Goal: Task Accomplishment & Management: Complete application form

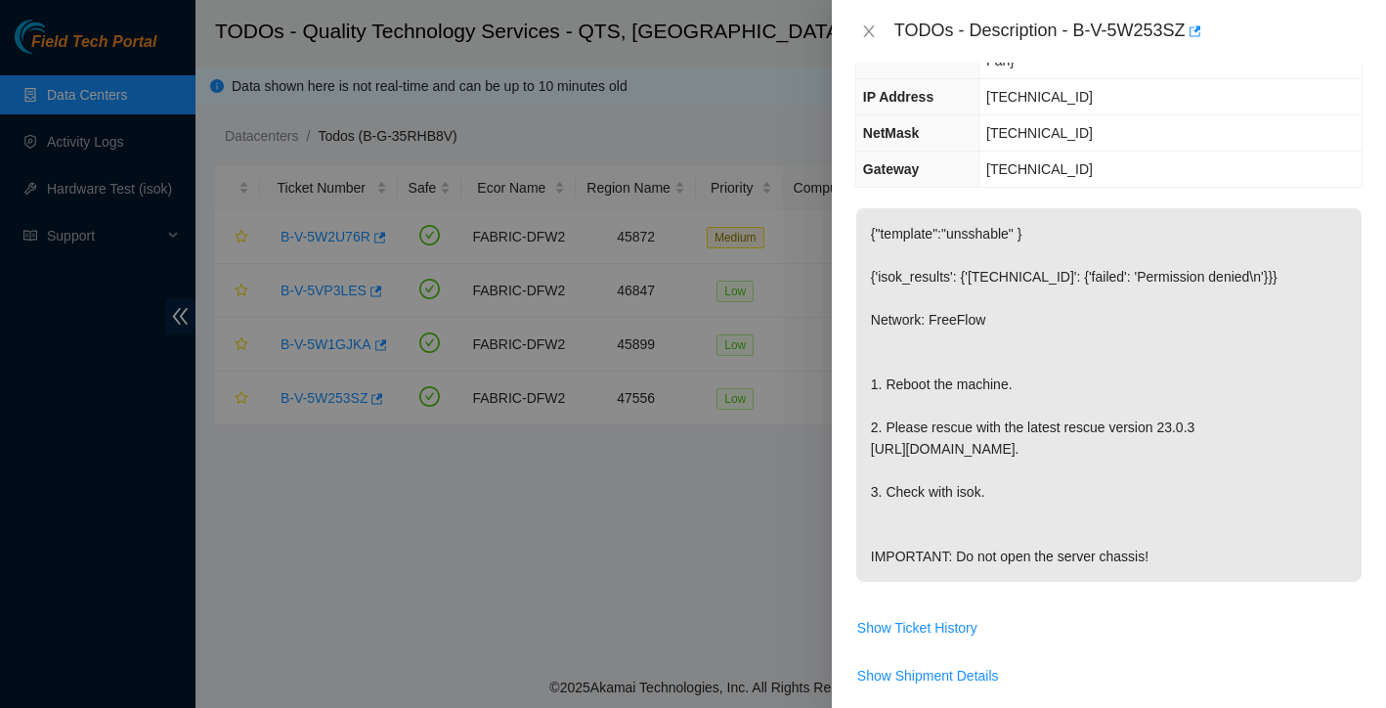
scroll to position [231, 0]
type textarea "Found with no video rebooted rescued reconfigured isok:"
click at [869, 29] on icon "close" at bounding box center [869, 31] width 16 height 16
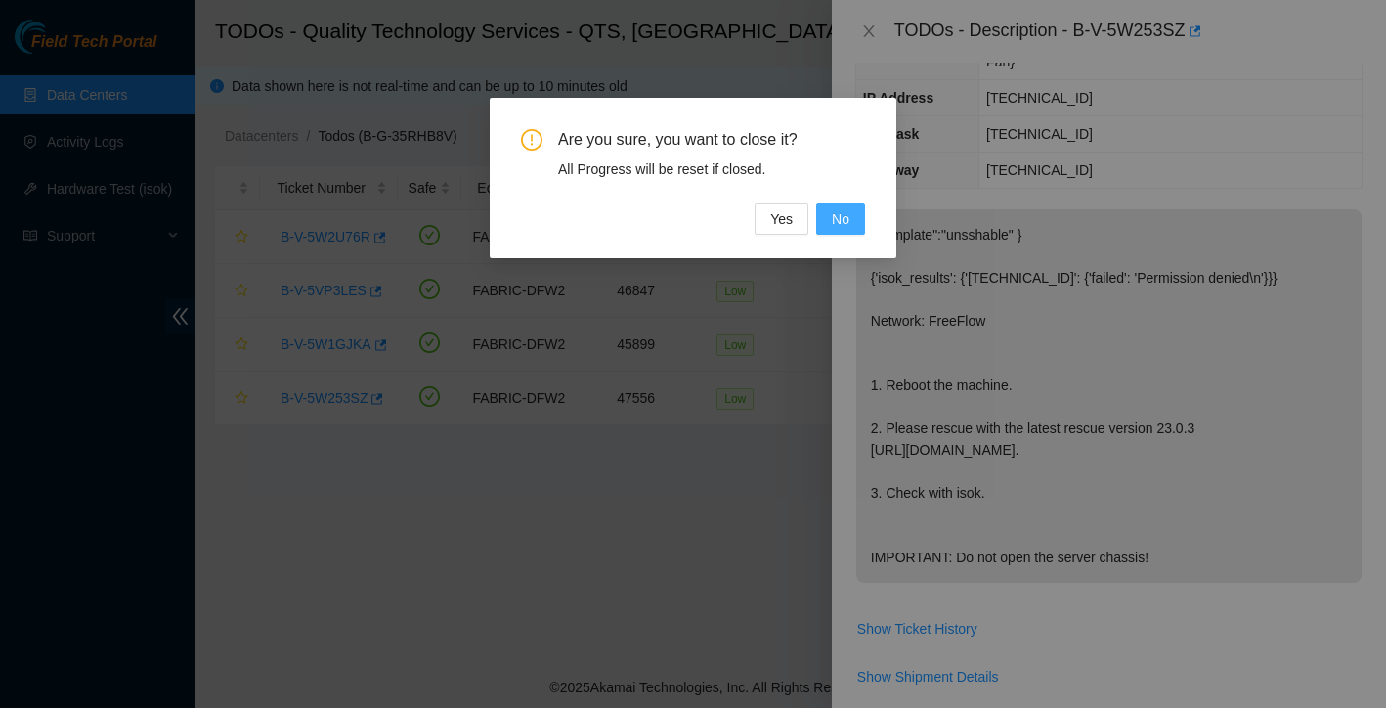
click at [832, 223] on span "No" at bounding box center [841, 218] width 18 height 21
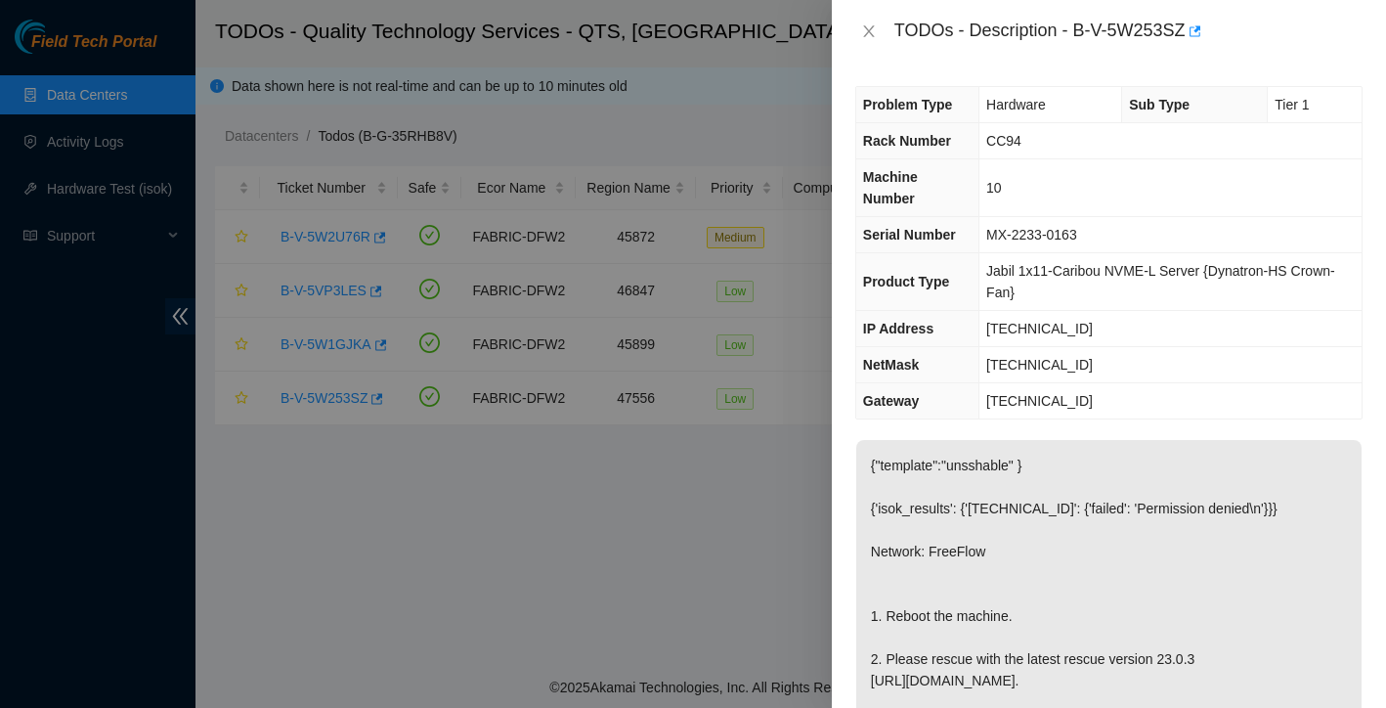
scroll to position [0, 0]
click at [872, 32] on icon "close" at bounding box center [869, 31] width 16 height 16
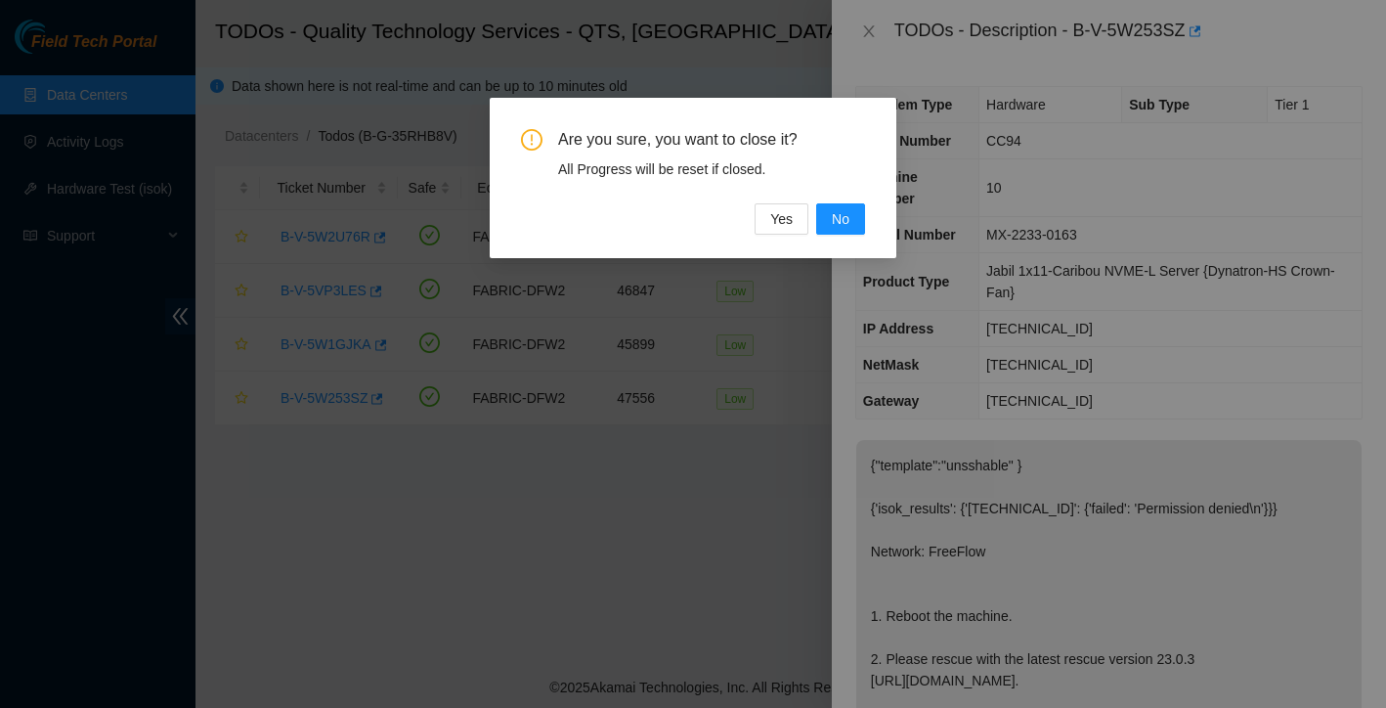
click at [785, 201] on div "Are you sure, you want to close it? All Progress will be reset if closed. Yes No" at bounding box center [693, 182] width 344 height 106
click at [783, 217] on span "Yes" at bounding box center [781, 218] width 22 height 21
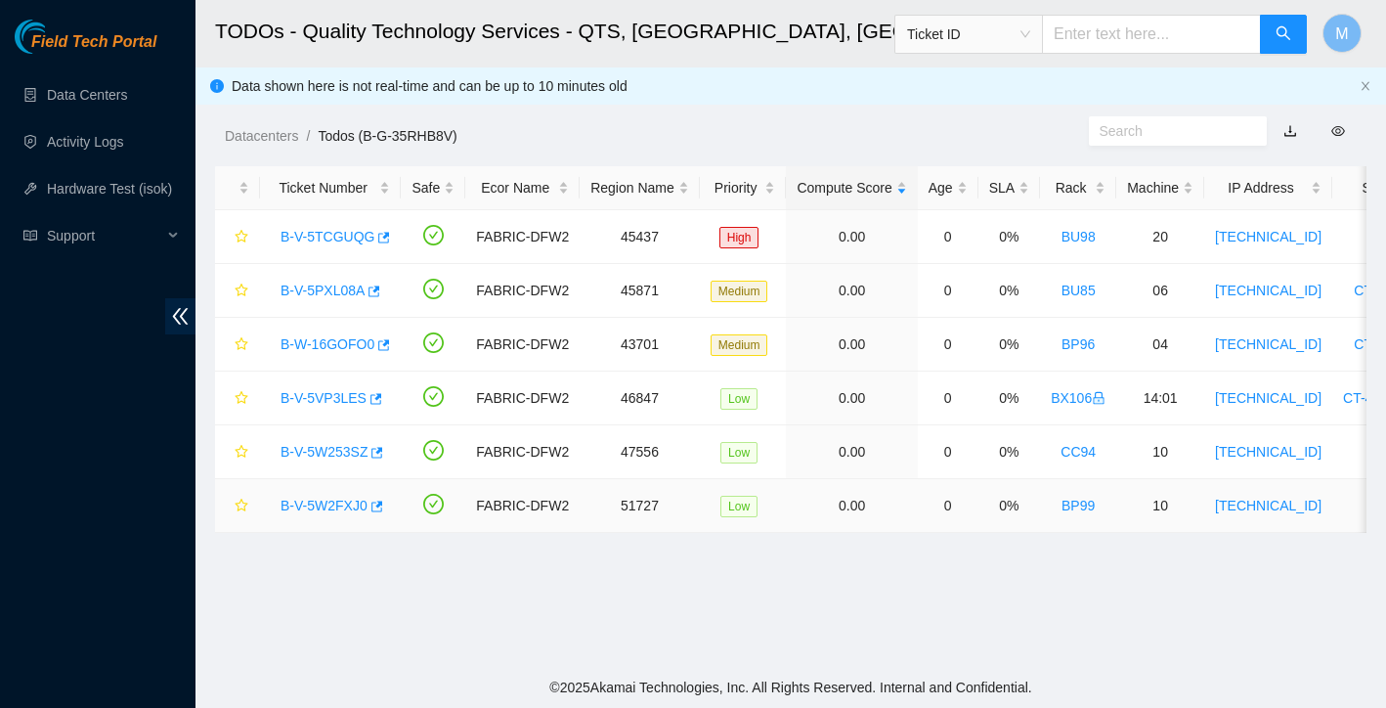
click at [330, 507] on link "B-V-5W2FXJ0" at bounding box center [323, 505] width 87 height 16
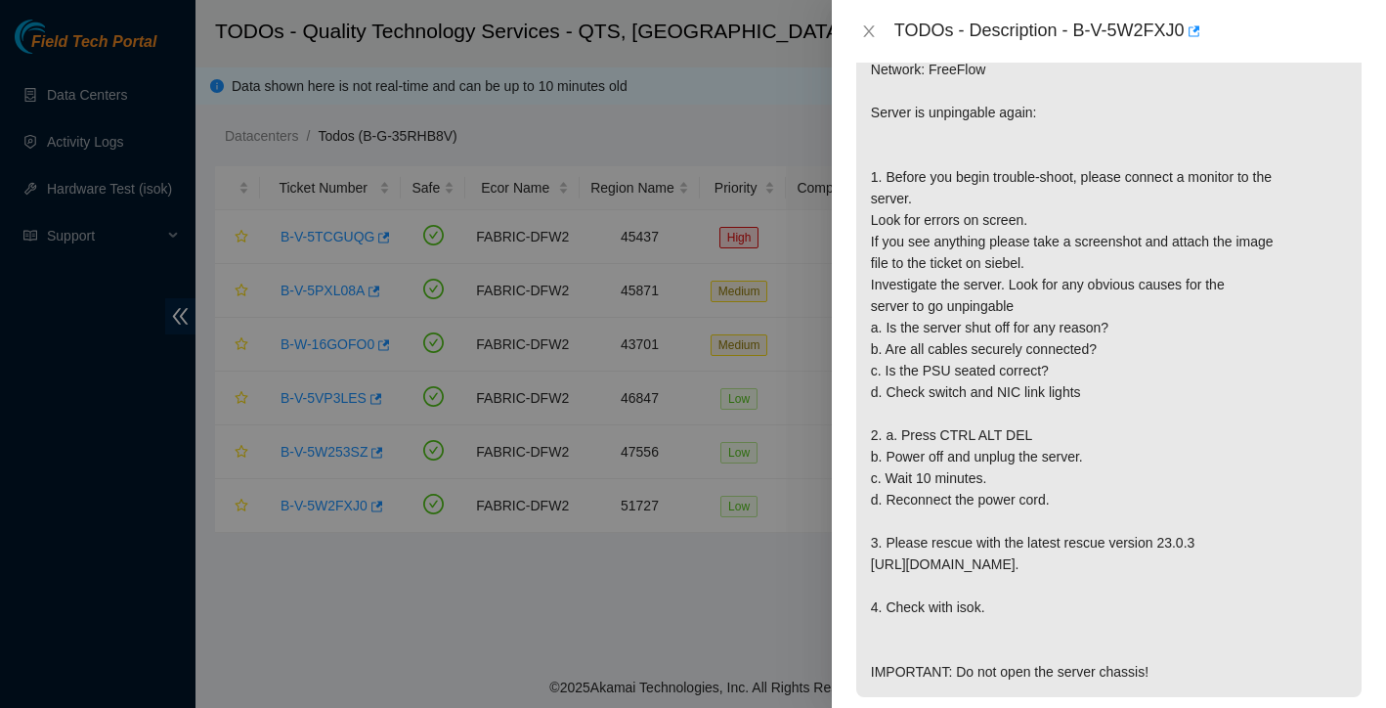
scroll to position [450, 0]
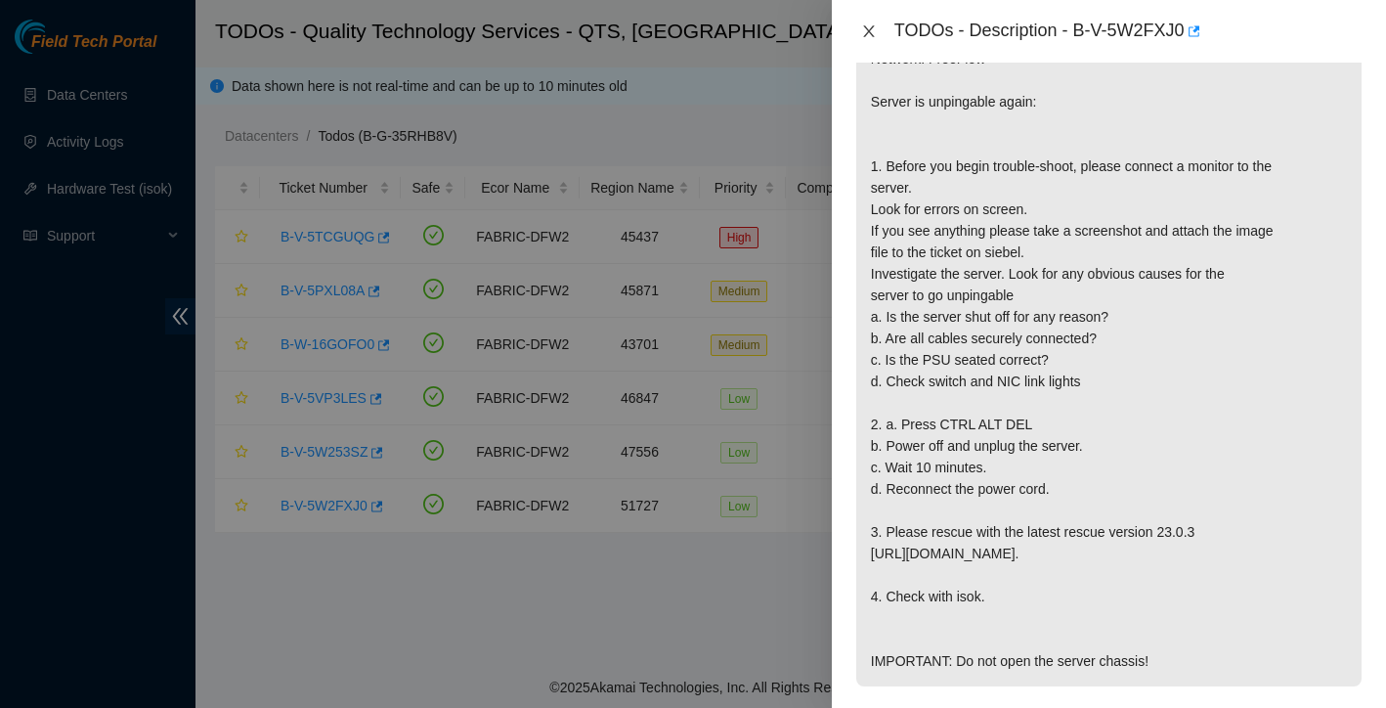
click at [865, 33] on icon "close" at bounding box center [869, 31] width 16 height 16
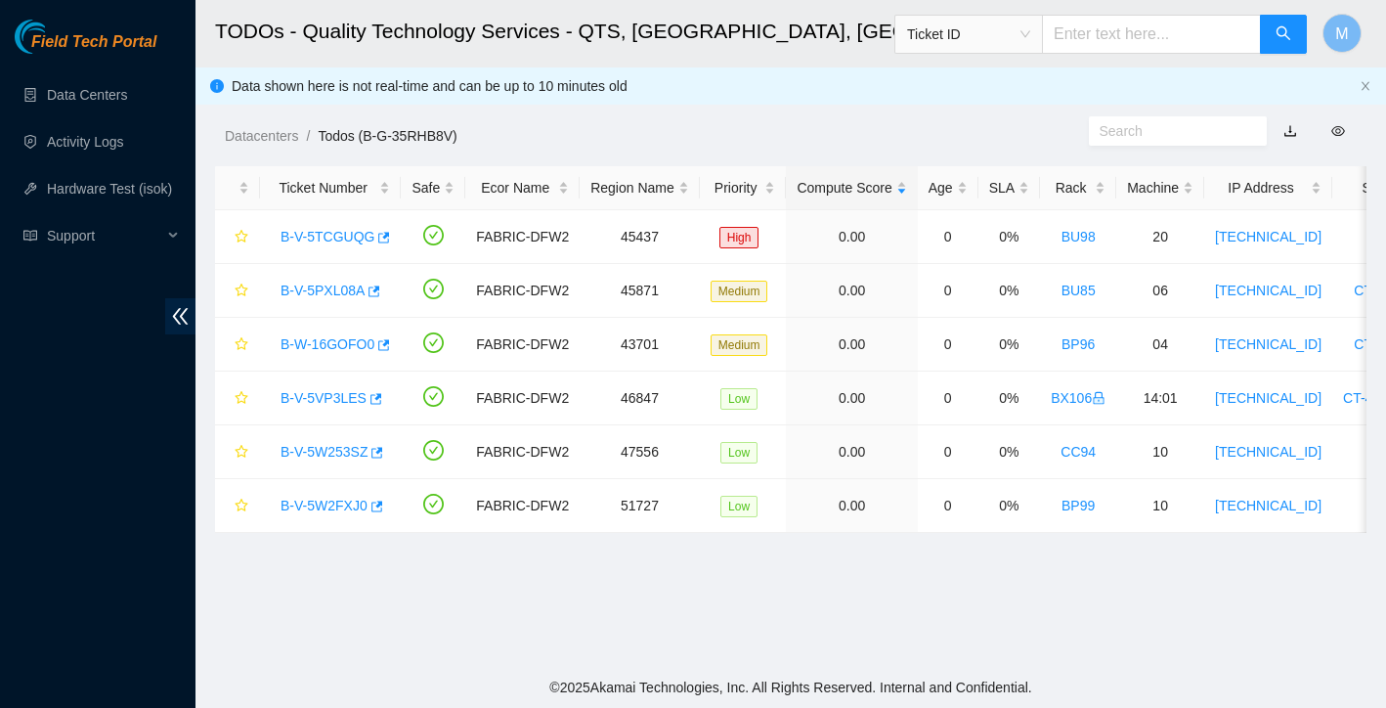
scroll to position [383, 0]
click at [338, 237] on link "B-V-5TCGUQG" at bounding box center [327, 237] width 94 height 16
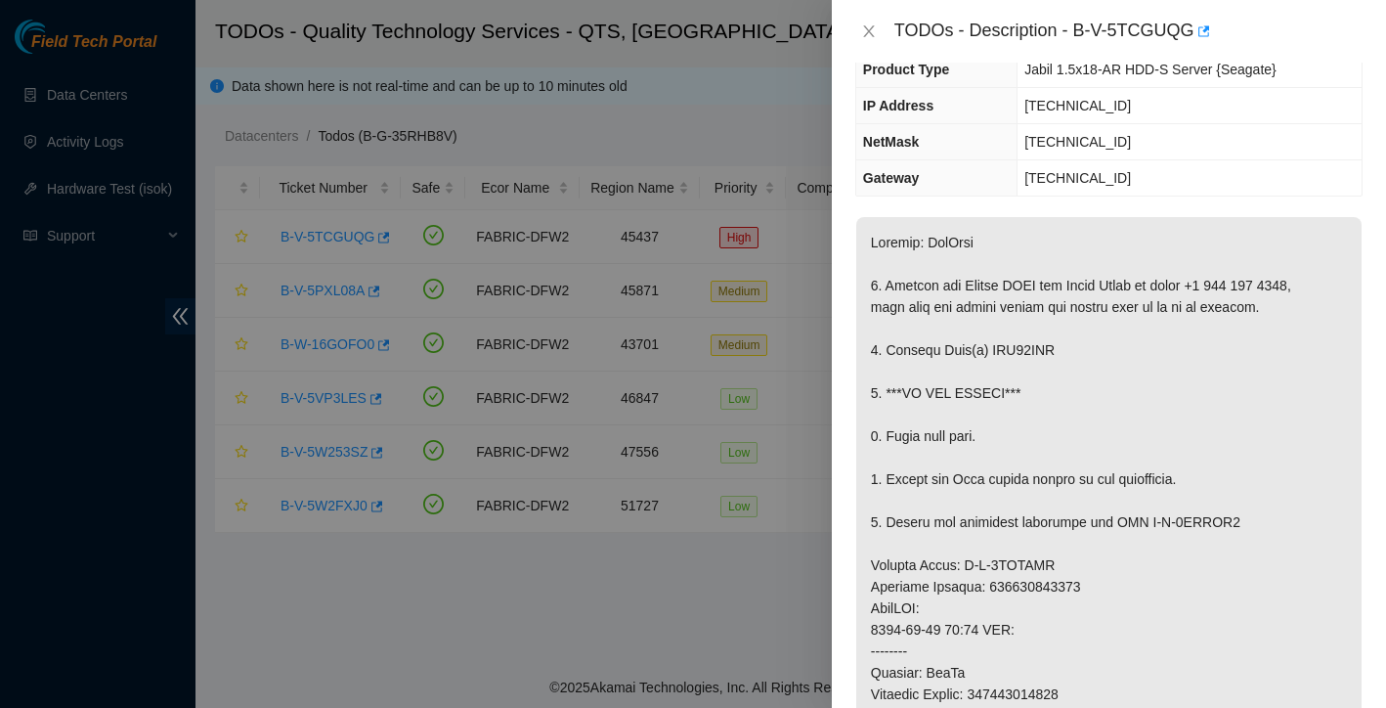
scroll to position [179, 0]
click at [870, 33] on icon "close" at bounding box center [868, 31] width 11 height 12
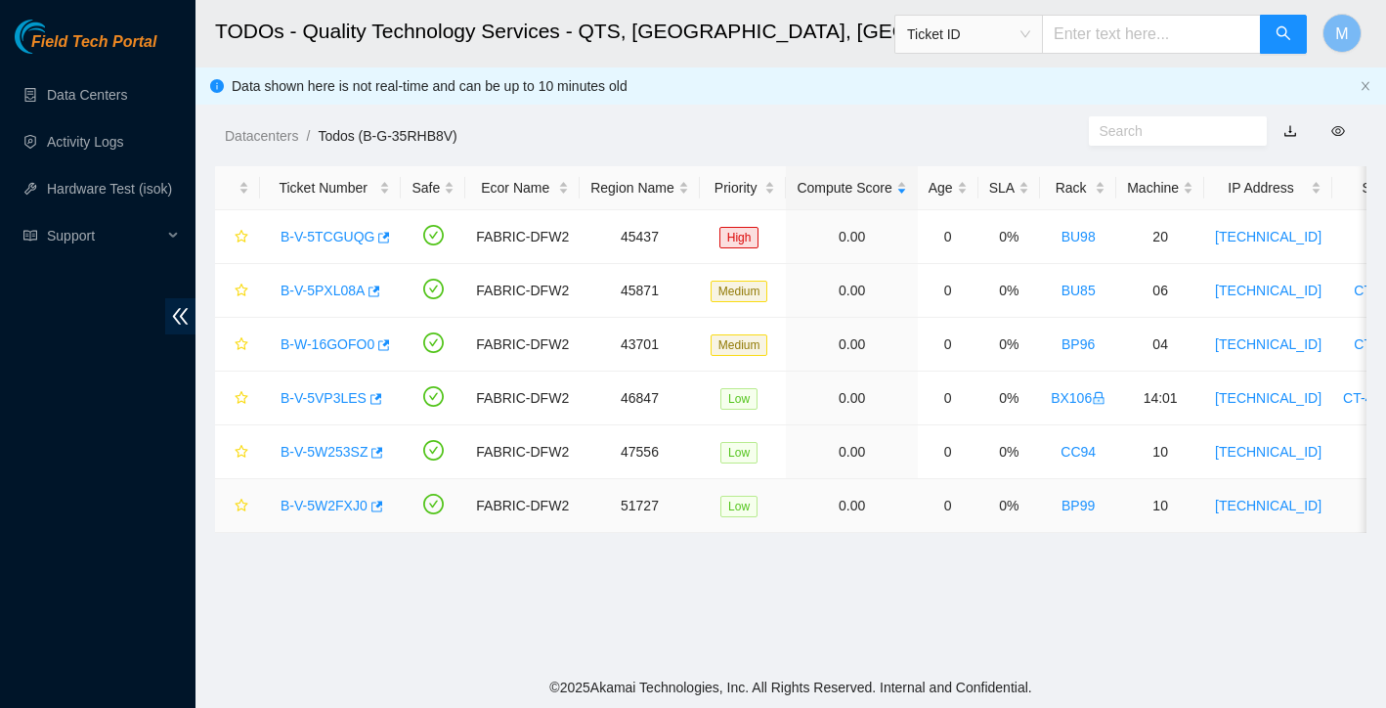
click at [345, 505] on link "B-V-5W2FXJ0" at bounding box center [323, 505] width 87 height 16
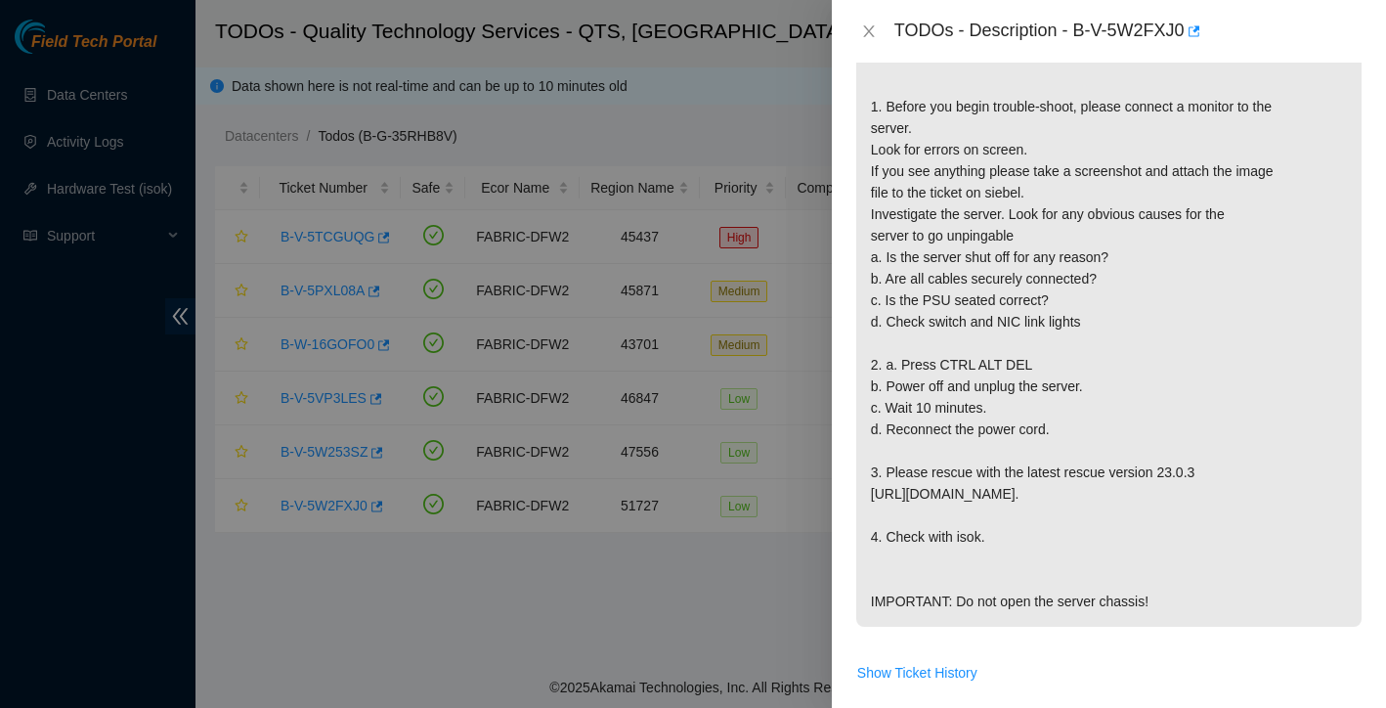
scroll to position [579, 0]
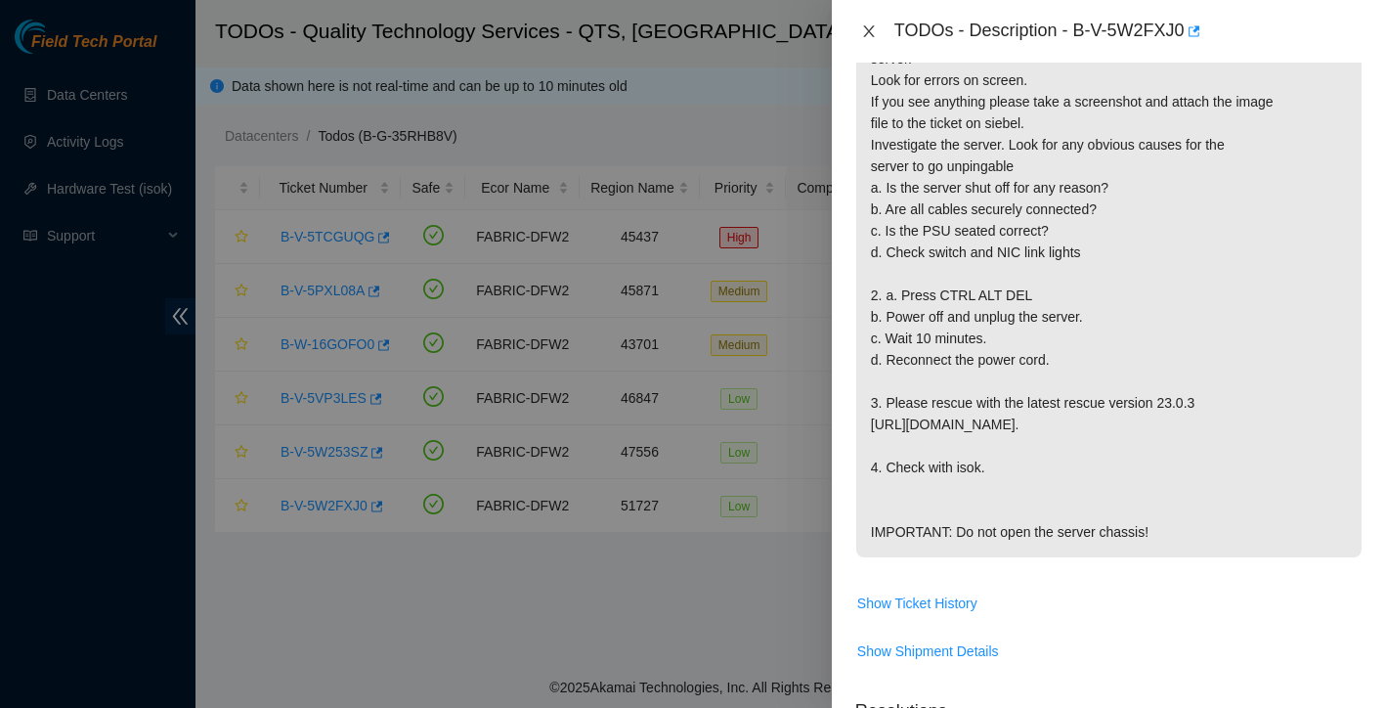
click at [871, 39] on button "Close" at bounding box center [868, 31] width 27 height 19
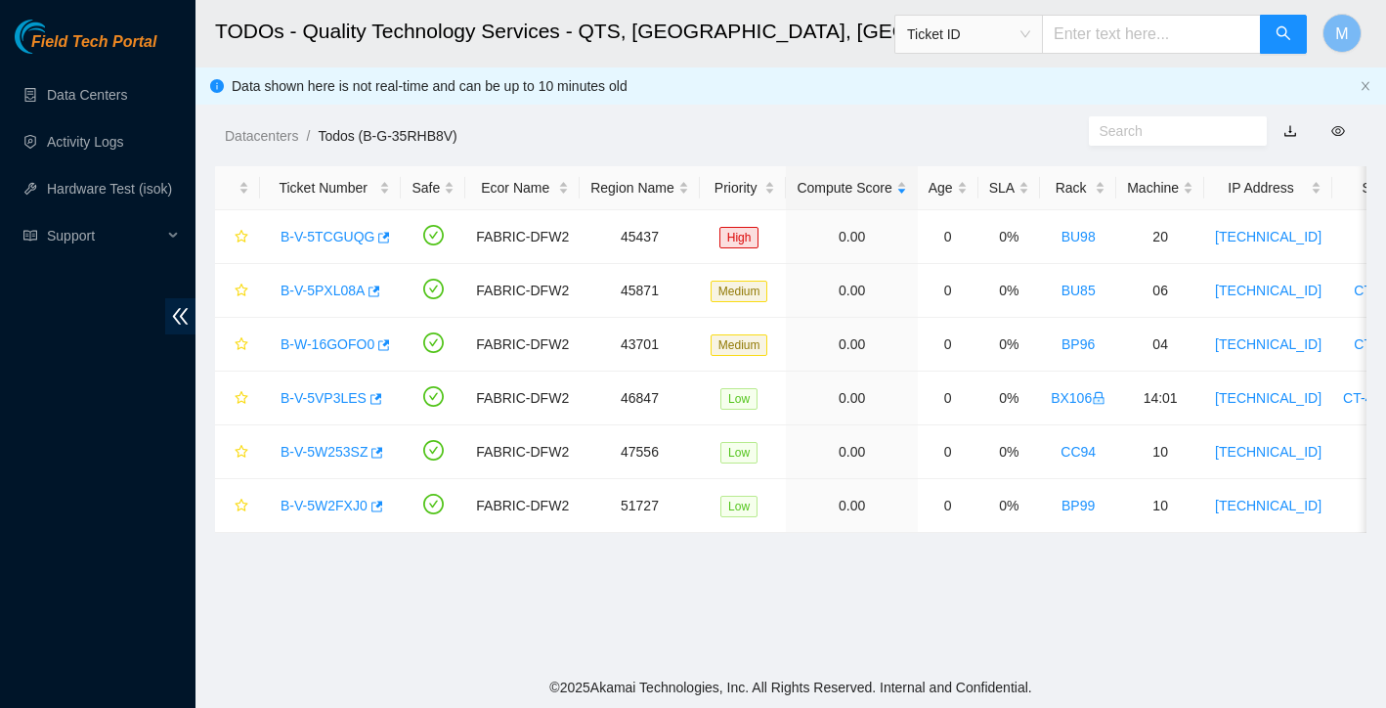
scroll to position [383, 0]
click at [326, 341] on link "B-W-16GOFO0" at bounding box center [327, 344] width 94 height 16
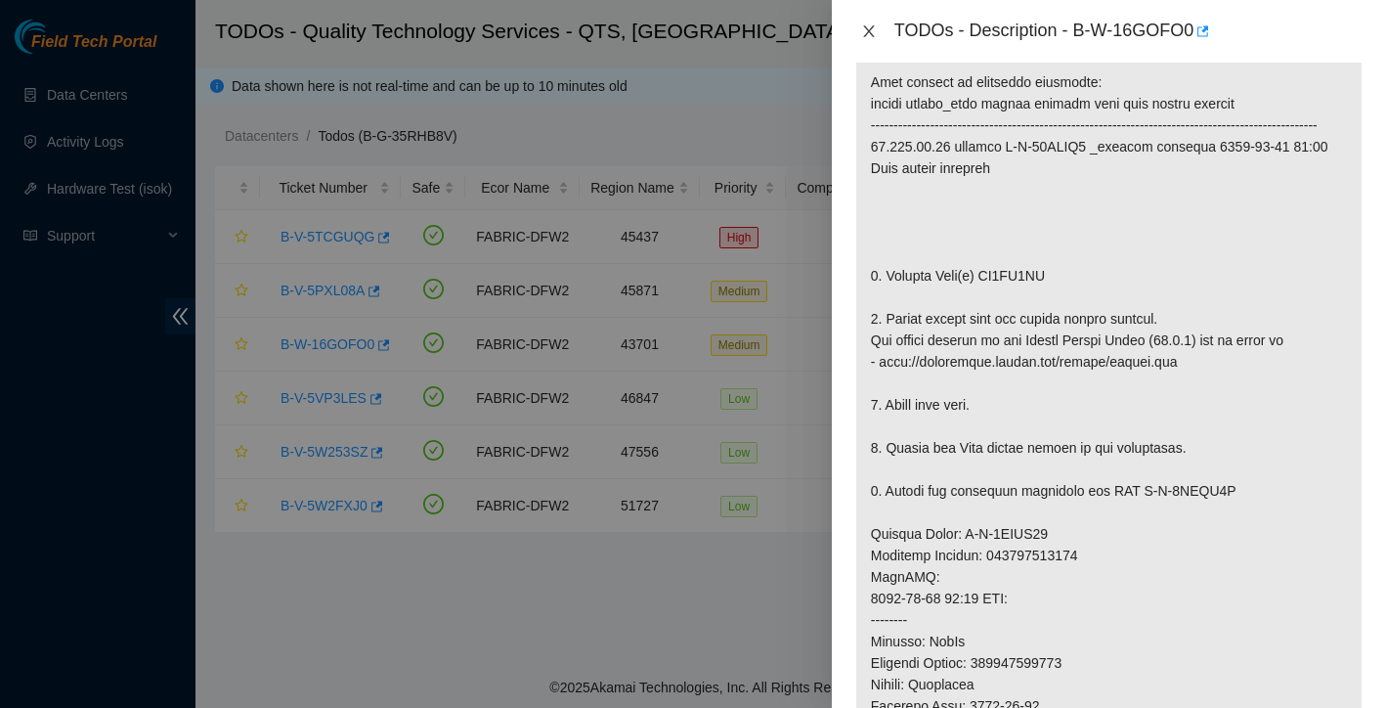
click at [875, 32] on icon "close" at bounding box center [869, 31] width 16 height 16
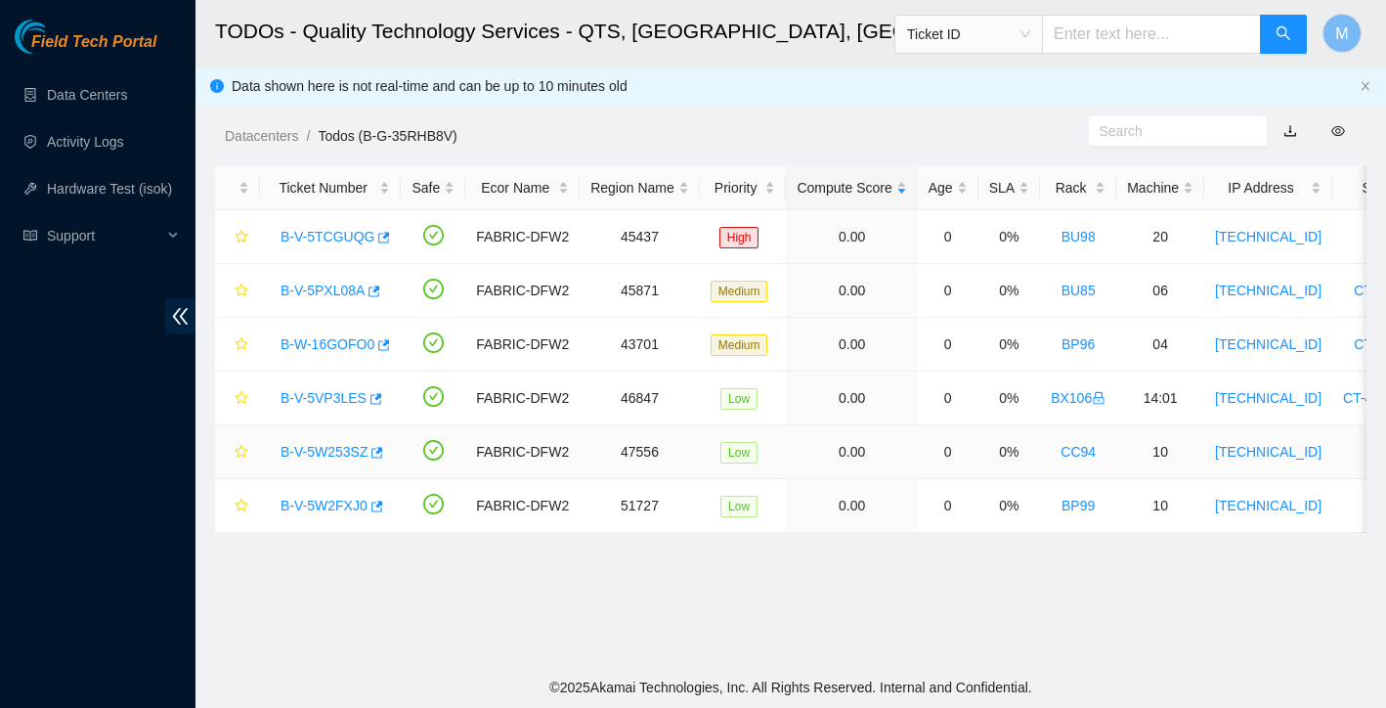
click at [329, 451] on link "B-V-5W253SZ" at bounding box center [323, 452] width 87 height 16
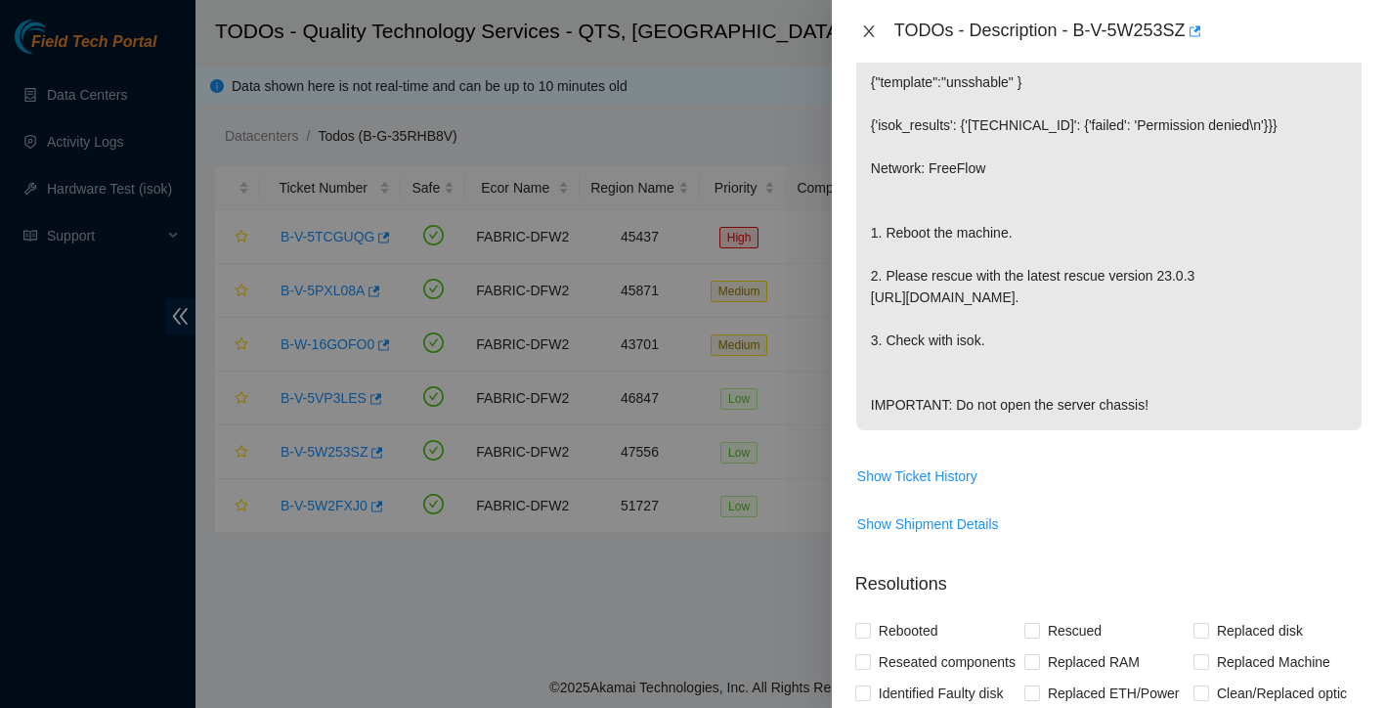
click at [870, 24] on icon "close" at bounding box center [869, 31] width 16 height 16
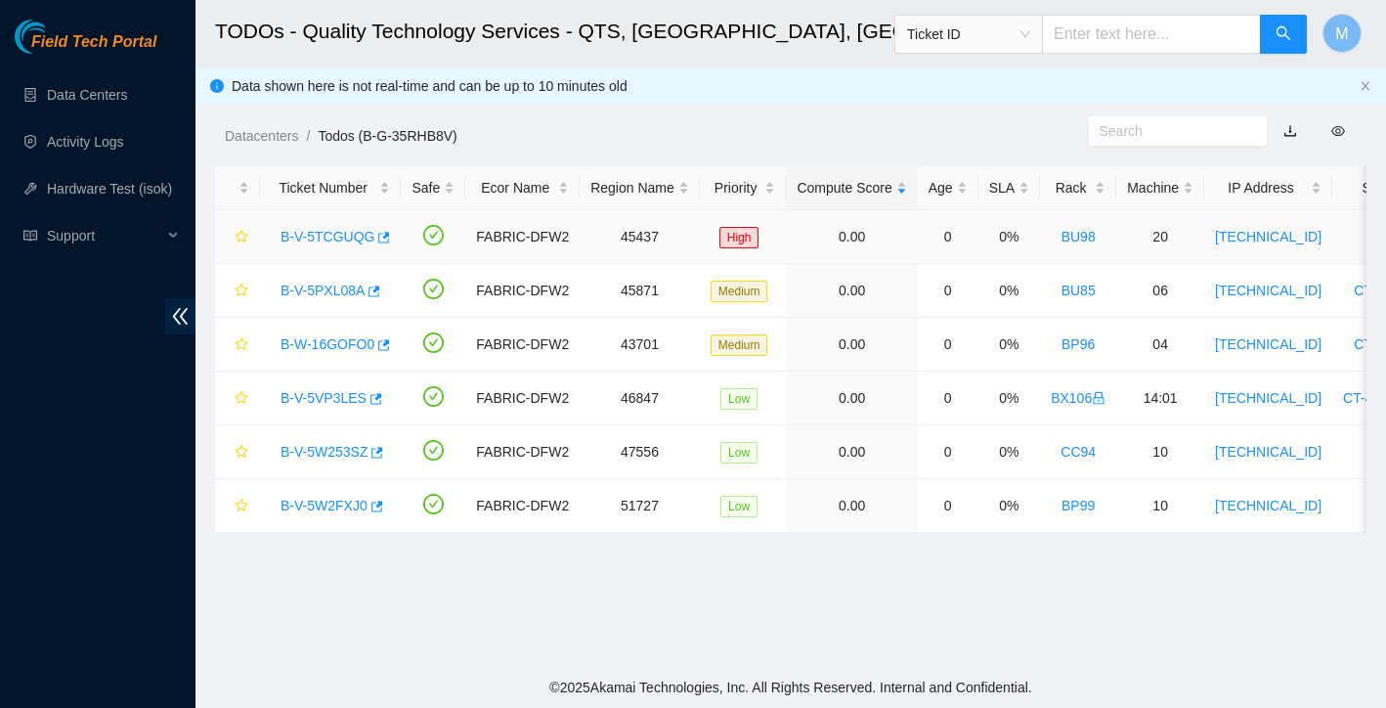
click at [356, 244] on div "B-V-5TCGUQG" at bounding box center [330, 236] width 119 height 31
click at [345, 234] on link "B-V-5TCGUQG" at bounding box center [327, 237] width 94 height 16
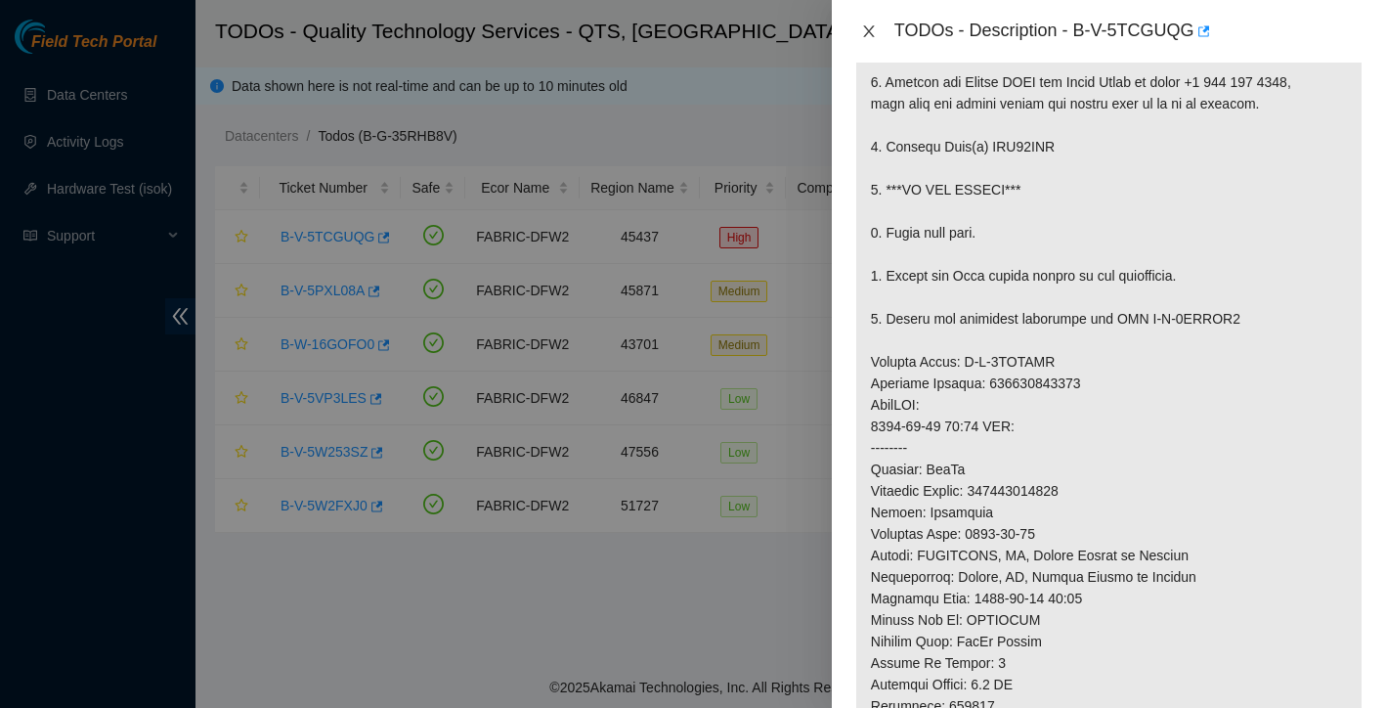
click at [873, 24] on icon "close" at bounding box center [869, 31] width 16 height 16
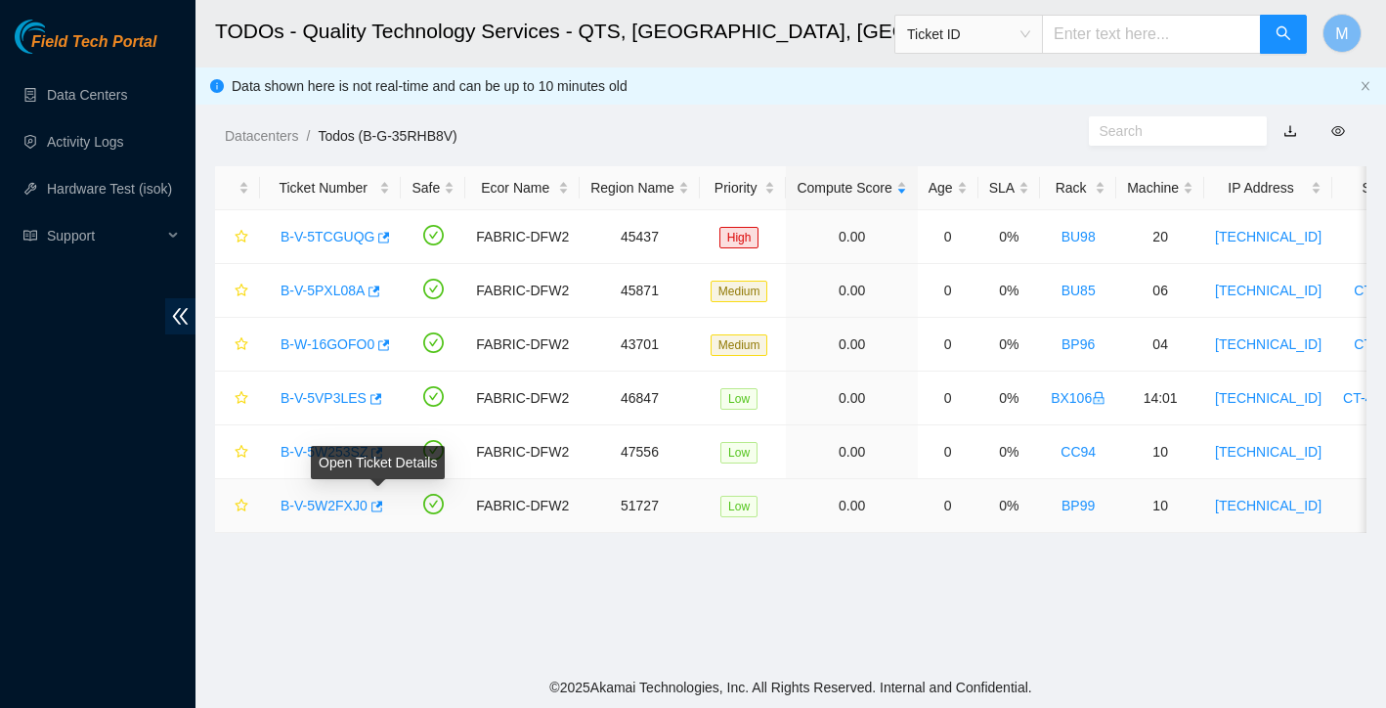
click at [350, 502] on link "B-V-5W2FXJ0" at bounding box center [323, 505] width 87 height 16
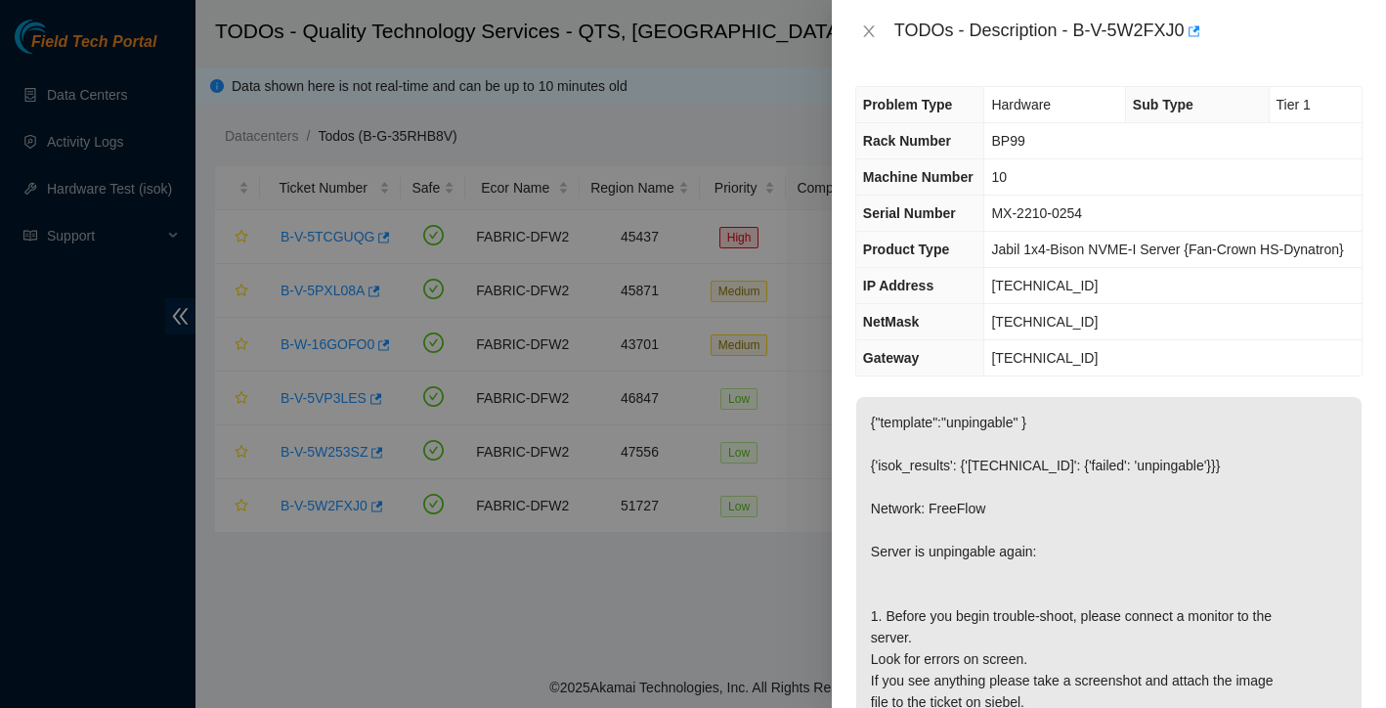
scroll to position [0, 0]
click at [1100, 376] on td "23.216.64.129" at bounding box center [1172, 358] width 377 height 36
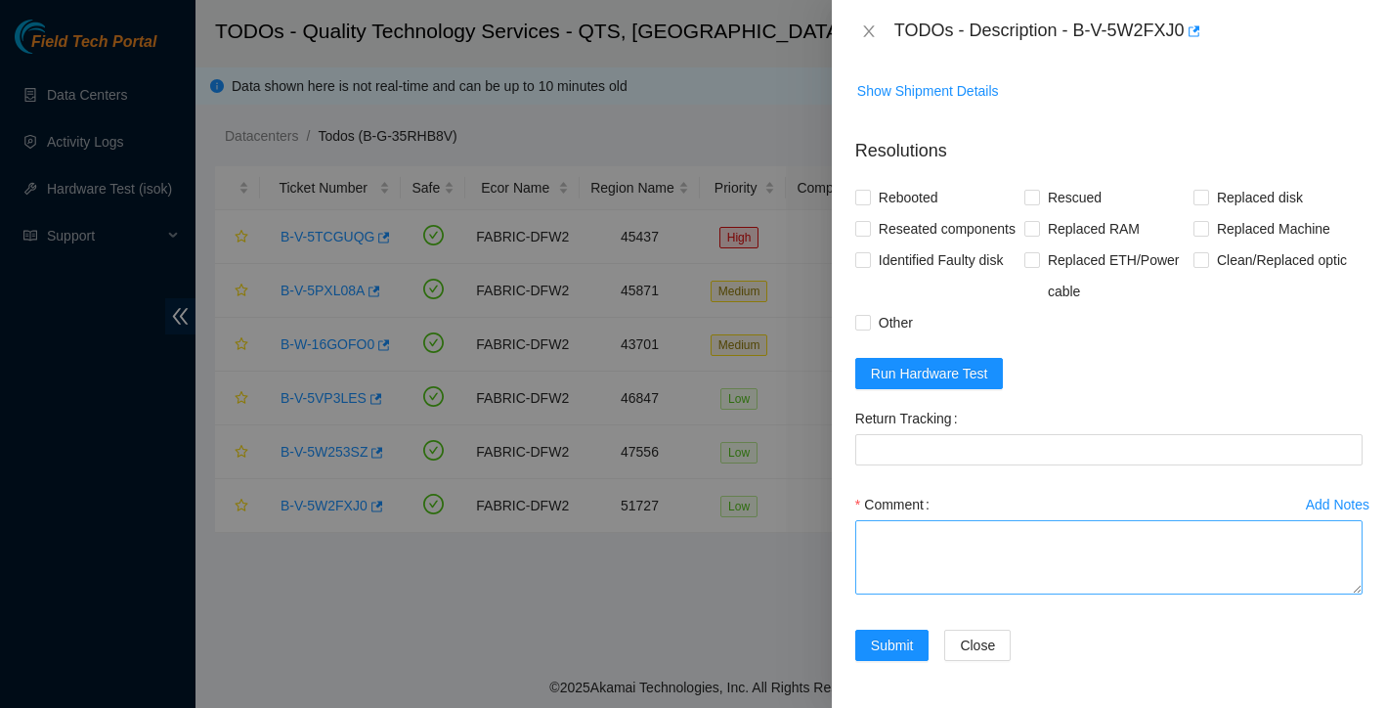
scroll to position [1277, 0]
click at [1021, 535] on textarea "Comment" at bounding box center [1108, 557] width 507 height 74
type textarea "found with no video, solid green light on psu both eth links up power cycled st…"
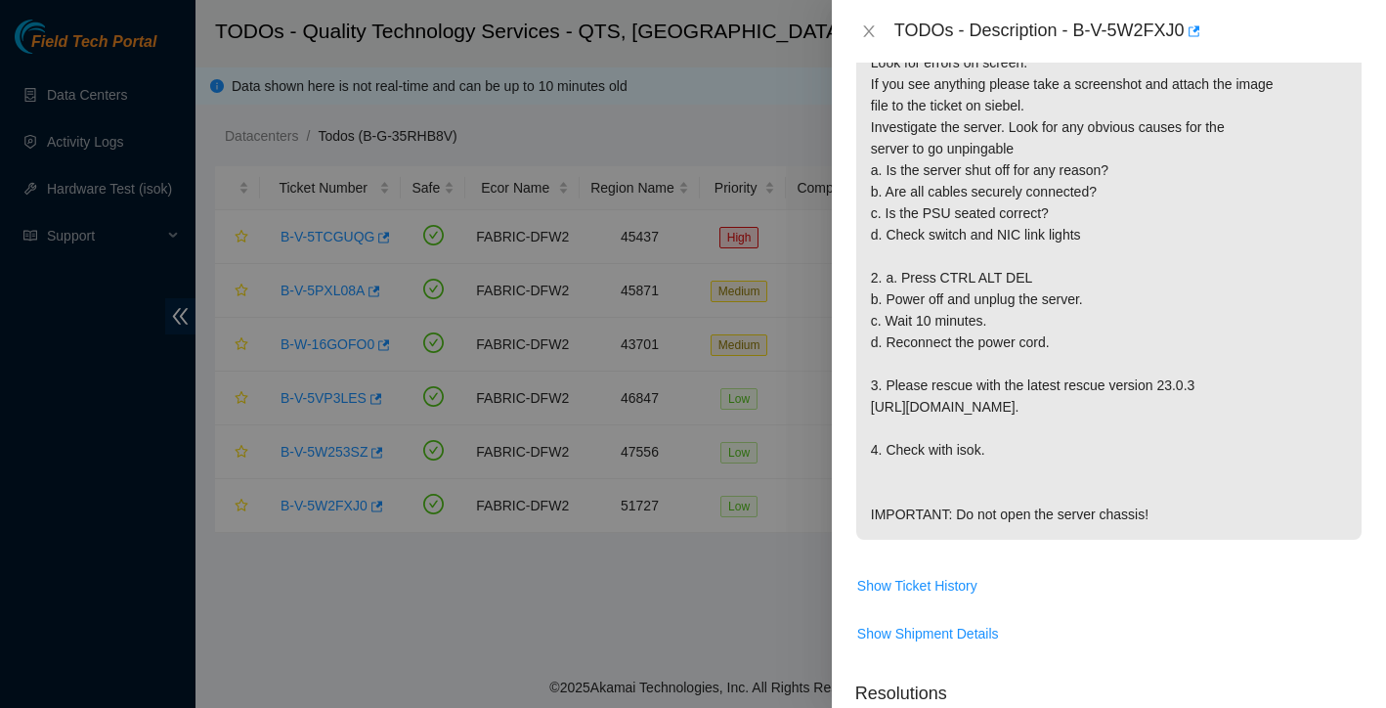
scroll to position [582, 0]
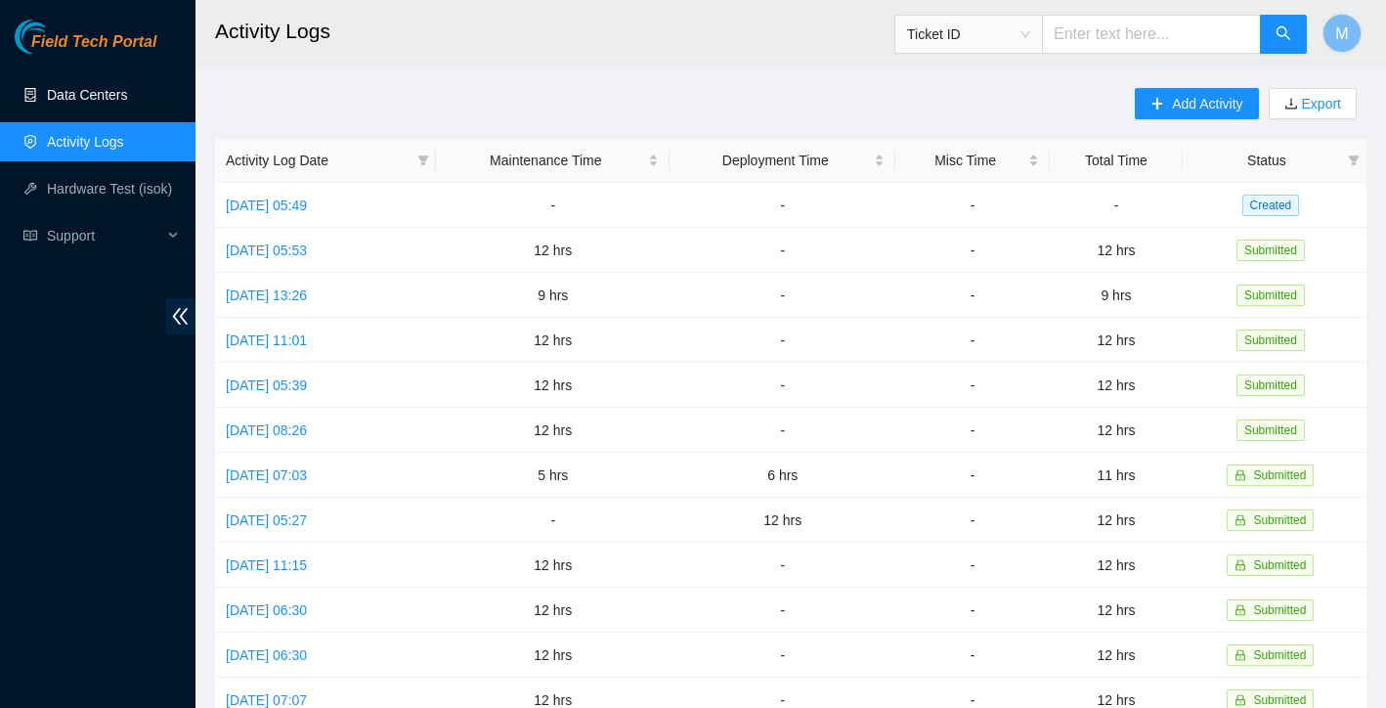
click at [69, 98] on link "Data Centers" at bounding box center [87, 95] width 80 height 16
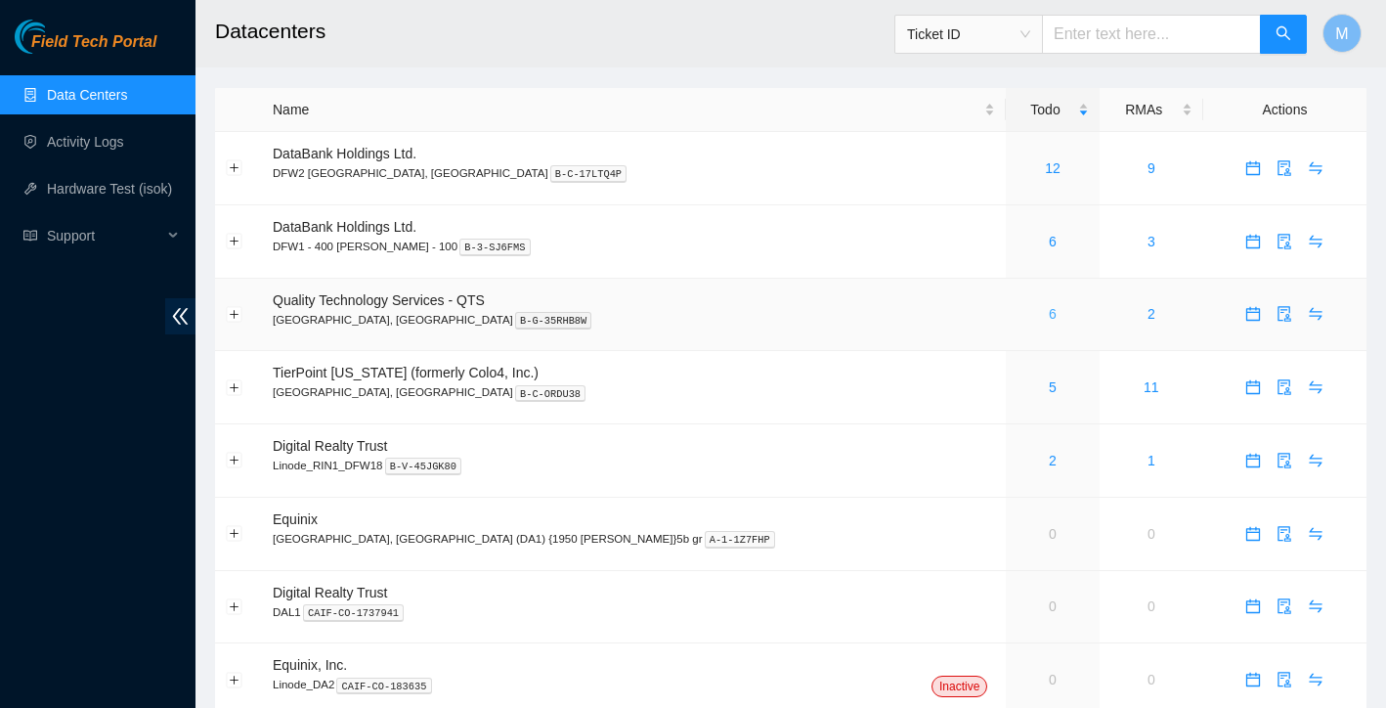
click at [1049, 320] on link "6" at bounding box center [1053, 314] width 8 height 16
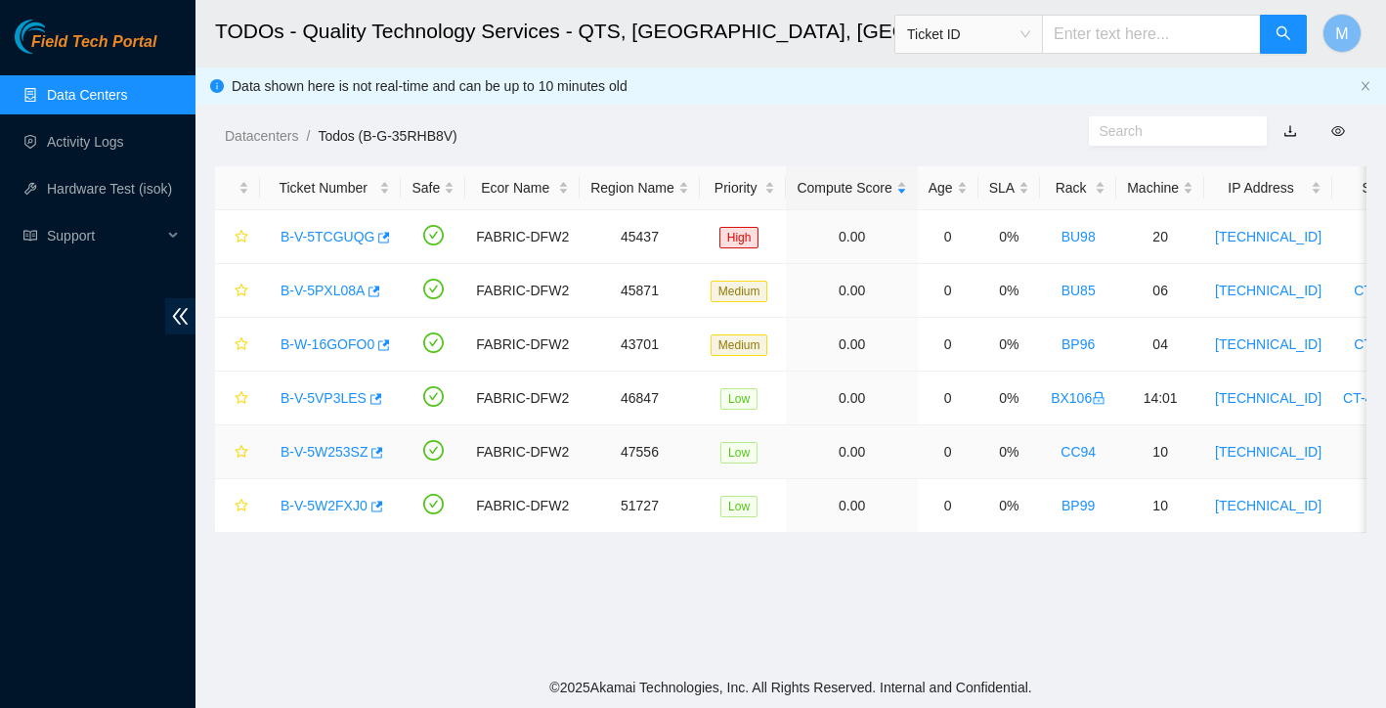
click at [341, 452] on link "B-V-5W253SZ" at bounding box center [323, 452] width 87 height 16
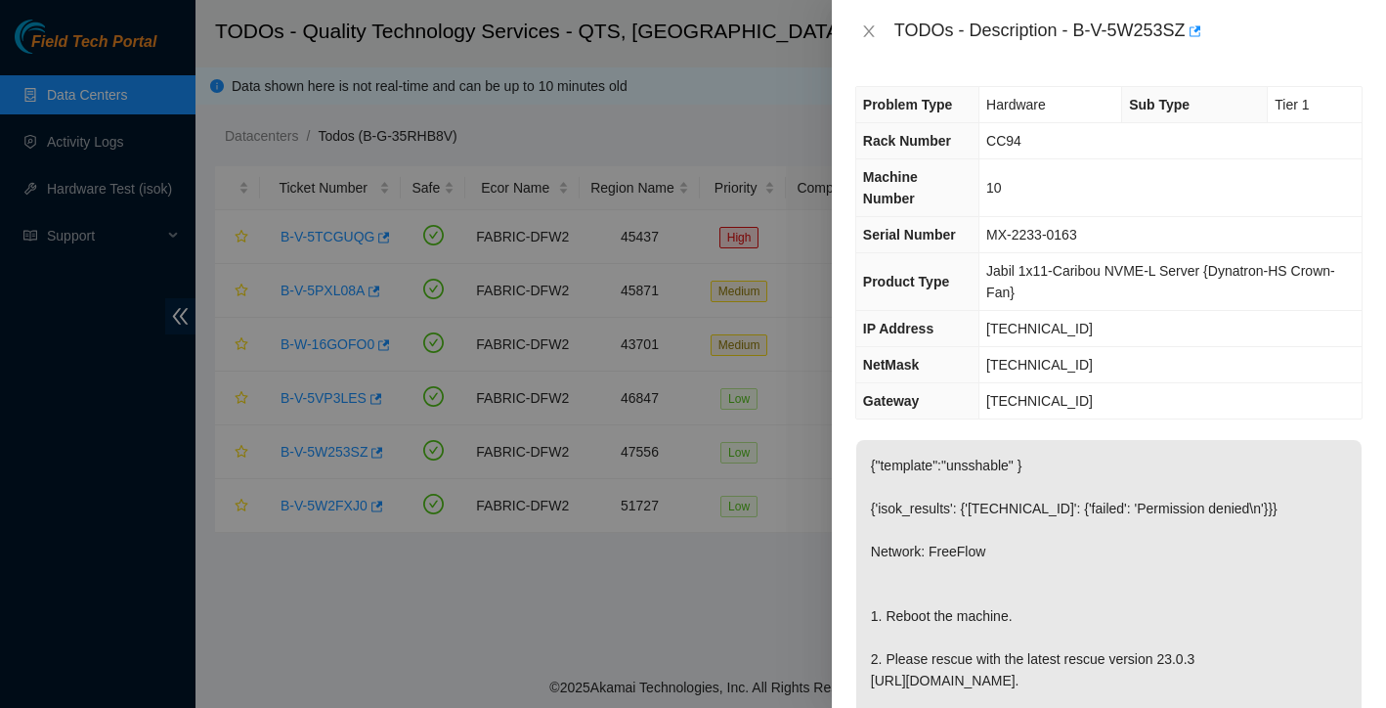
click at [1191, 363] on td "[TECHNICAL_ID]" at bounding box center [1170, 365] width 382 height 36
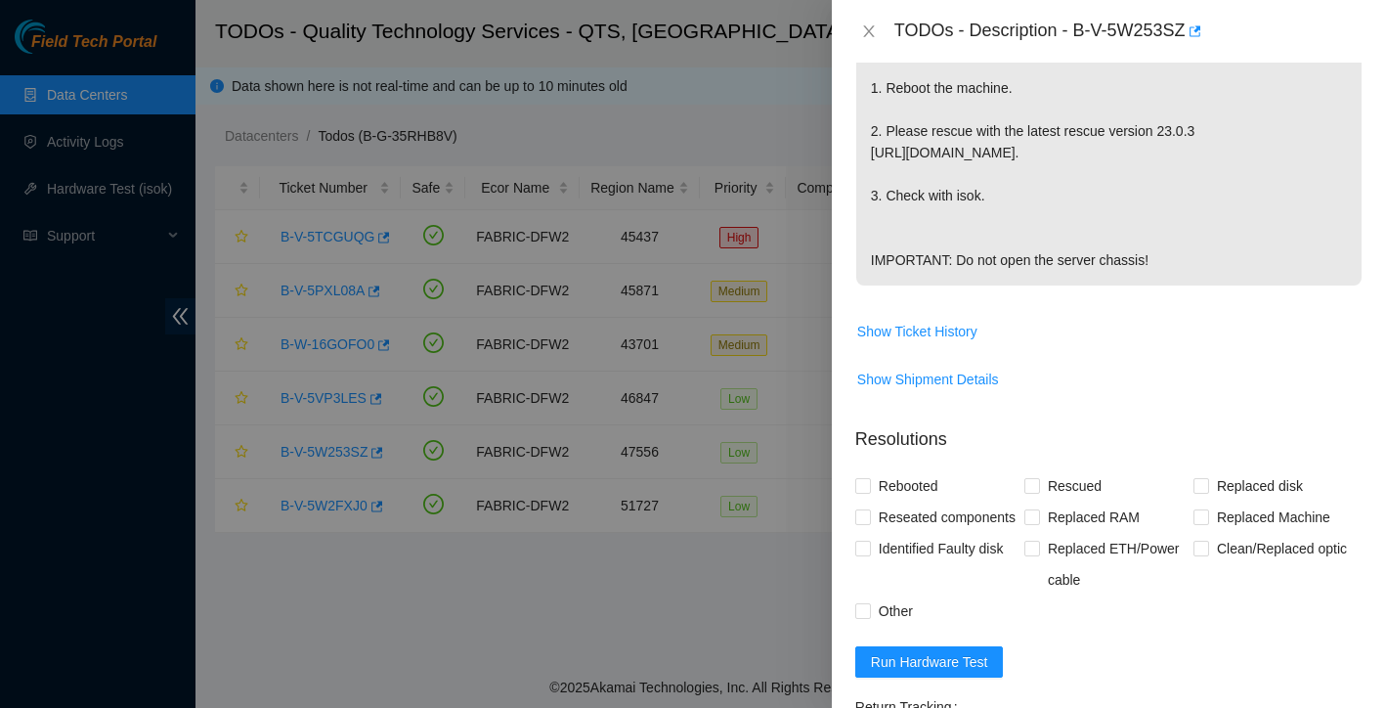
scroll to position [692, 0]
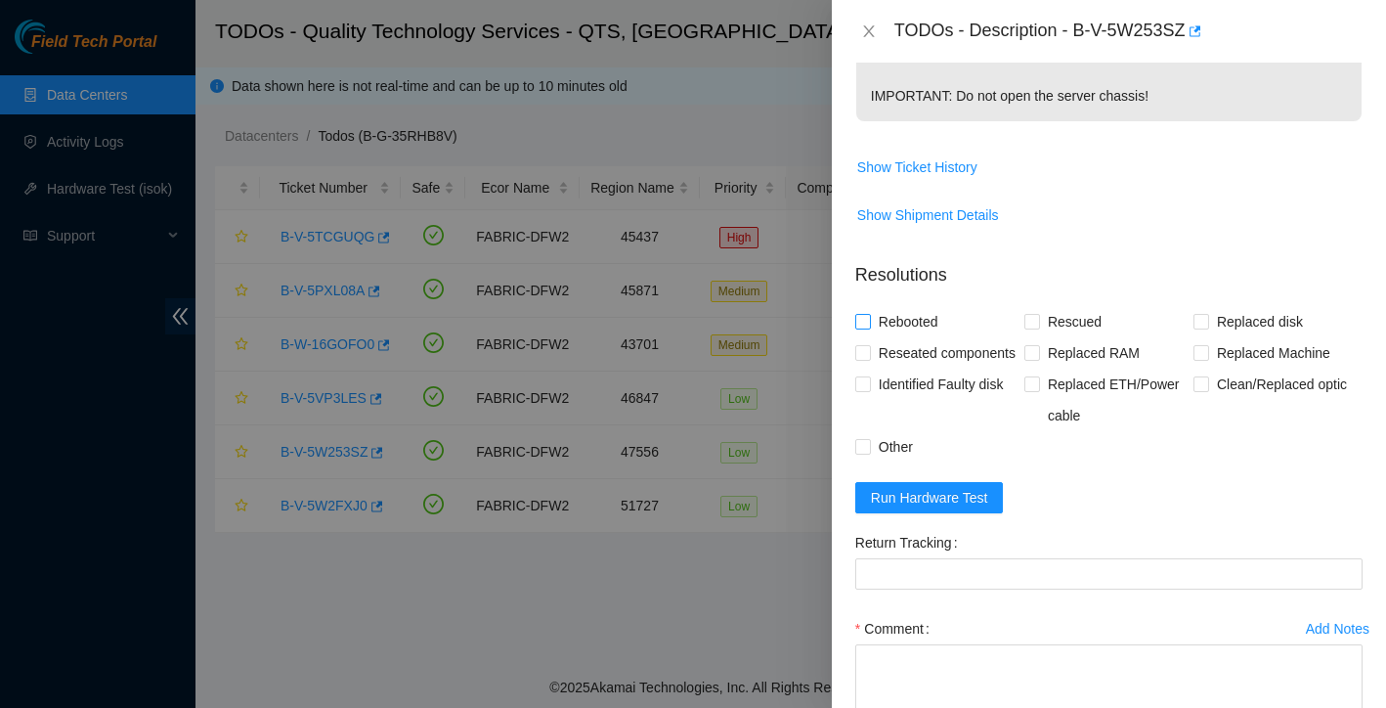
click at [856, 327] on input "Rebooted" at bounding box center [862, 321] width 14 height 14
checkbox input "true"
click at [1026, 327] on input "Rescued" at bounding box center [1031, 321] width 14 height 14
checkbox input "true"
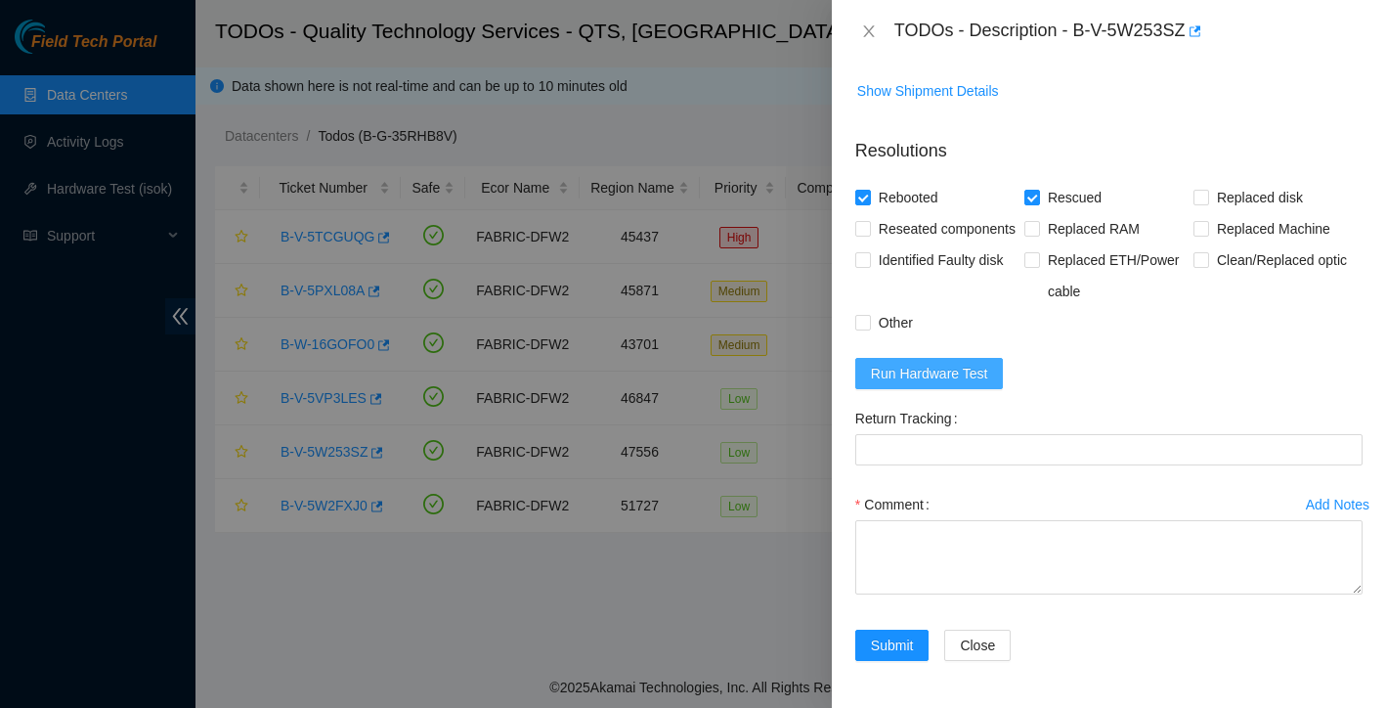
click at [986, 383] on span "Run Hardware Test" at bounding box center [929, 373] width 117 height 21
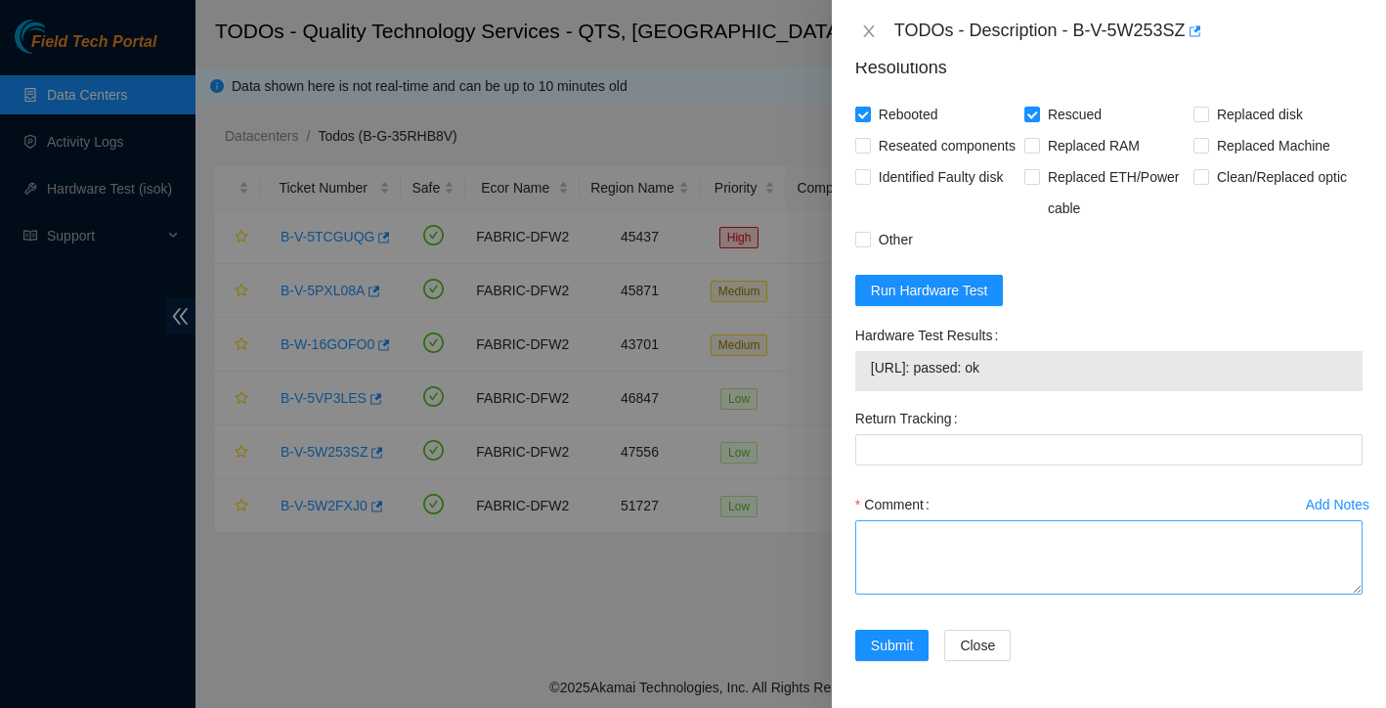
scroll to position [973, 0]
click at [973, 542] on textarea "Comment" at bounding box center [1108, 557] width 507 height 74
type textarea "F"
type textarea "Found with no video rebooted rescued reconfigured isok: Passing"
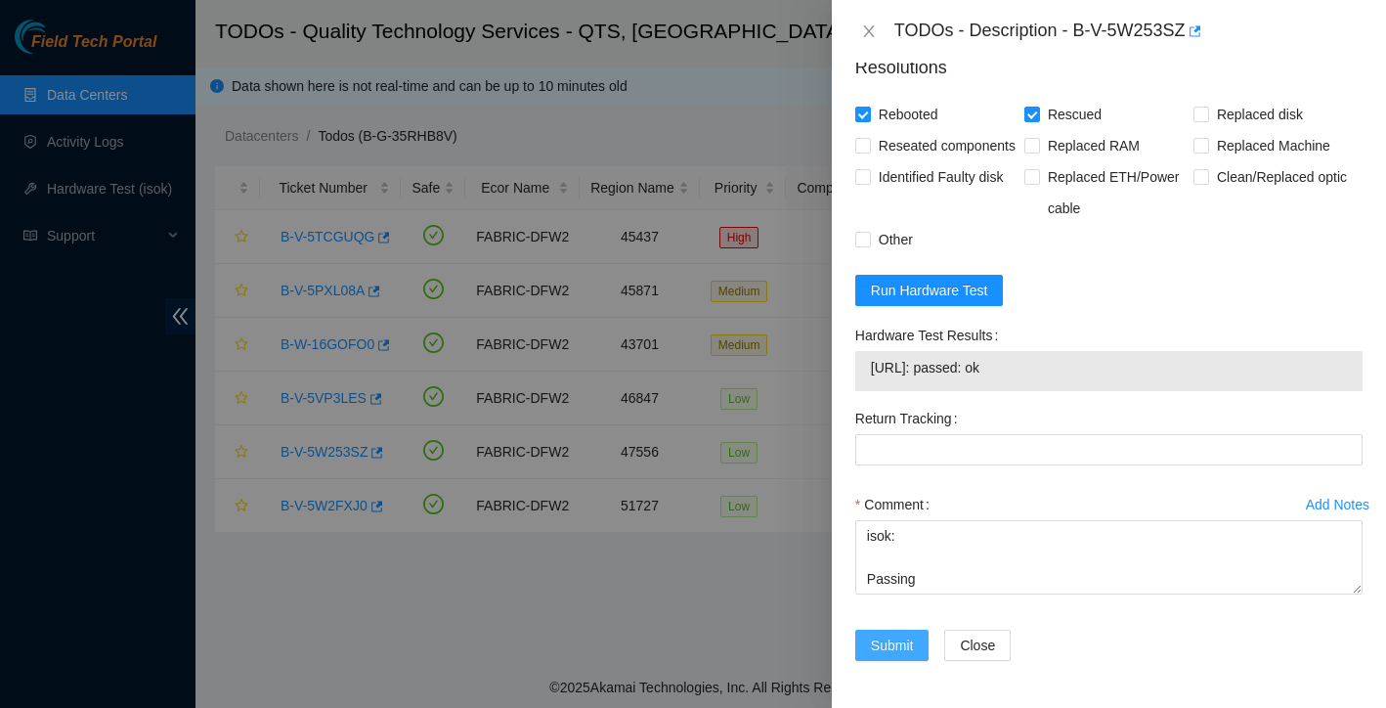
click at [888, 653] on span "Submit" at bounding box center [892, 644] width 43 height 21
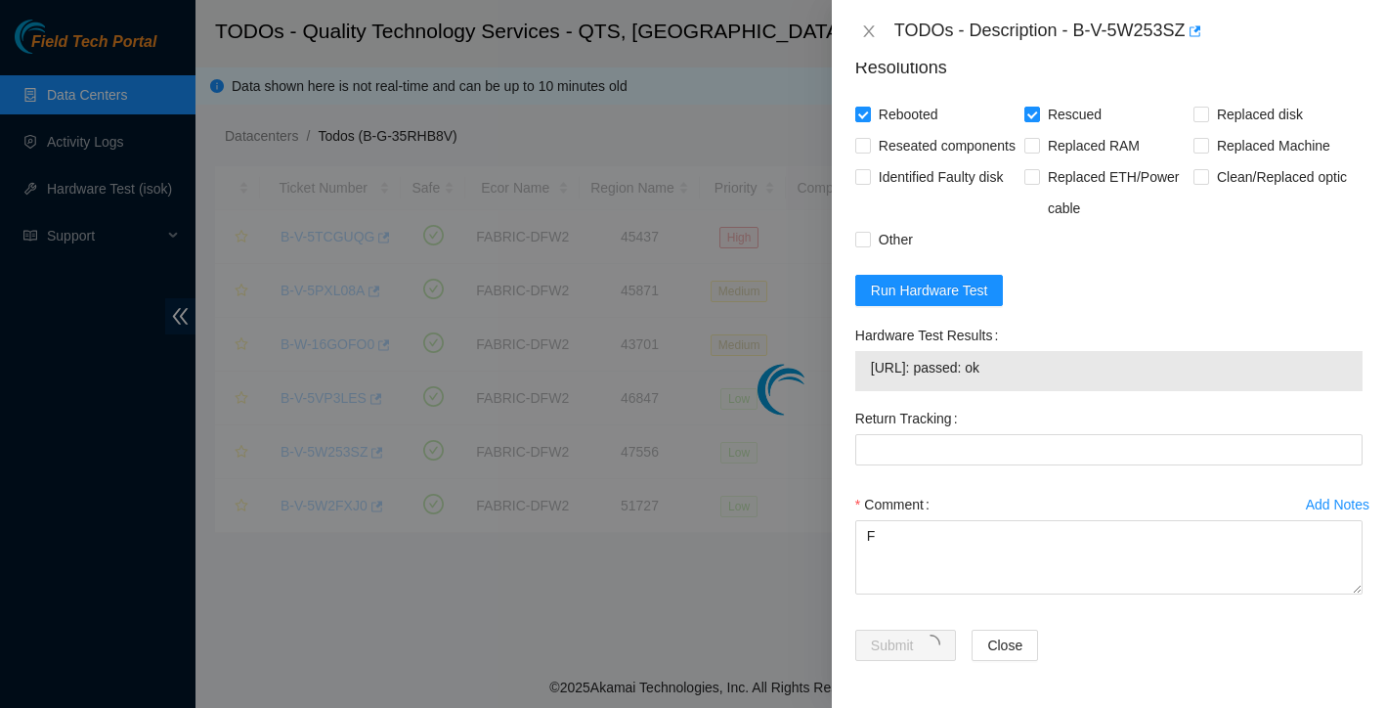
scroll to position [383, 0]
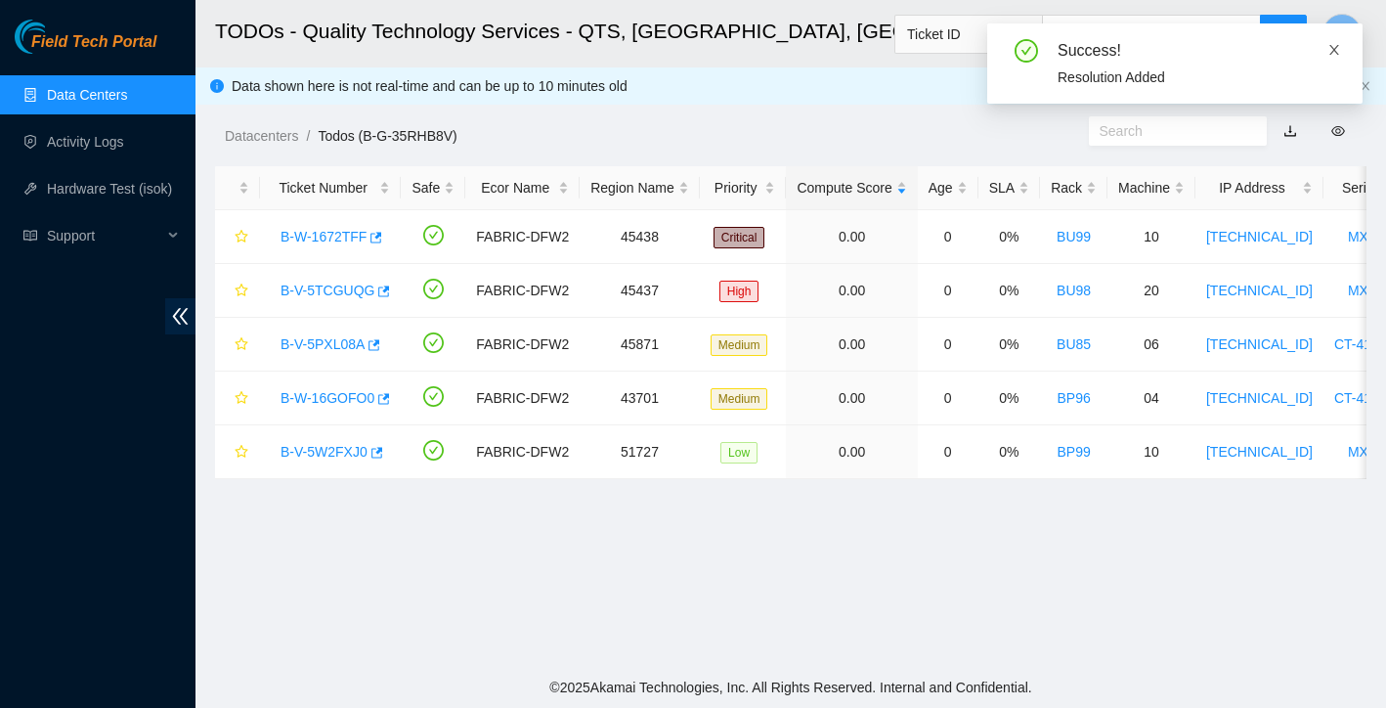
click at [1334, 48] on icon "close" at bounding box center [1334, 50] width 14 height 14
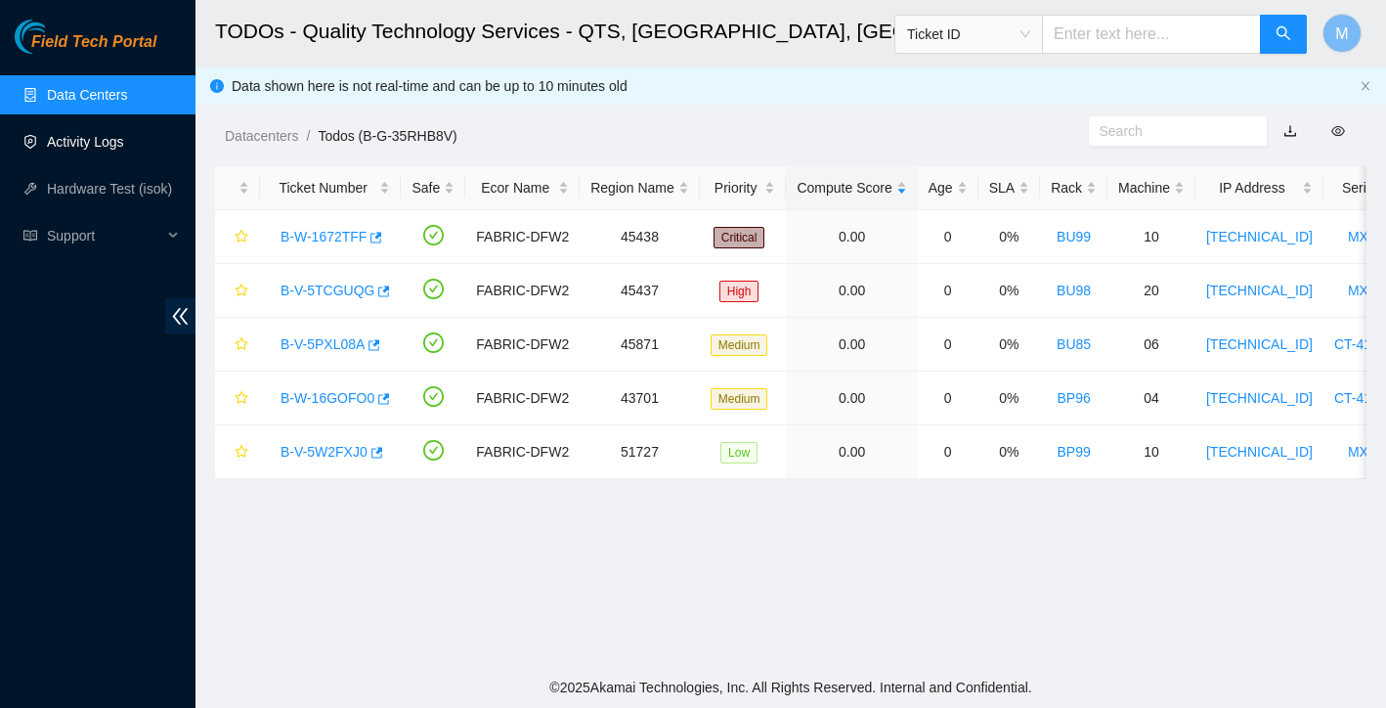
click at [79, 140] on link "Activity Logs" at bounding box center [85, 142] width 77 height 16
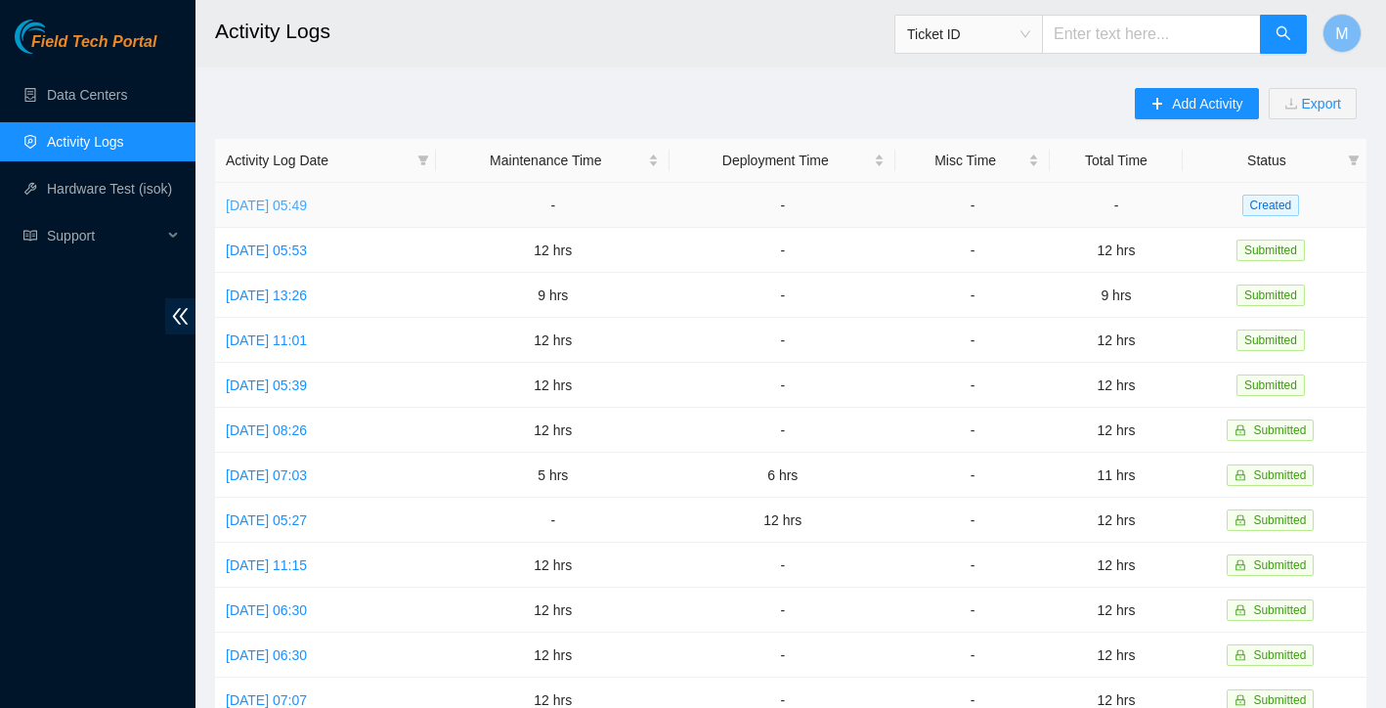
click at [288, 211] on link "Tue, 23 Sep 2025 05:49" at bounding box center [266, 205] width 81 height 16
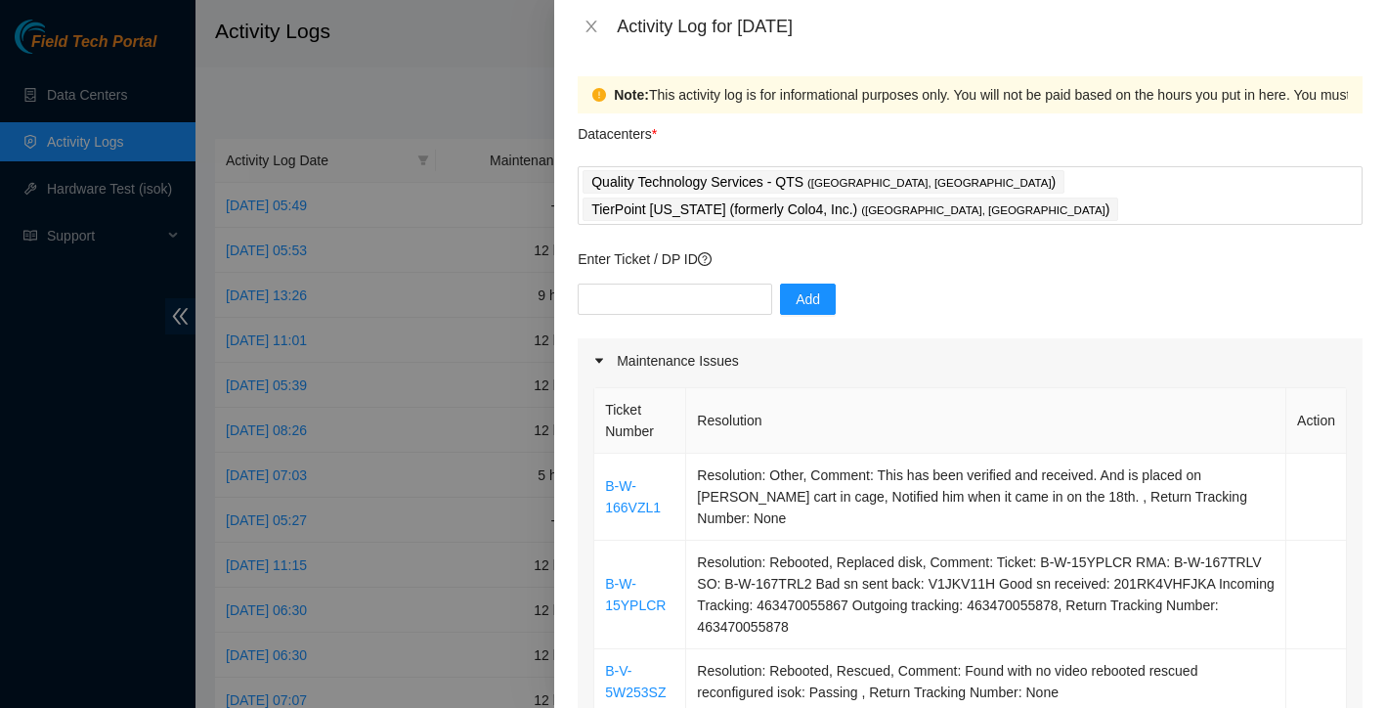
scroll to position [240, 0]
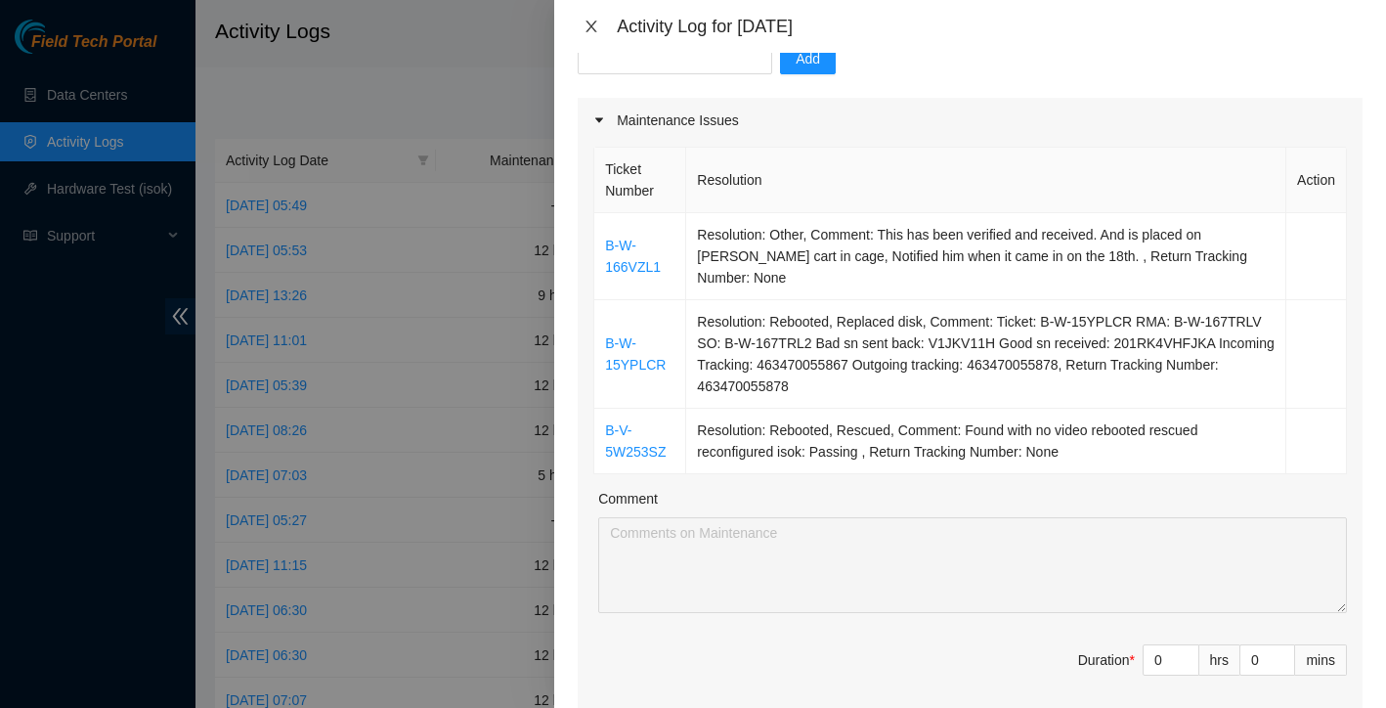
click at [594, 29] on icon "close" at bounding box center [591, 27] width 11 height 12
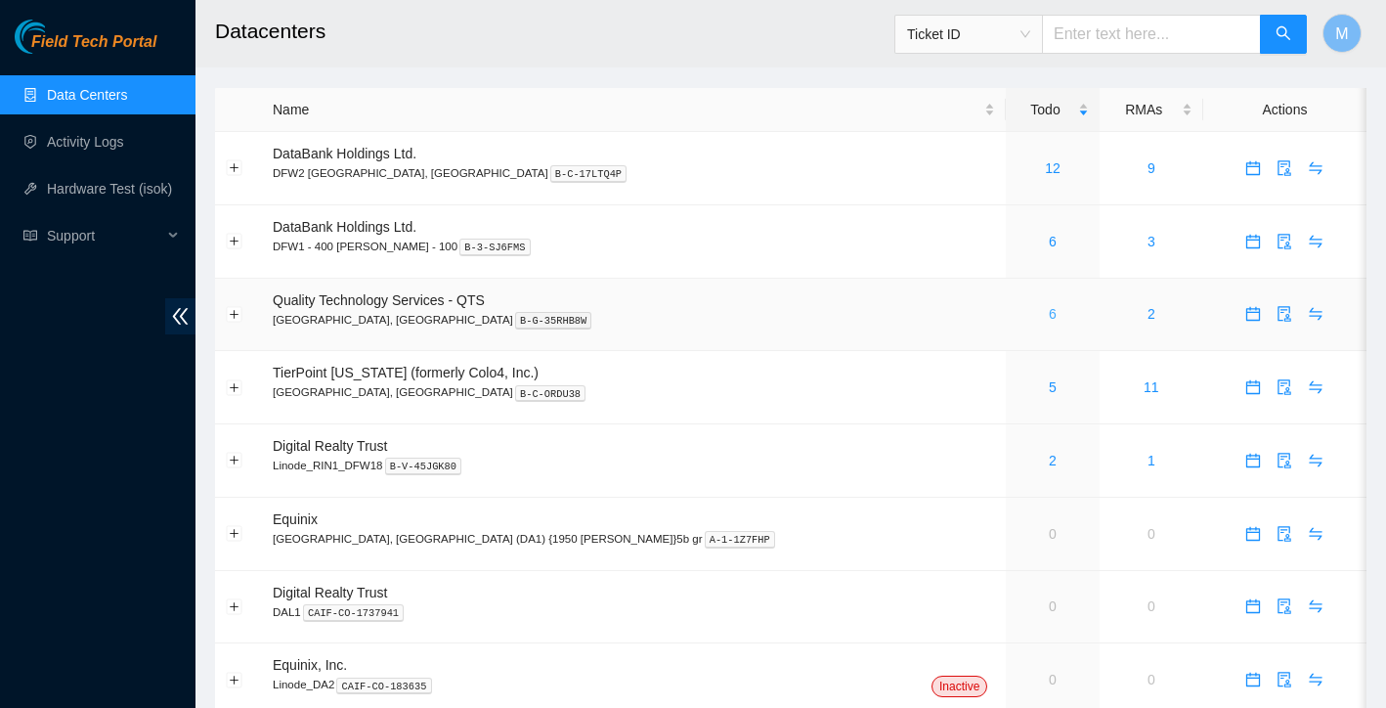
click at [1049, 313] on link "6" at bounding box center [1053, 314] width 8 height 16
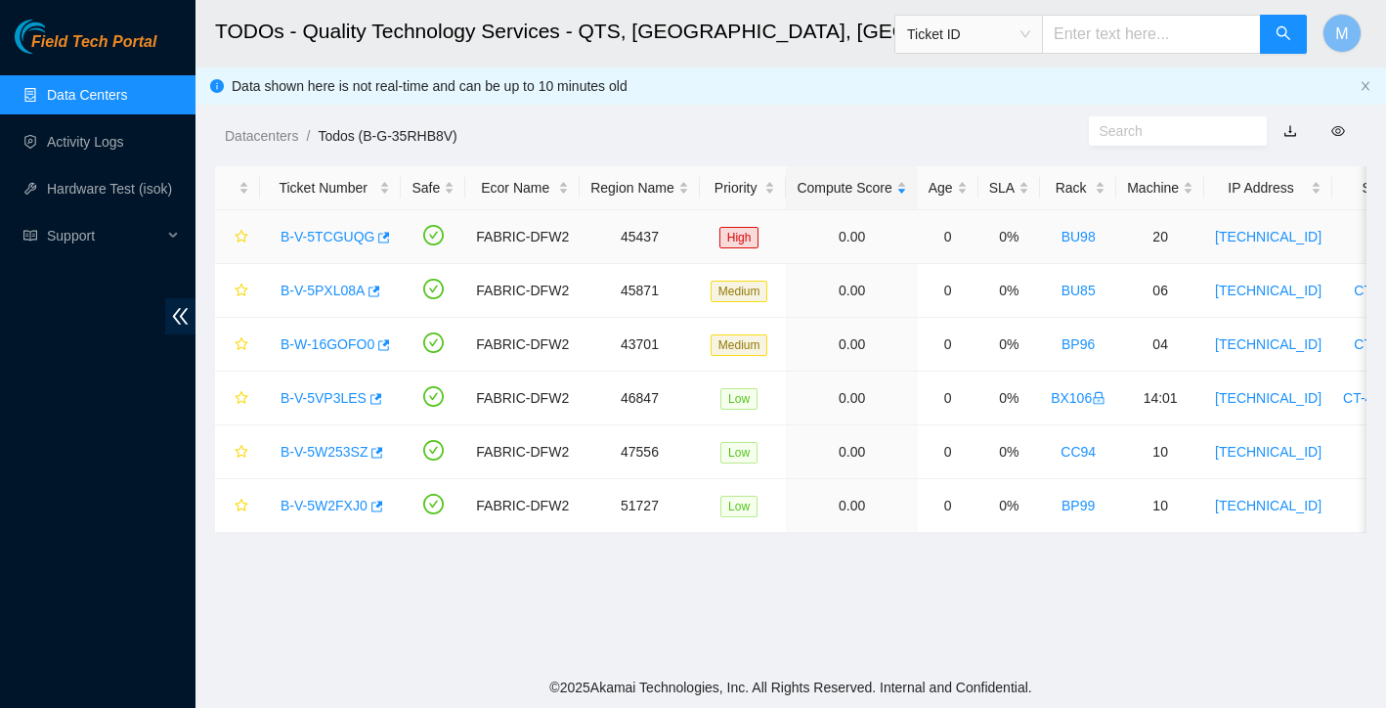
click at [313, 236] on link "B-V-5TCGUQG" at bounding box center [327, 237] width 94 height 16
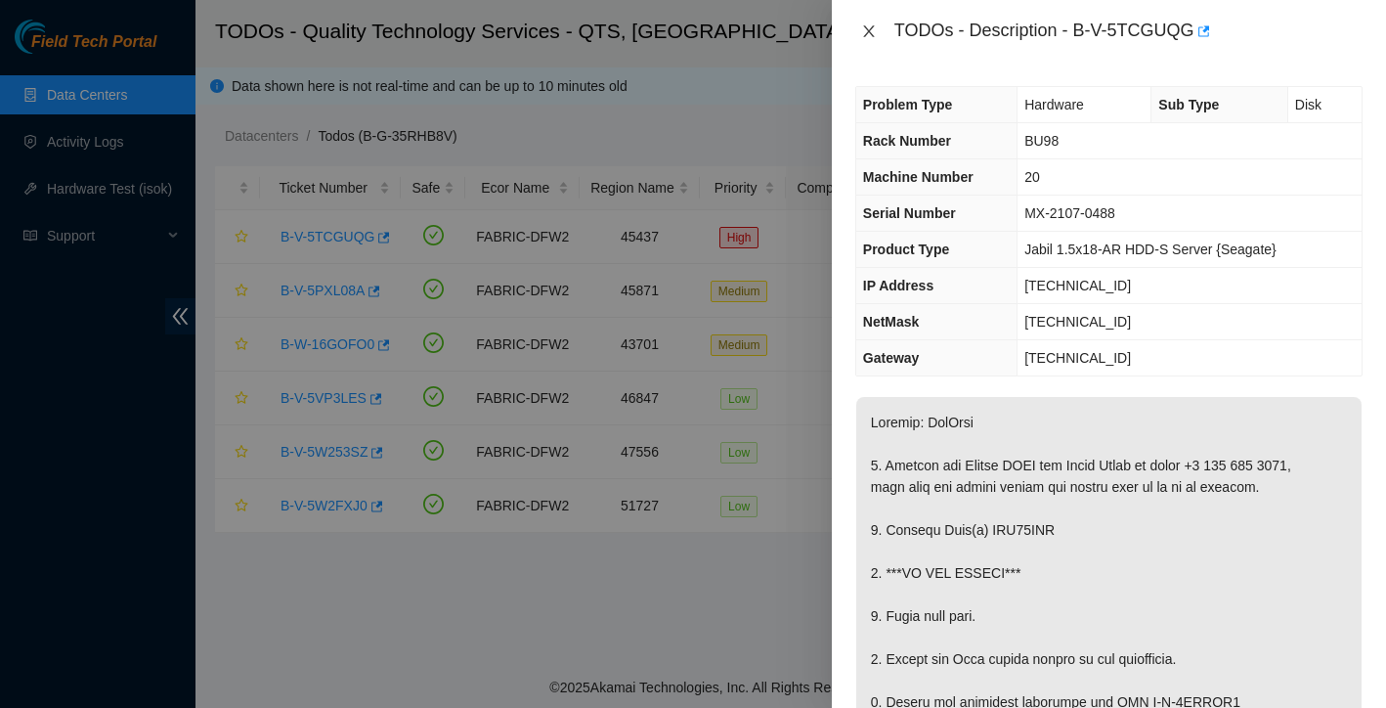
click at [869, 28] on icon "close" at bounding box center [869, 31] width 16 height 16
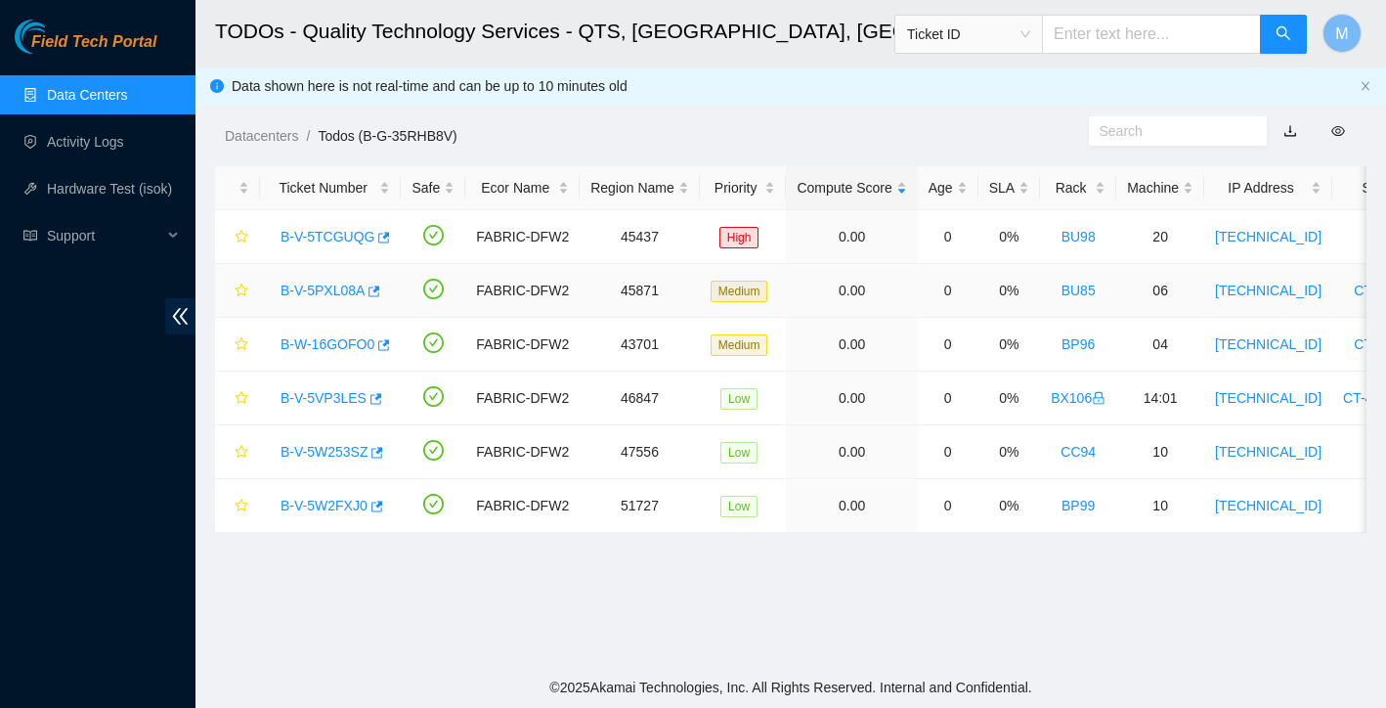
click at [304, 290] on link "B-V-5PXL08A" at bounding box center [322, 290] width 84 height 16
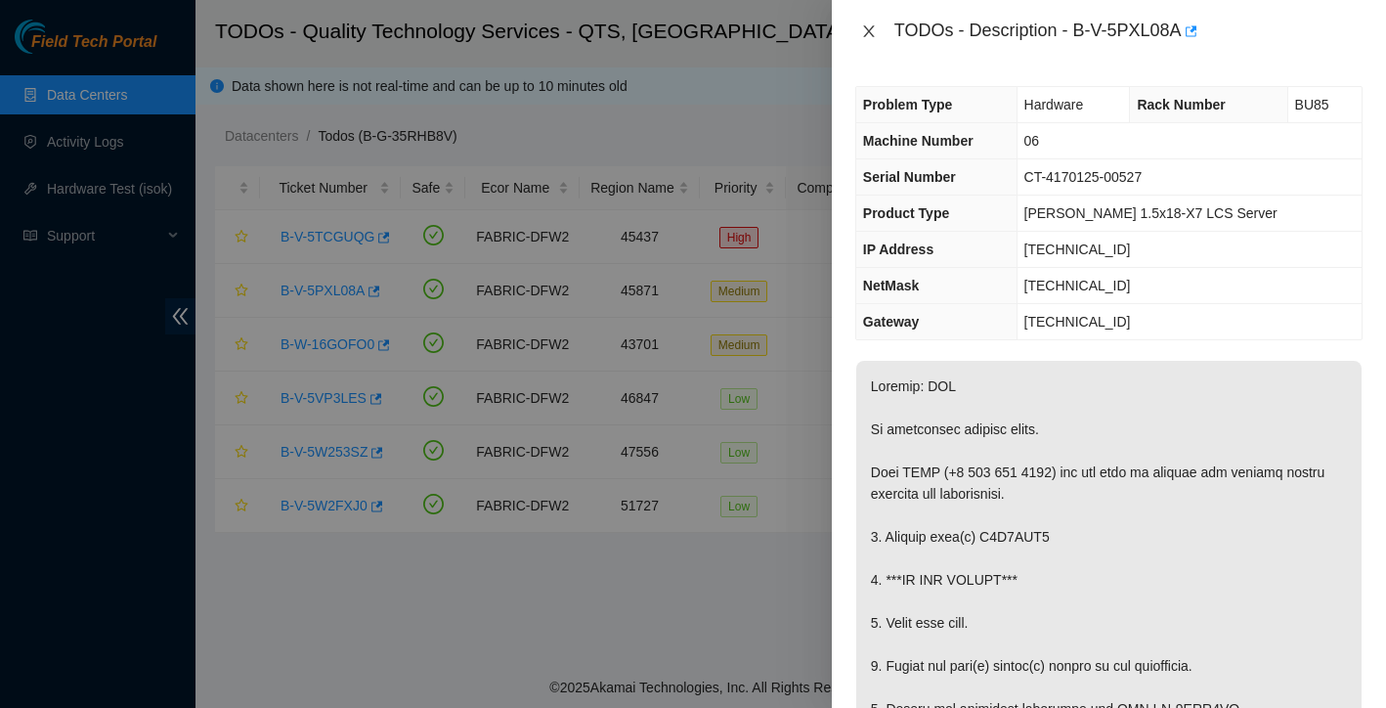
click at [865, 30] on icon "close" at bounding box center [869, 31] width 16 height 16
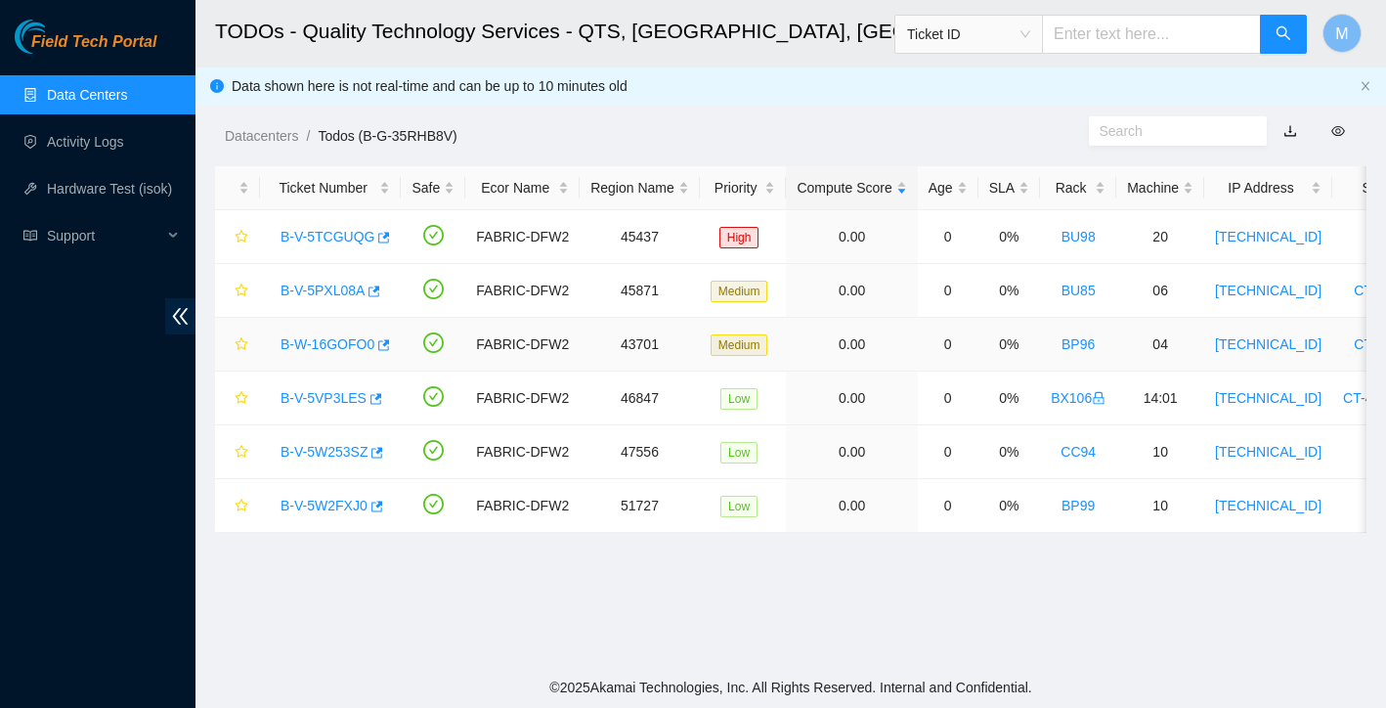
click at [322, 343] on link "B-W-16GOFO0" at bounding box center [327, 344] width 94 height 16
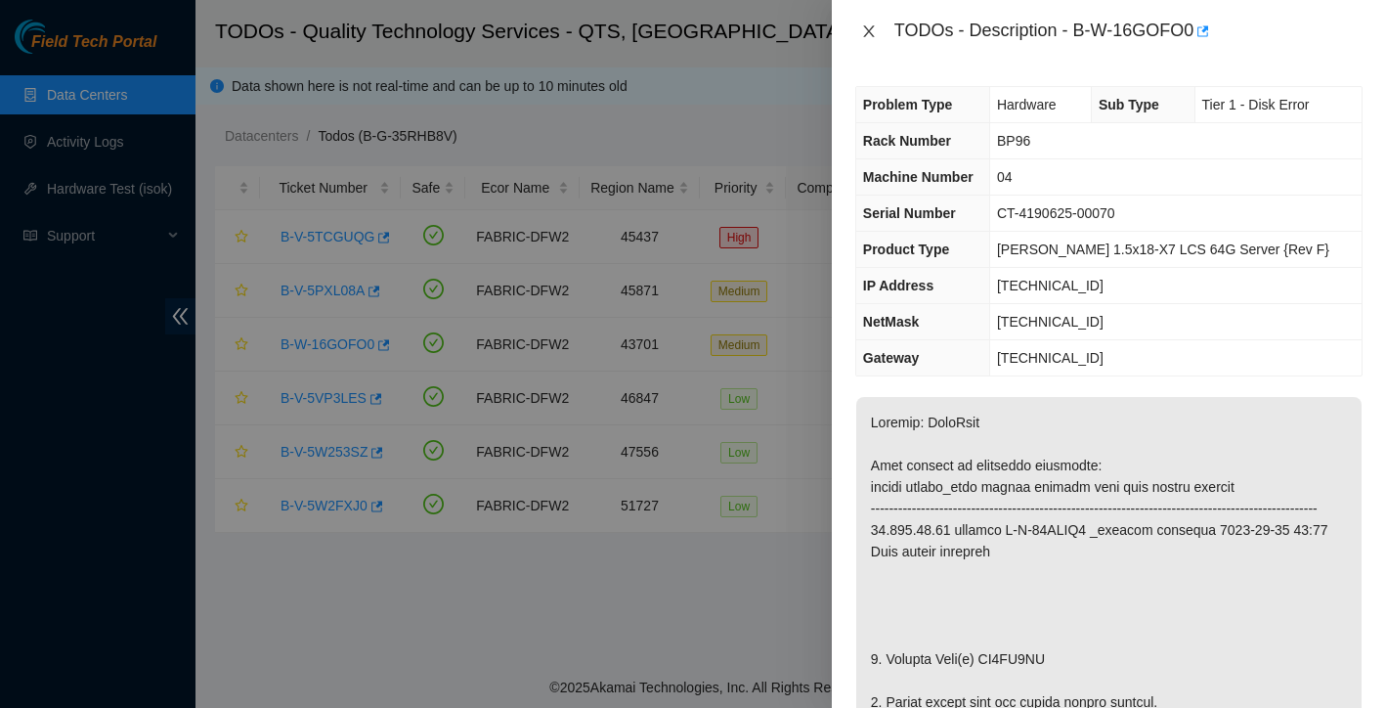
click at [872, 35] on icon "close" at bounding box center [868, 31] width 11 height 12
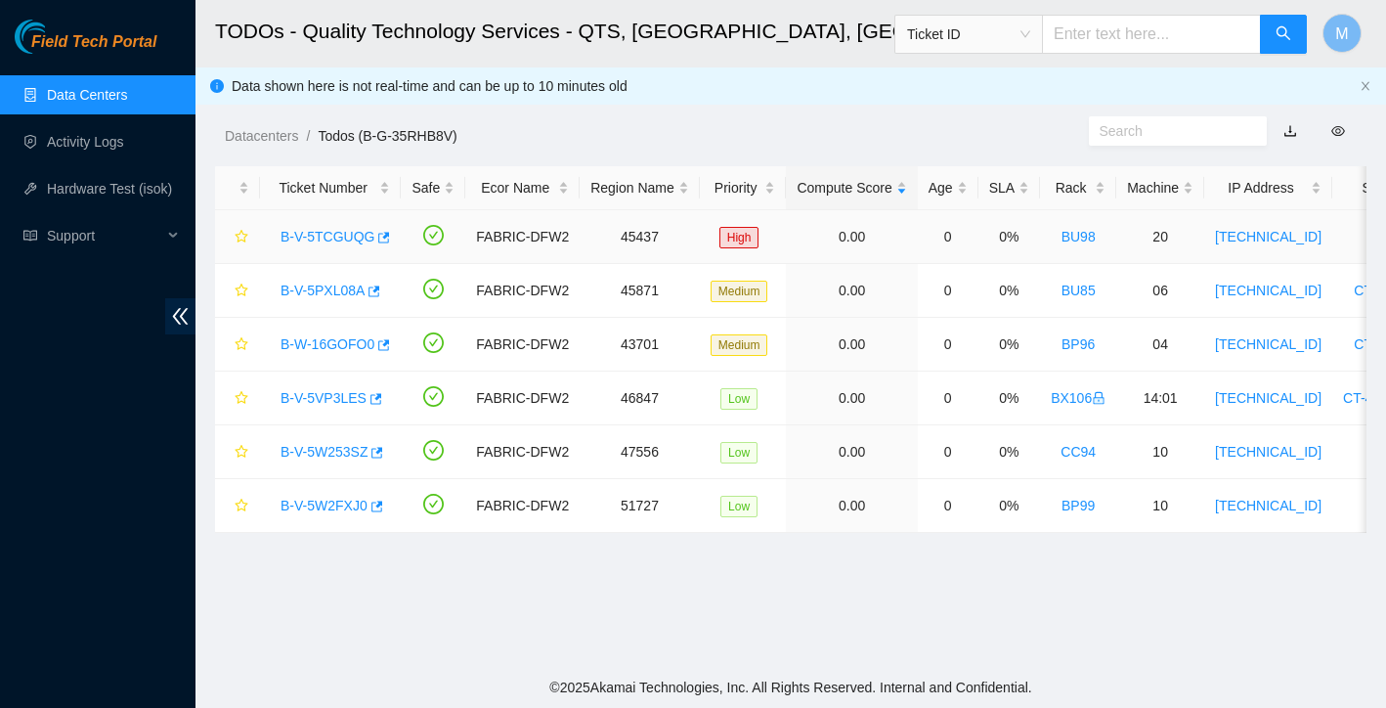
click at [330, 235] on link "B-V-5TCGUQG" at bounding box center [327, 237] width 94 height 16
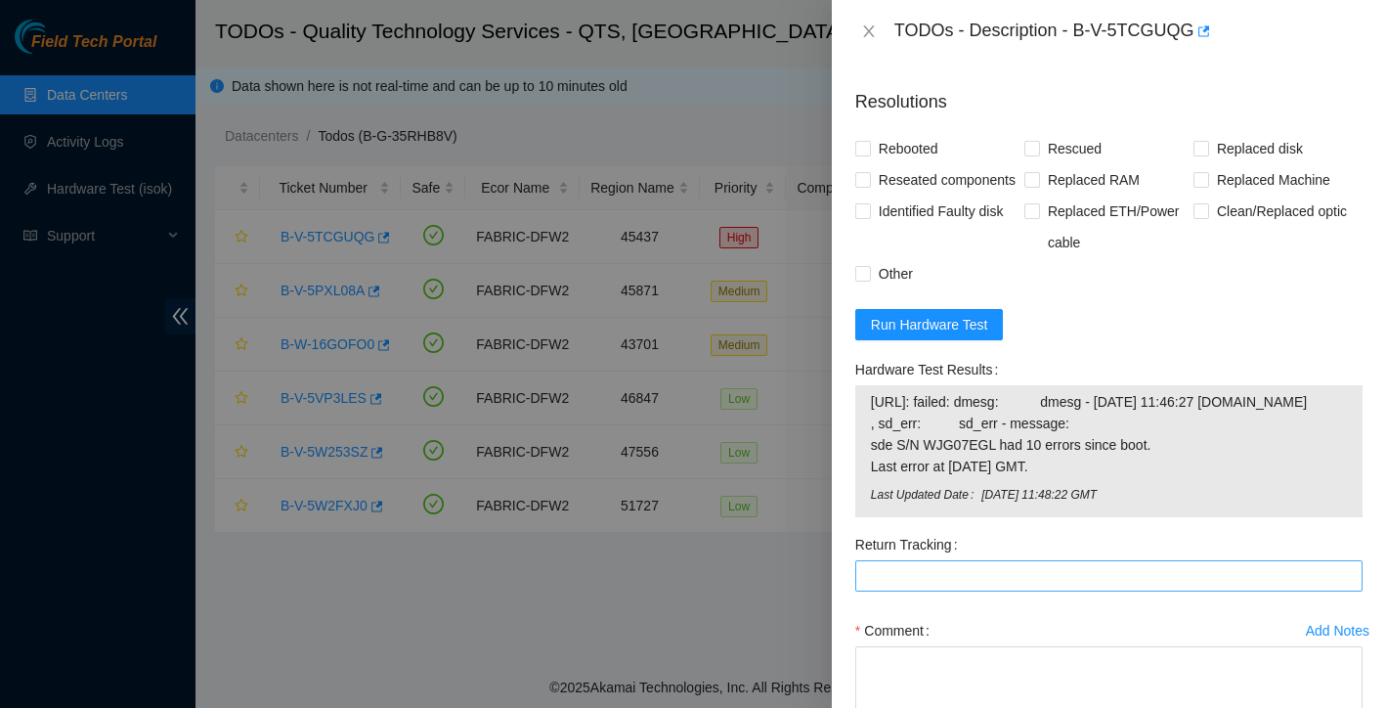
scroll to position [1537, 0]
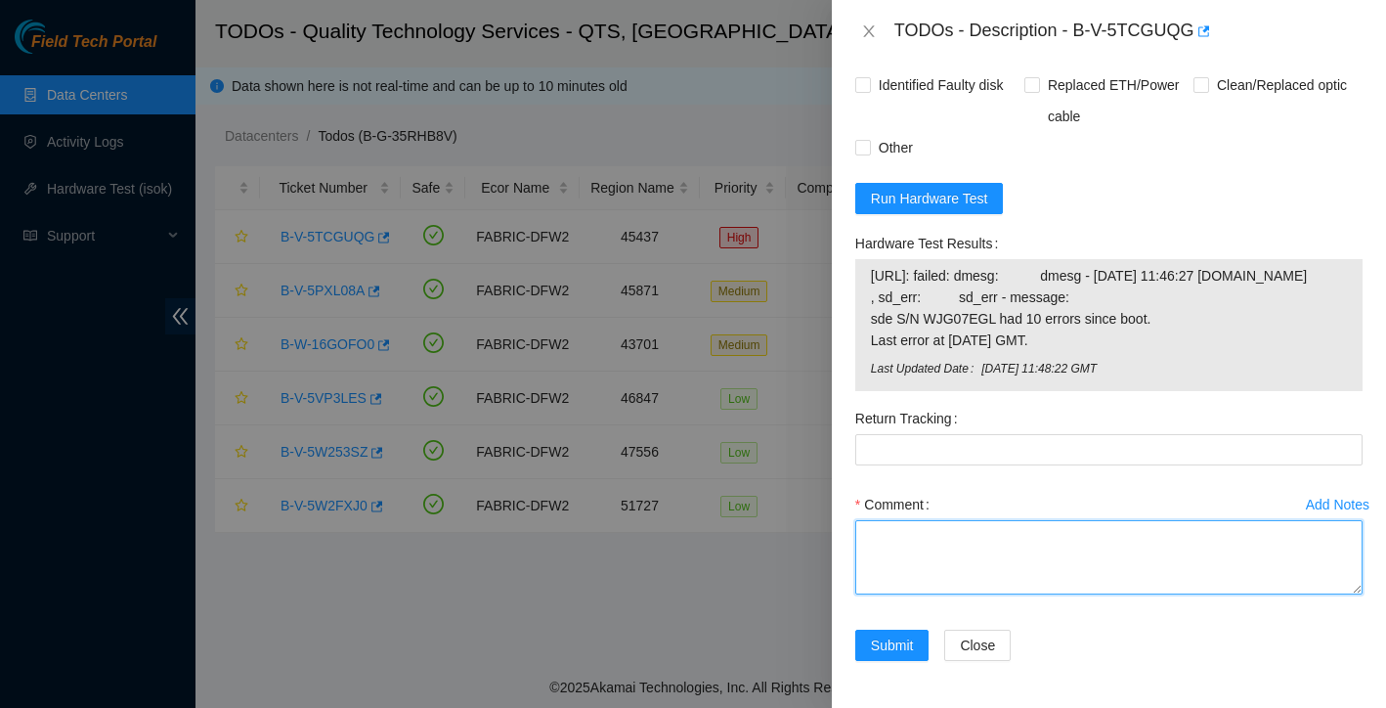
click at [907, 546] on textarea "Comment" at bounding box center [1108, 557] width 507 height 74
paste textarea "Ticket: New SN: Bad SN:"
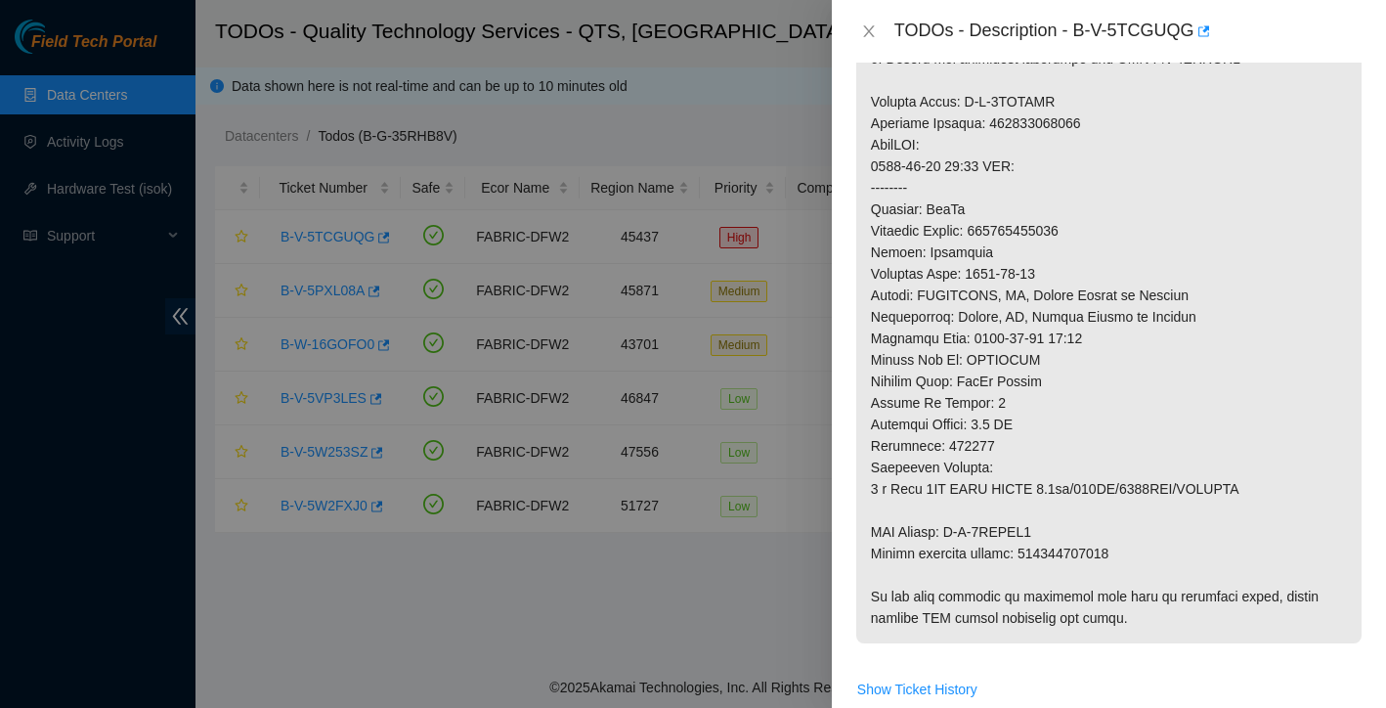
scroll to position [610, 0]
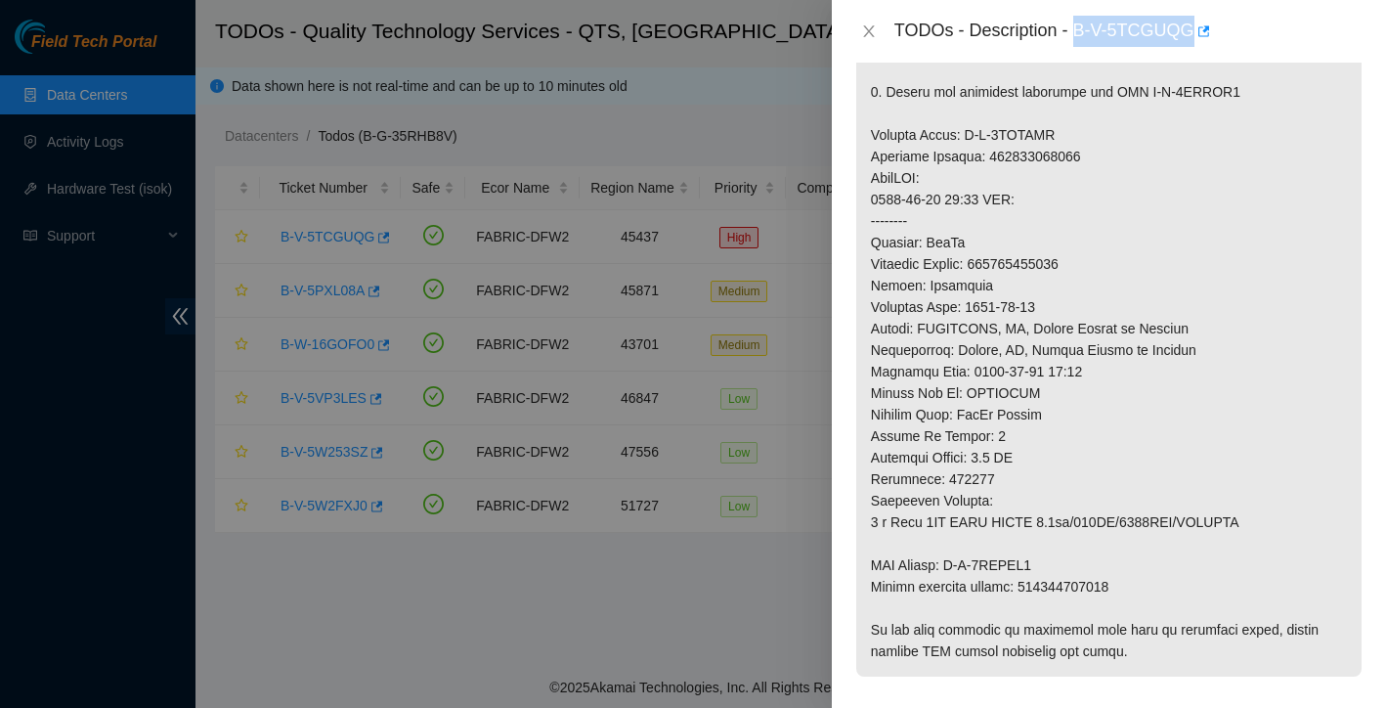
drag, startPoint x: 1079, startPoint y: 32, endPoint x: 1195, endPoint y: 33, distance: 116.3
click at [1195, 33] on div "TODOs - Description - B-V-5TCGUQG" at bounding box center [1128, 31] width 468 height 31
copy div "B-V-5TCGUQG"
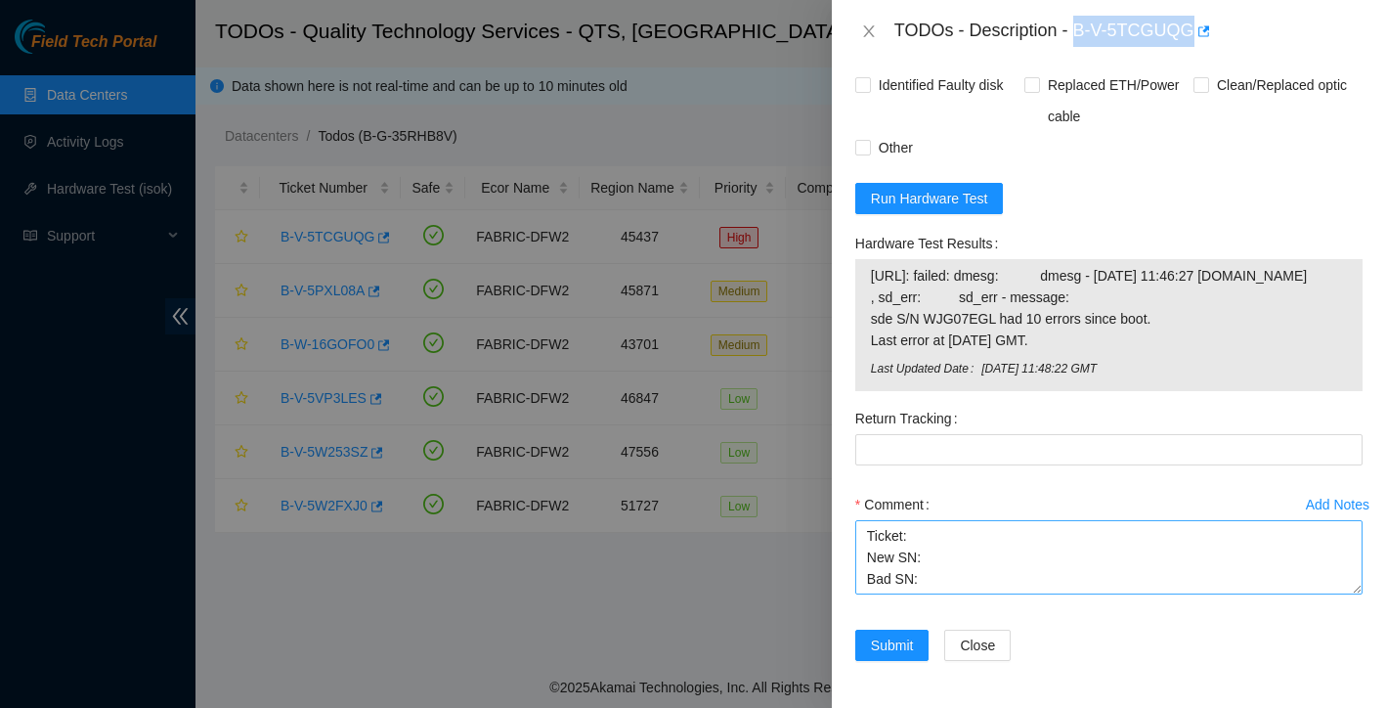
scroll to position [1537, 0]
click at [940, 533] on textarea "Ticket: New SN: Bad SN:" at bounding box center [1108, 557] width 507 height 74
paste textarea "B-V-5TCGUQG"
click at [953, 556] on textarea "Ticket: B-V-5TCGUQG New SN: Bad SN:" at bounding box center [1108, 557] width 507 height 74
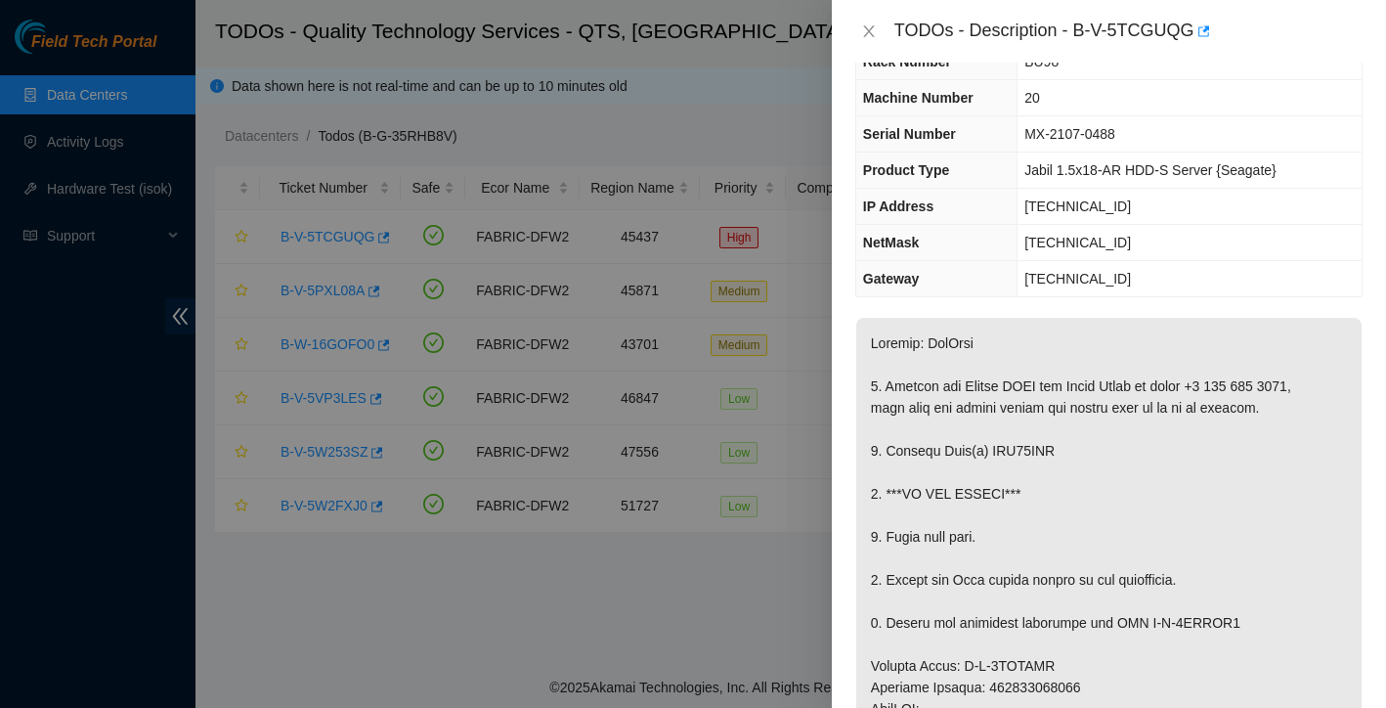
scroll to position [86, 0]
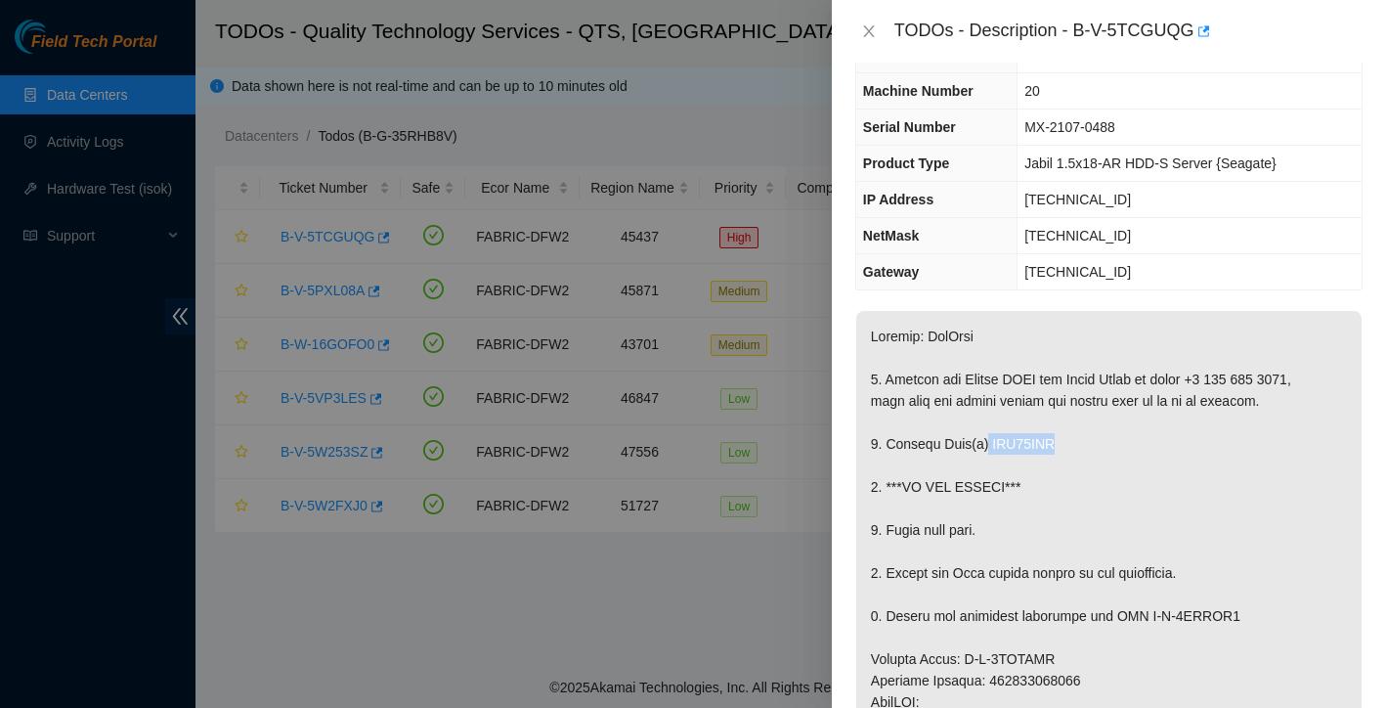
drag, startPoint x: 987, startPoint y: 467, endPoint x: 1082, endPoint y: 465, distance: 94.8
copy p "WJG07EGL"
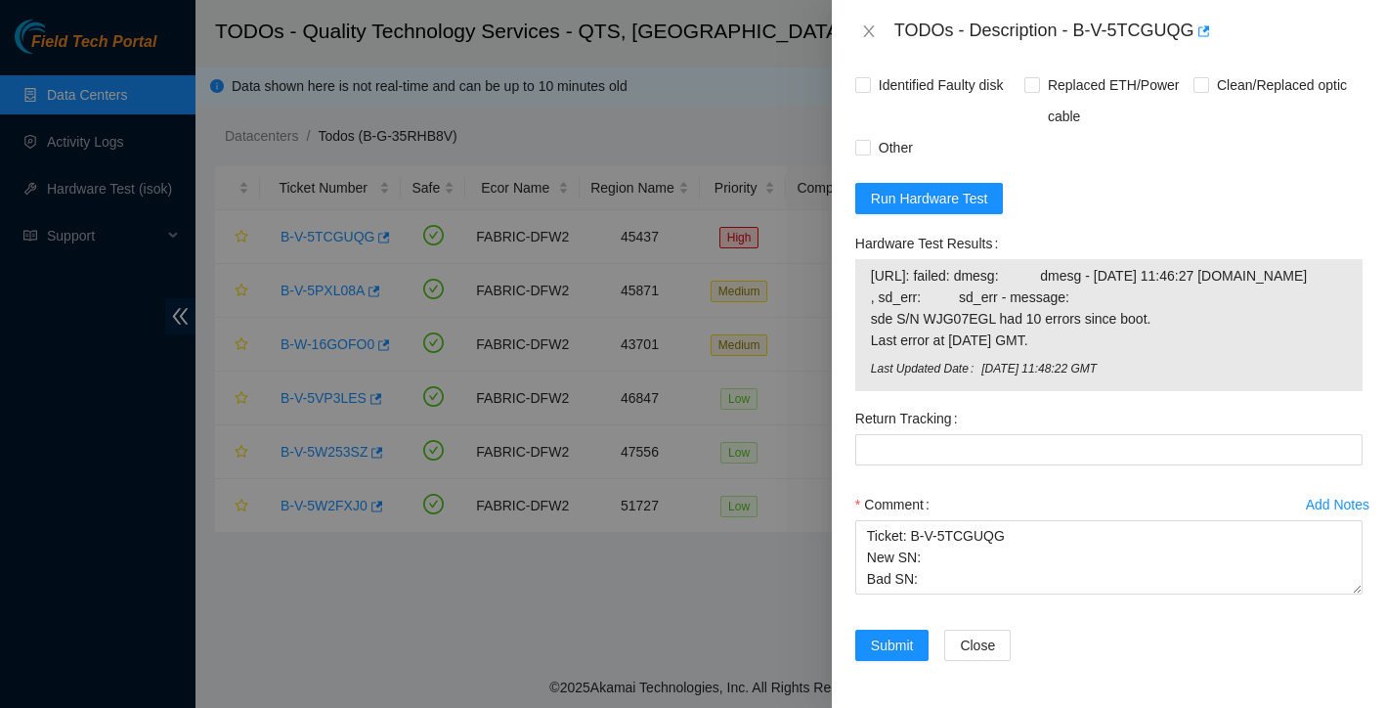
scroll to position [1530, 0]
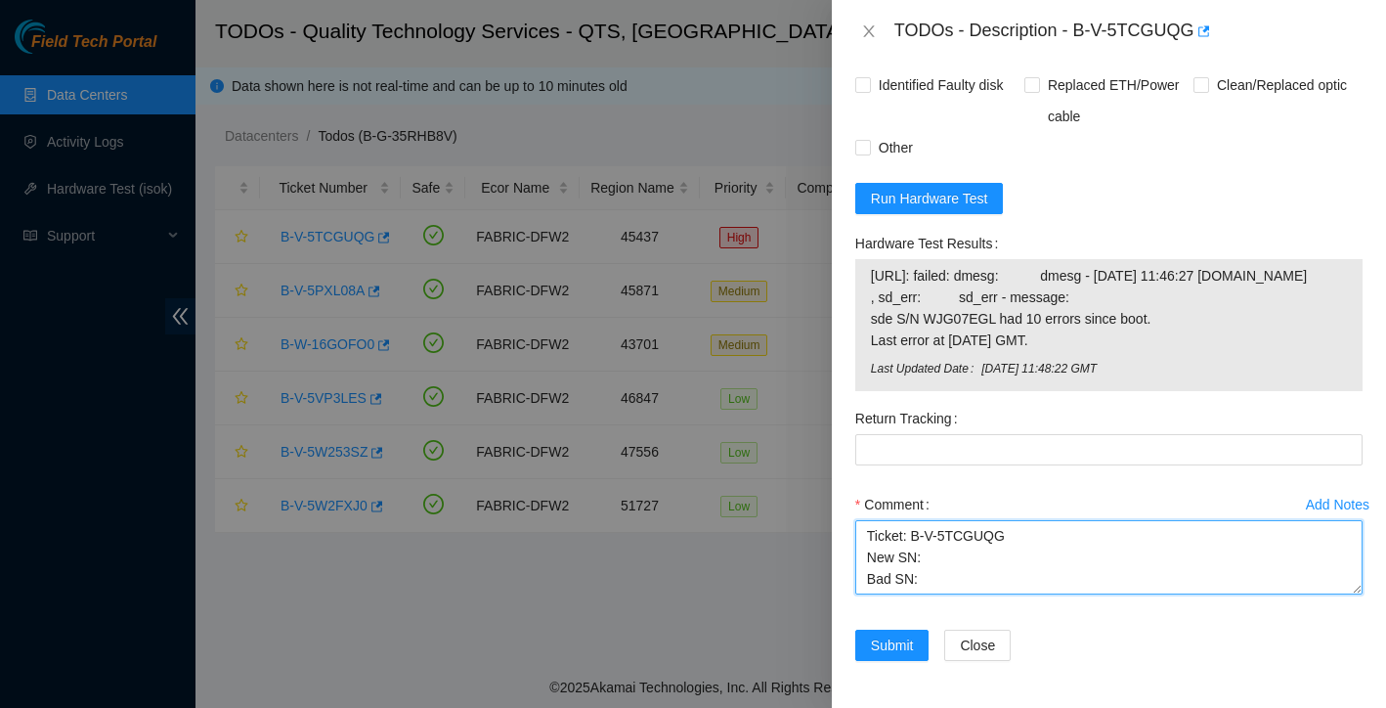
click at [954, 585] on textarea "Ticket: B-V-5TCGUQG New SN: Bad SN:" at bounding box center [1108, 557] width 507 height 74
paste textarea "WJG07EGL"
click at [945, 554] on textarea "Ticket: B-V-5TCGUQG New SN: Bad SN: WJG07EGL" at bounding box center [1108, 557] width 507 height 74
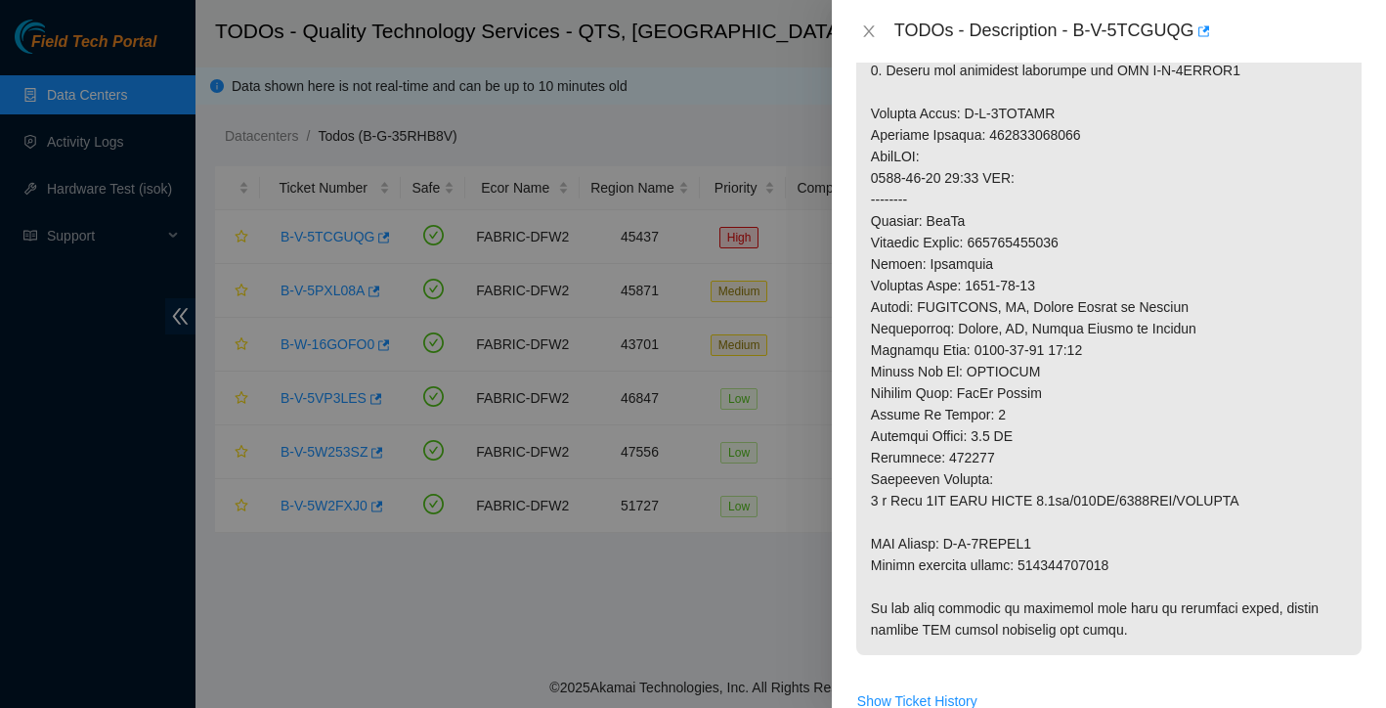
scroll to position [505, 0]
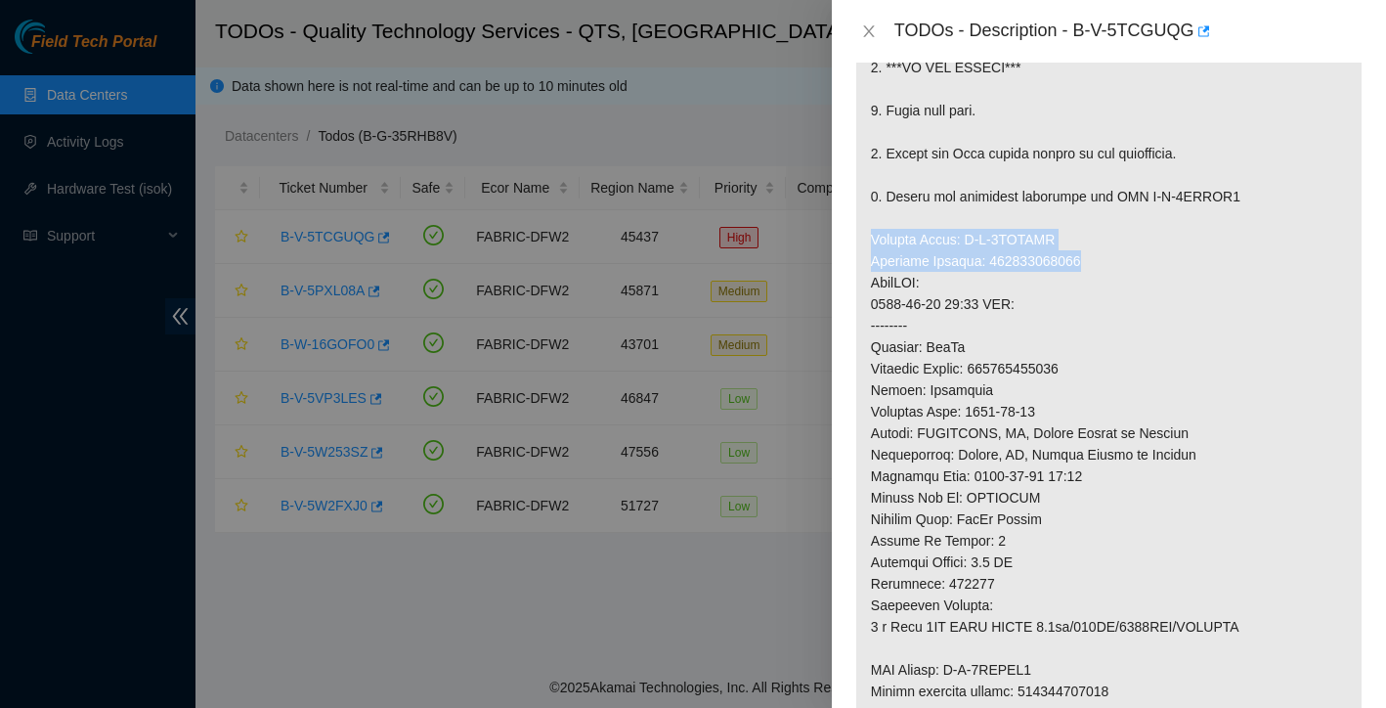
drag, startPoint x: 873, startPoint y: 265, endPoint x: 1107, endPoint y: 282, distance: 235.2
click at [1107, 282] on p at bounding box center [1108, 336] width 505 height 889
copy p "Service Order: B-V-5VQEXPY Tracking Numbers: 463470058237"
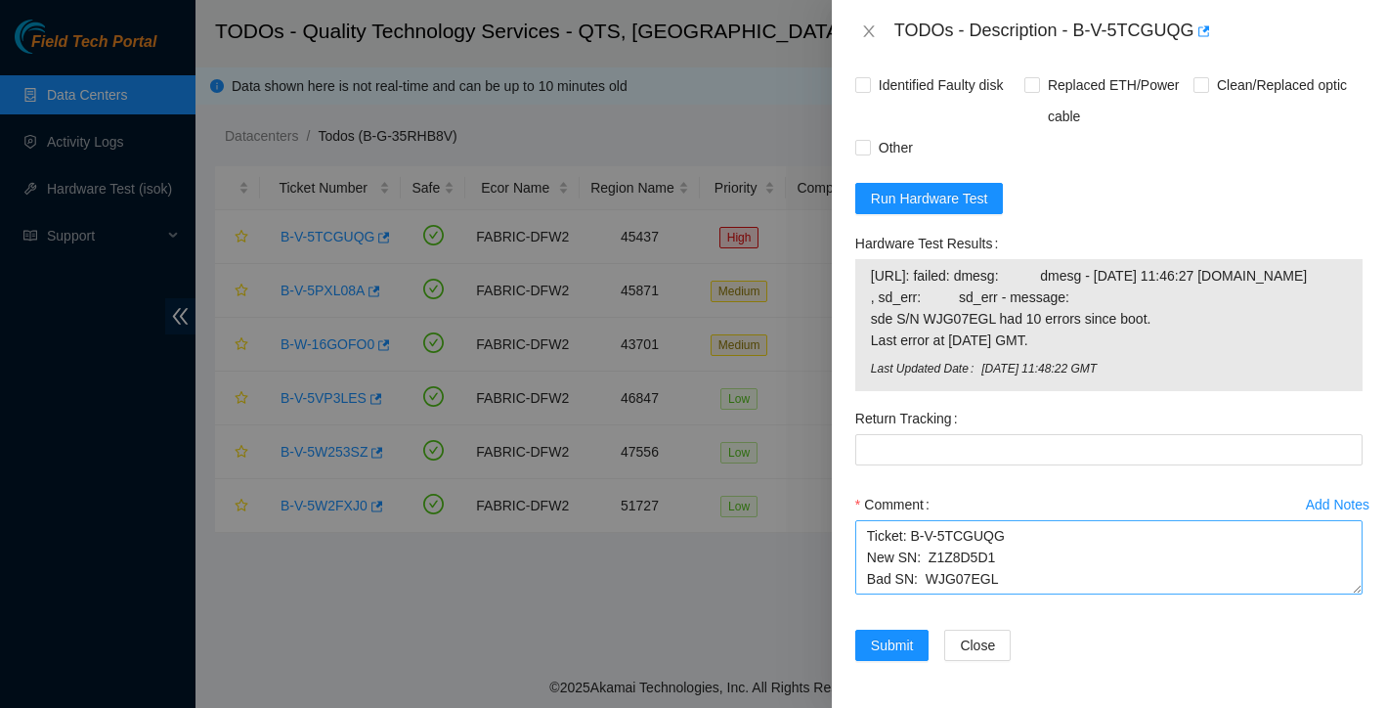
scroll to position [1537, 0]
click at [1009, 559] on textarea "Ticket: B-V-5TCGUQG New SN: Z1Z8D5D1 Bad SN: WJG07EGL" at bounding box center [1108, 557] width 507 height 74
paste textarea "Service Order: B-V-5VQEXPY Tracking Numbers: 463470058237"
click at [869, 564] on textarea "Ticket: B-V-5TCGUQG New SN: Z1Z8D5D1 Bad SN: WJG07EGL Service Order: B-V-5VQEXP…" at bounding box center [1108, 557] width 507 height 74
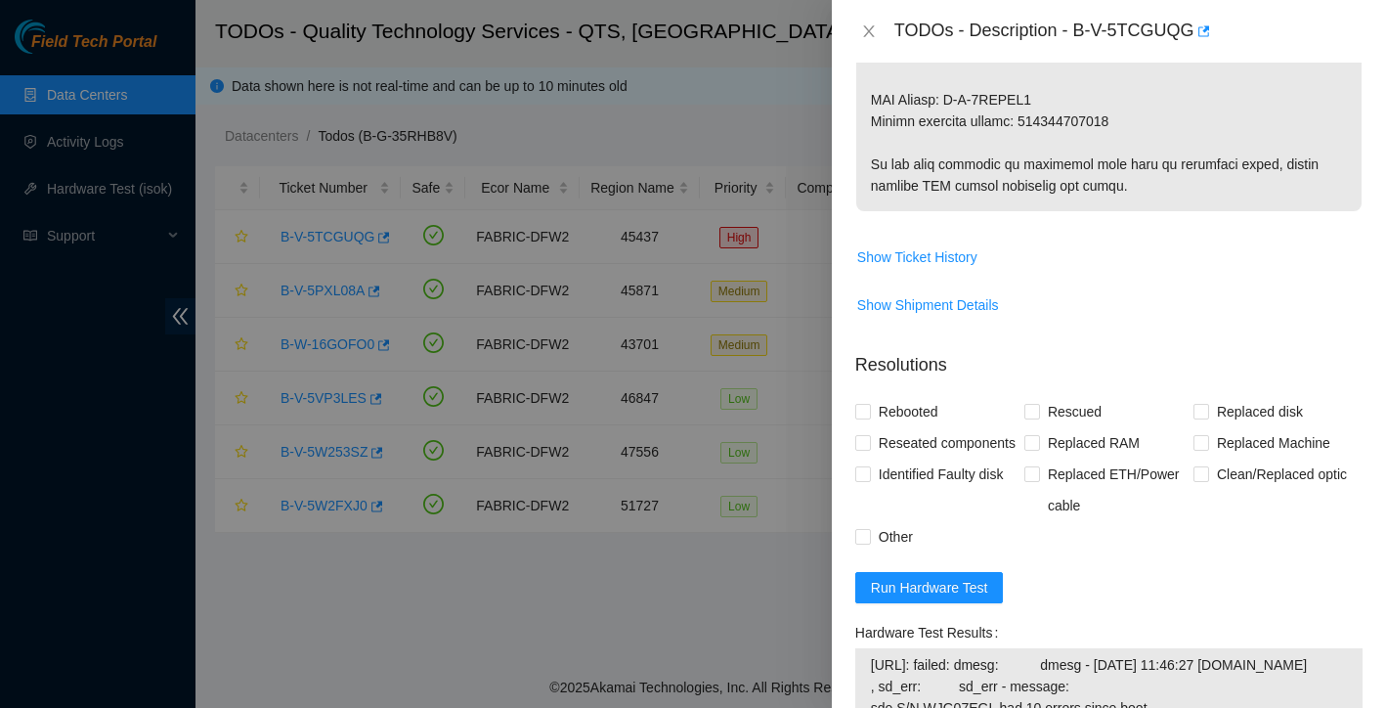
scroll to position [1042, 0]
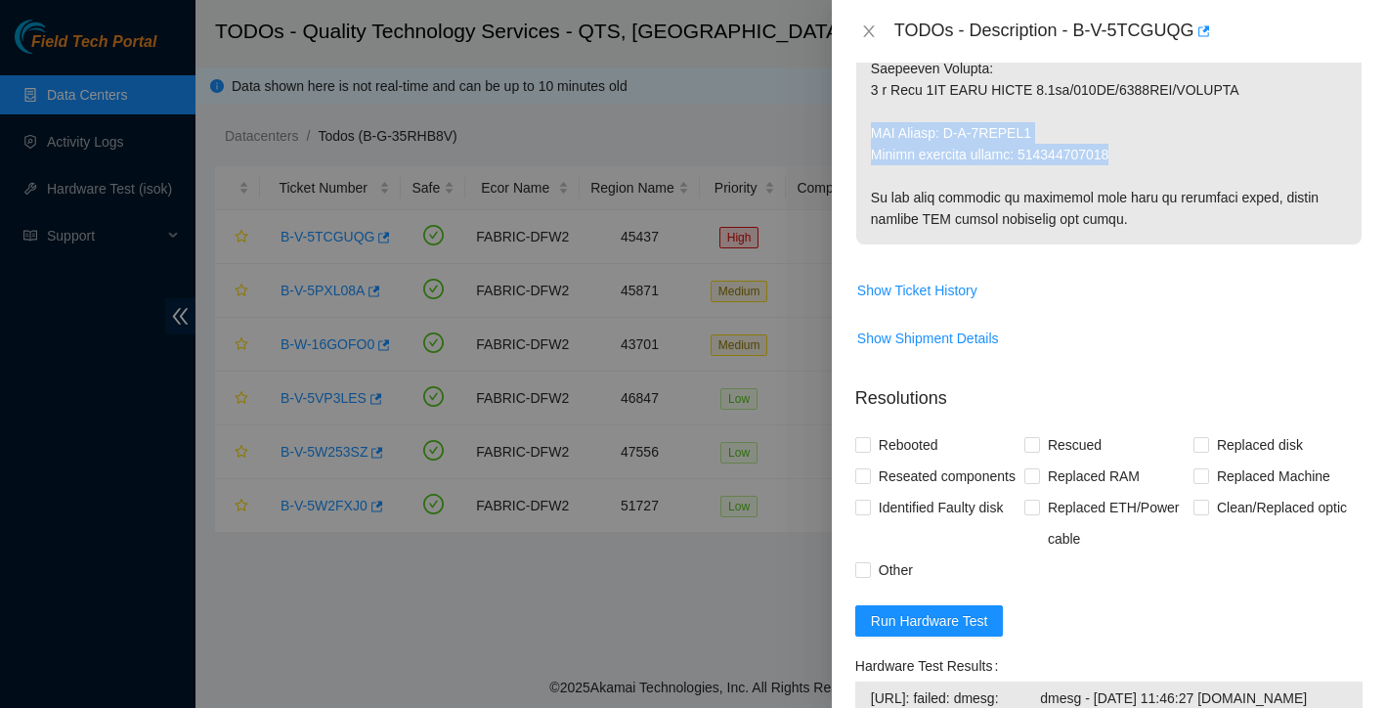
drag, startPoint x: 873, startPoint y: 154, endPoint x: 1136, endPoint y: 179, distance: 264.0
copy p "RMA Return: B-V-5VQEXQ8 Return tracking number: 463470058248"
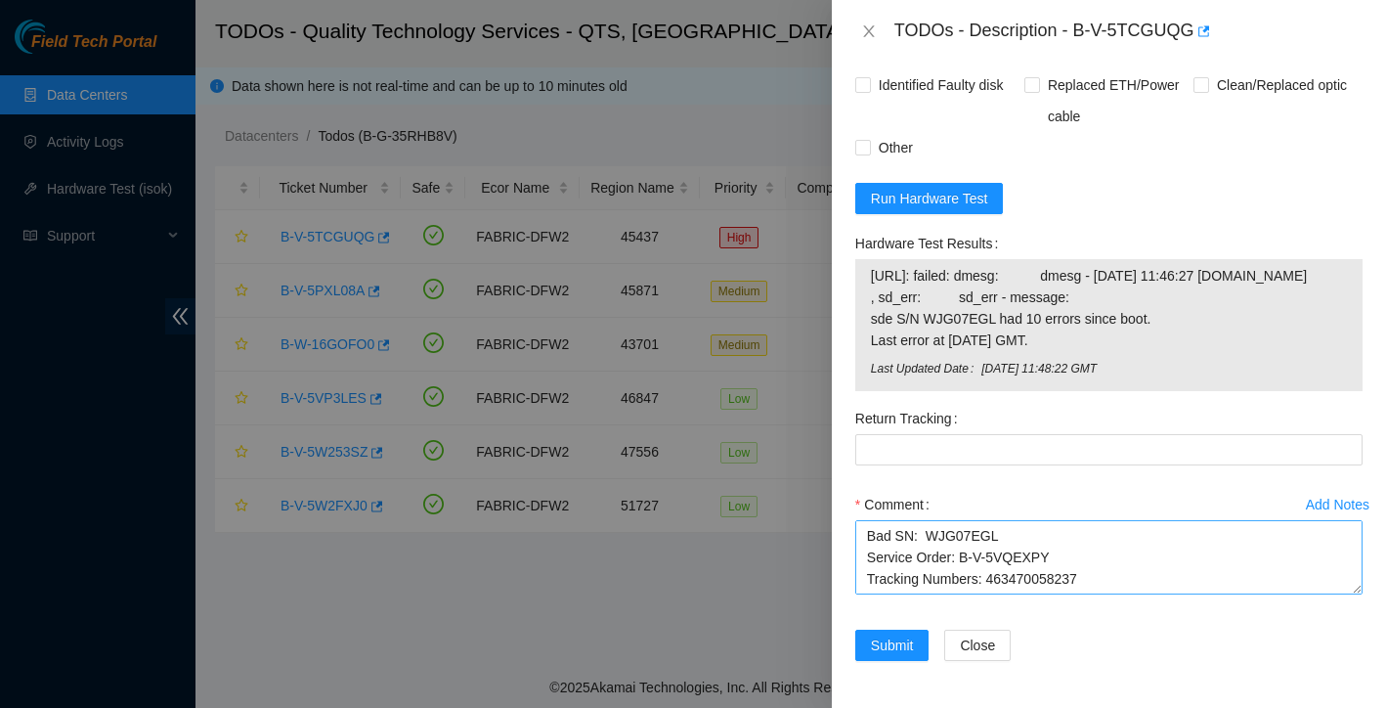
scroll to position [86, 0]
click at [1108, 537] on textarea "Ticket: B-V-5TCGUQG New SN: Z1Z8D5D1 Bad SN: WJG07EGL Service Order: B-V-5VQEXP…" at bounding box center [1108, 557] width 507 height 74
paste textarea "RMA Return: B-V-5VQEXQ8 Return tracking number: 463470058248"
click at [871, 566] on textarea "Ticket: B-V-5TCGUQG New SN: Z1Z8D5D1 Bad SN: WJG07EGL Service Order: B-V-5VQEXP…" at bounding box center [1108, 557] width 507 height 74
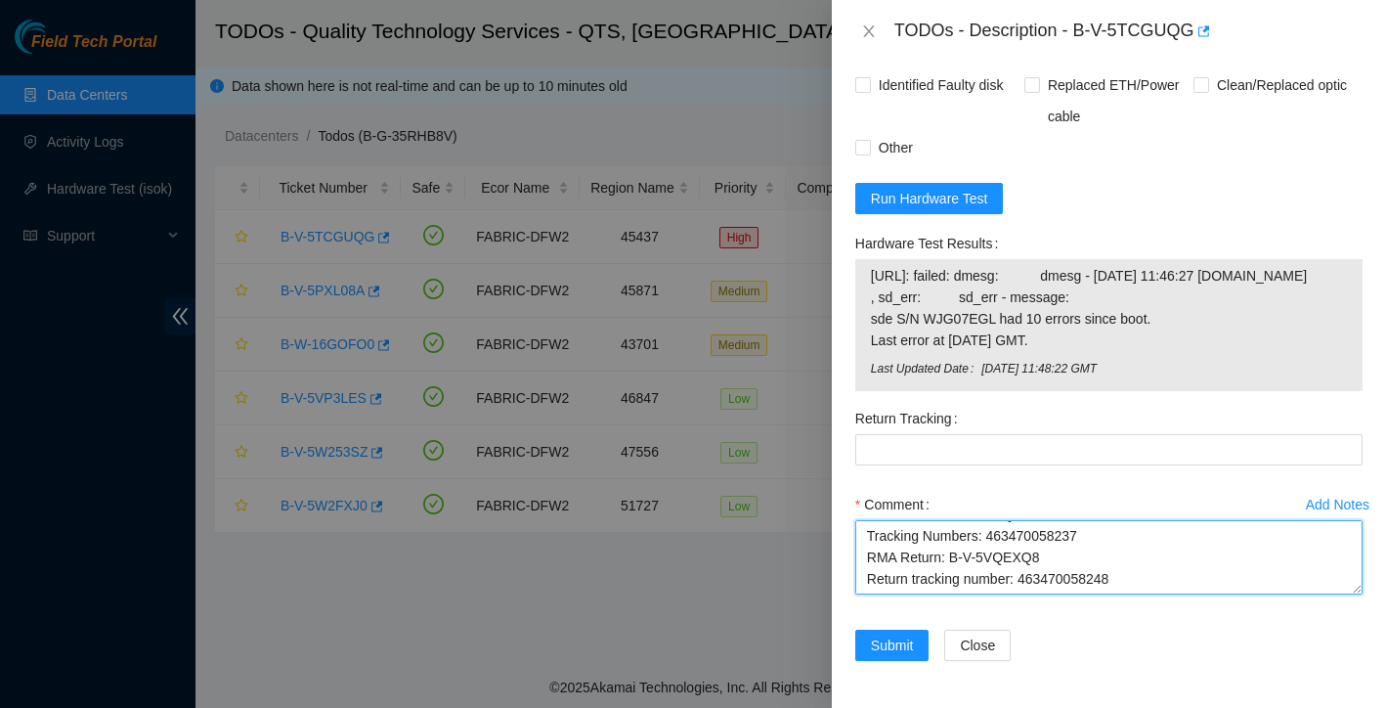
drag, startPoint x: 1026, startPoint y: 564, endPoint x: 1138, endPoint y: 557, distance: 111.6
click at [1138, 557] on textarea "Ticket: B-V-5TCGUQG New SN: Z1Z8D5D1 Bad SN: WJG07EGL Service Order: B-V-5VQEXP…" at bounding box center [1108, 557] width 507 height 74
type textarea "Ticket: B-V-5TCGUQG New SN: Z1Z8D5D1 Bad SN: WJG07EGL Service Order: B-V-5VQEXP…"
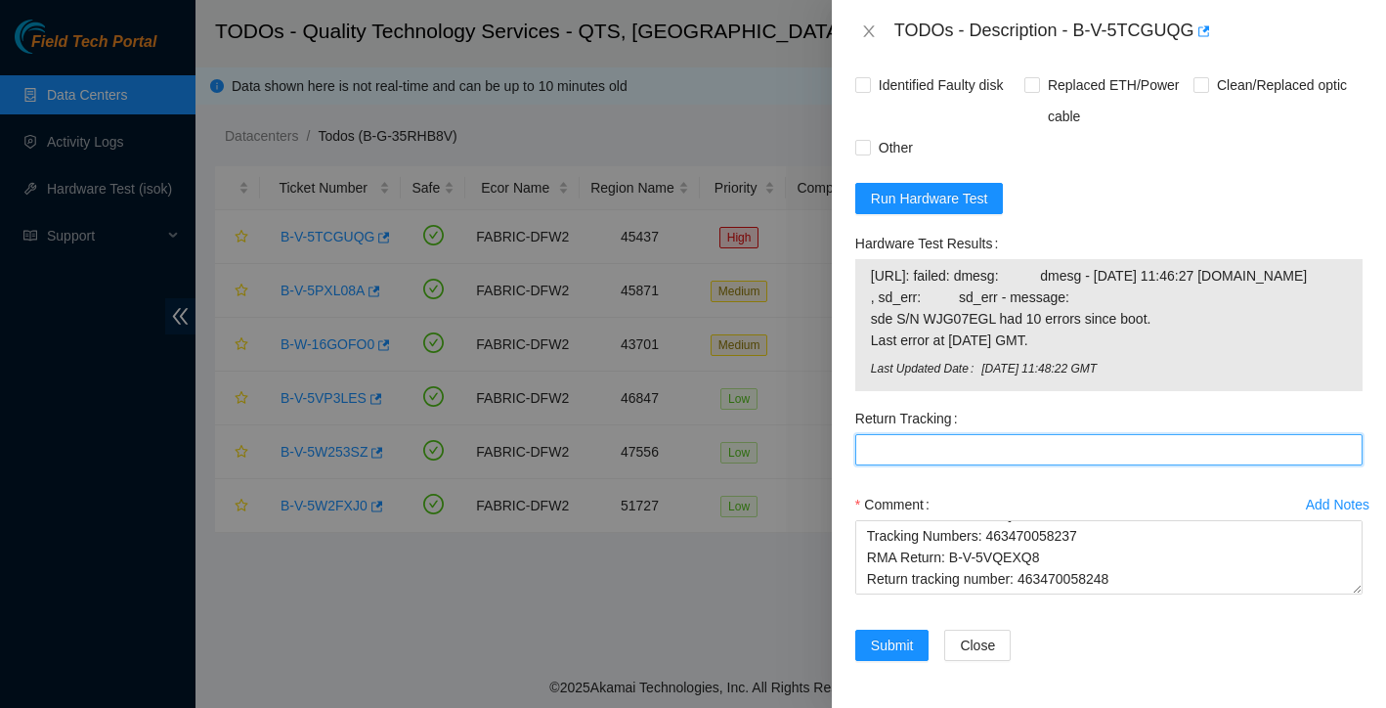
click at [994, 446] on Tracking "Return Tracking" at bounding box center [1108, 449] width 507 height 31
paste Tracking "463470058248"
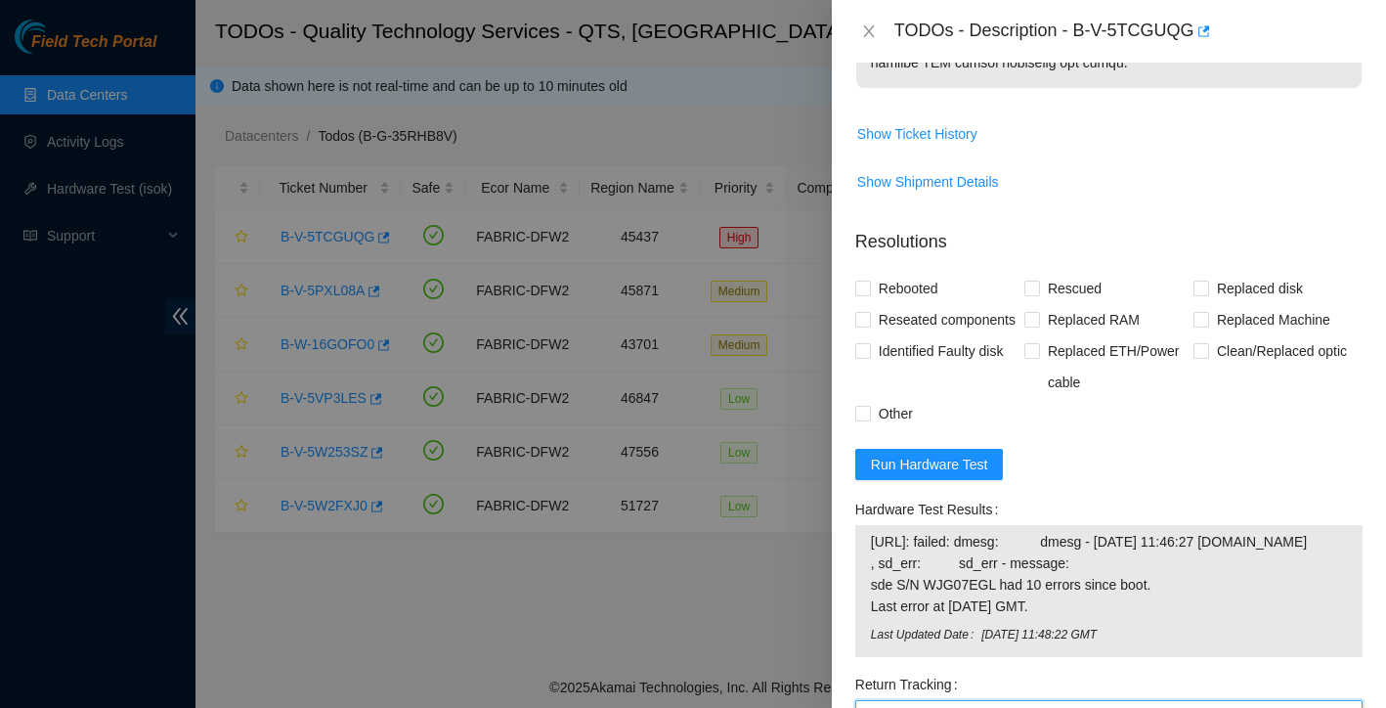
scroll to position [1189, 0]
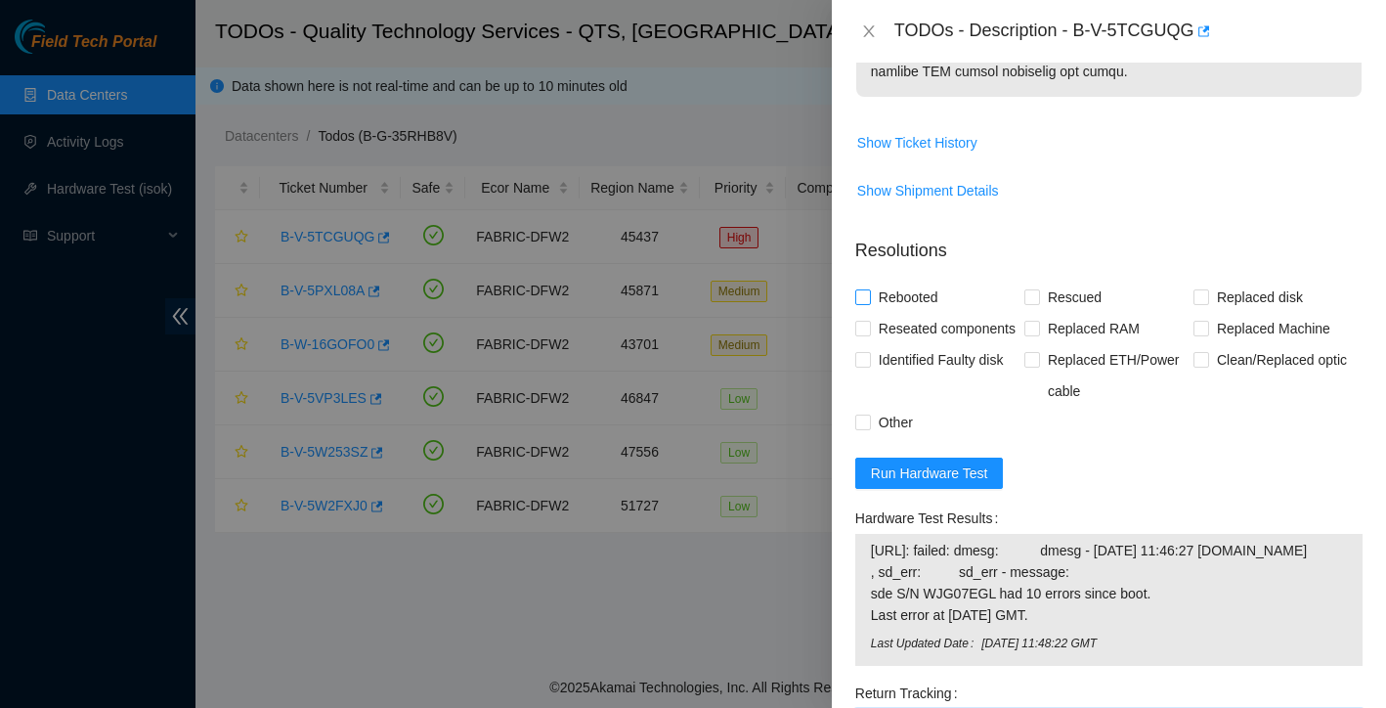
type Tracking "463470058248"
click at [863, 305] on span at bounding box center [863, 297] width 16 height 16
click at [863, 303] on input "Rebooted" at bounding box center [862, 296] width 14 height 14
checkbox input "true"
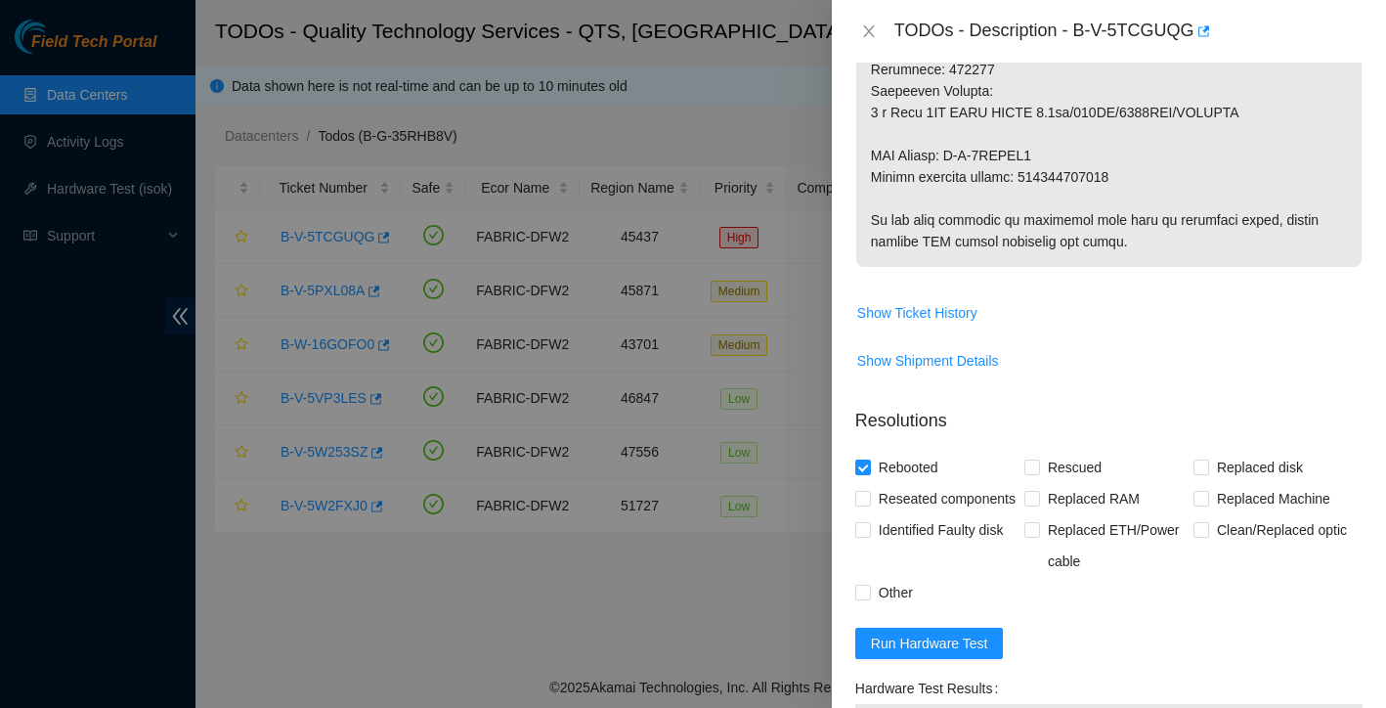
scroll to position [1046, 0]
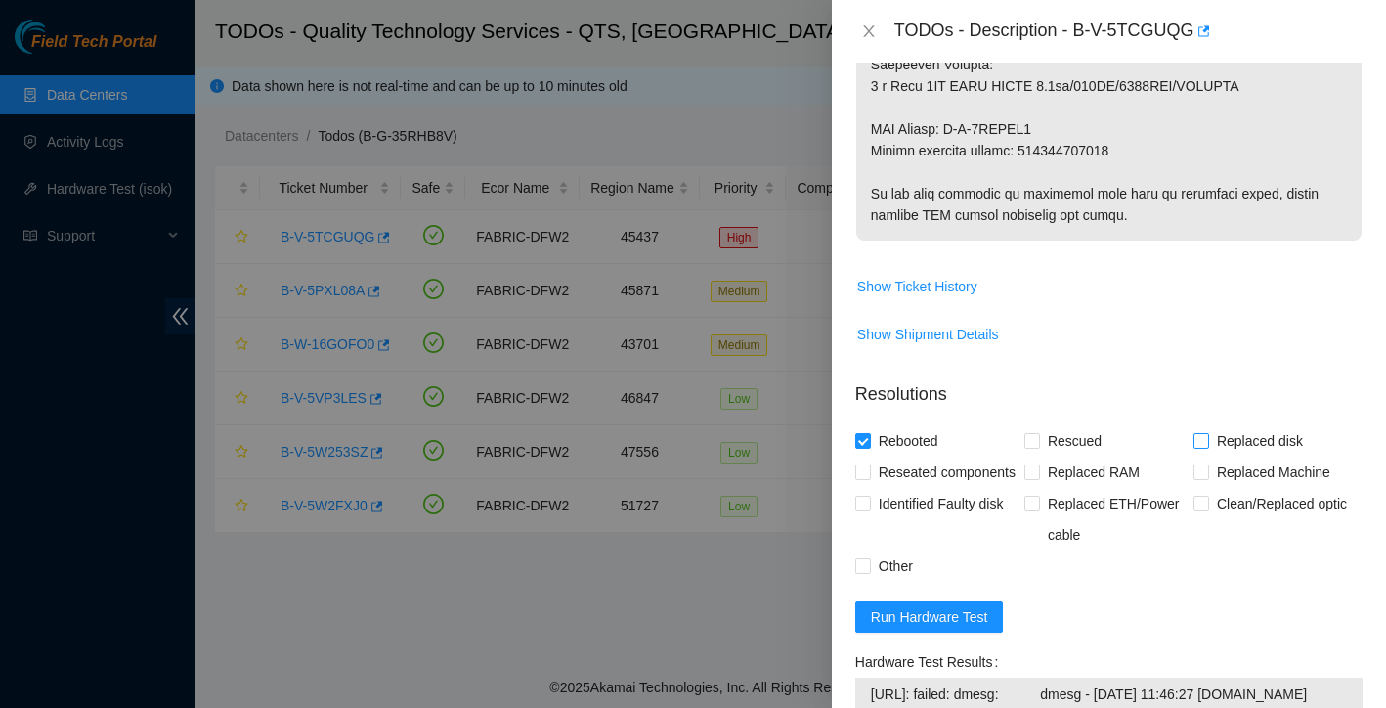
click at [1202, 447] on input "Replaced disk" at bounding box center [1200, 440] width 14 height 14
checkbox input "true"
click at [864, 572] on input "Other" at bounding box center [862, 565] width 14 height 14
checkbox input "true"
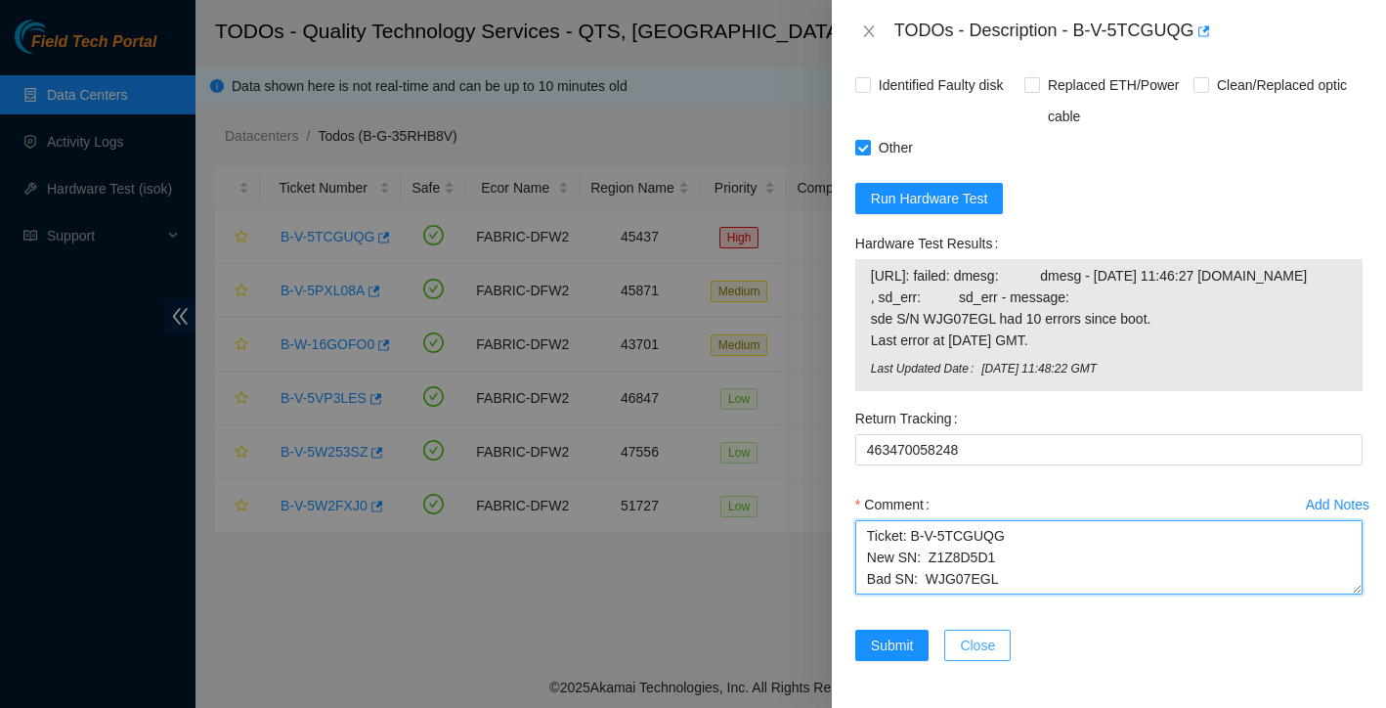
scroll to position [150, 0]
drag, startPoint x: 865, startPoint y: 534, endPoint x: 1003, endPoint y: 643, distance: 176.0
click at [1003, 643] on form "Resolutions Rebooted Rescued Replaced disk Reseated components Replaced RAM Rep…" at bounding box center [1108, 315] width 507 height 737
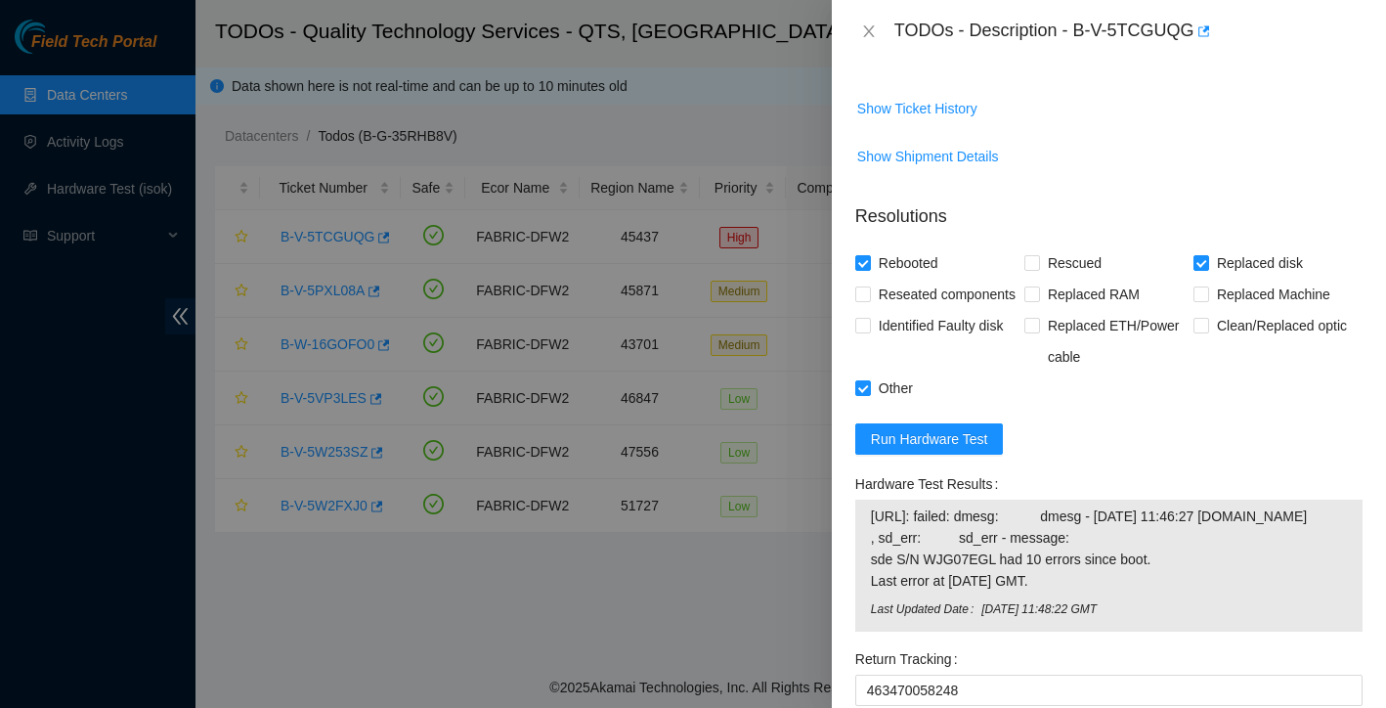
scroll to position [1245, 0]
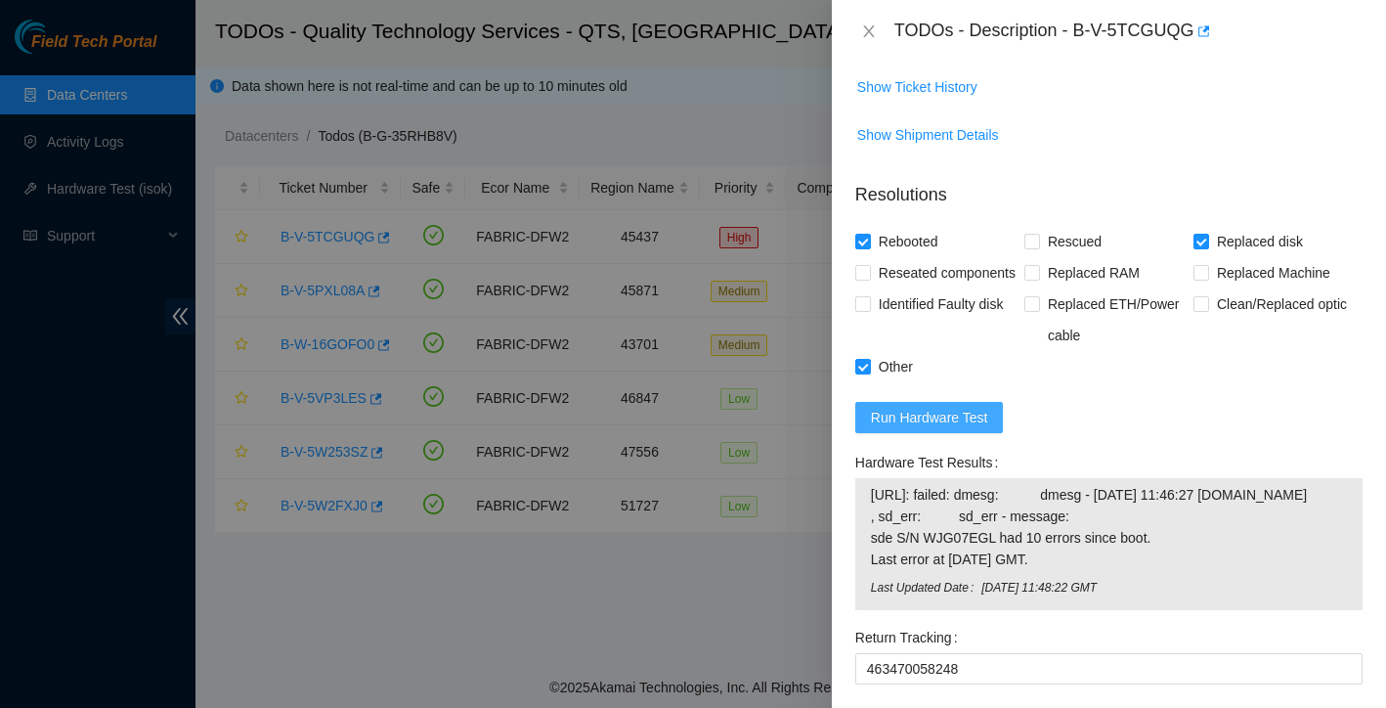
click at [936, 428] on span "Run Hardware Test" at bounding box center [929, 417] width 117 height 21
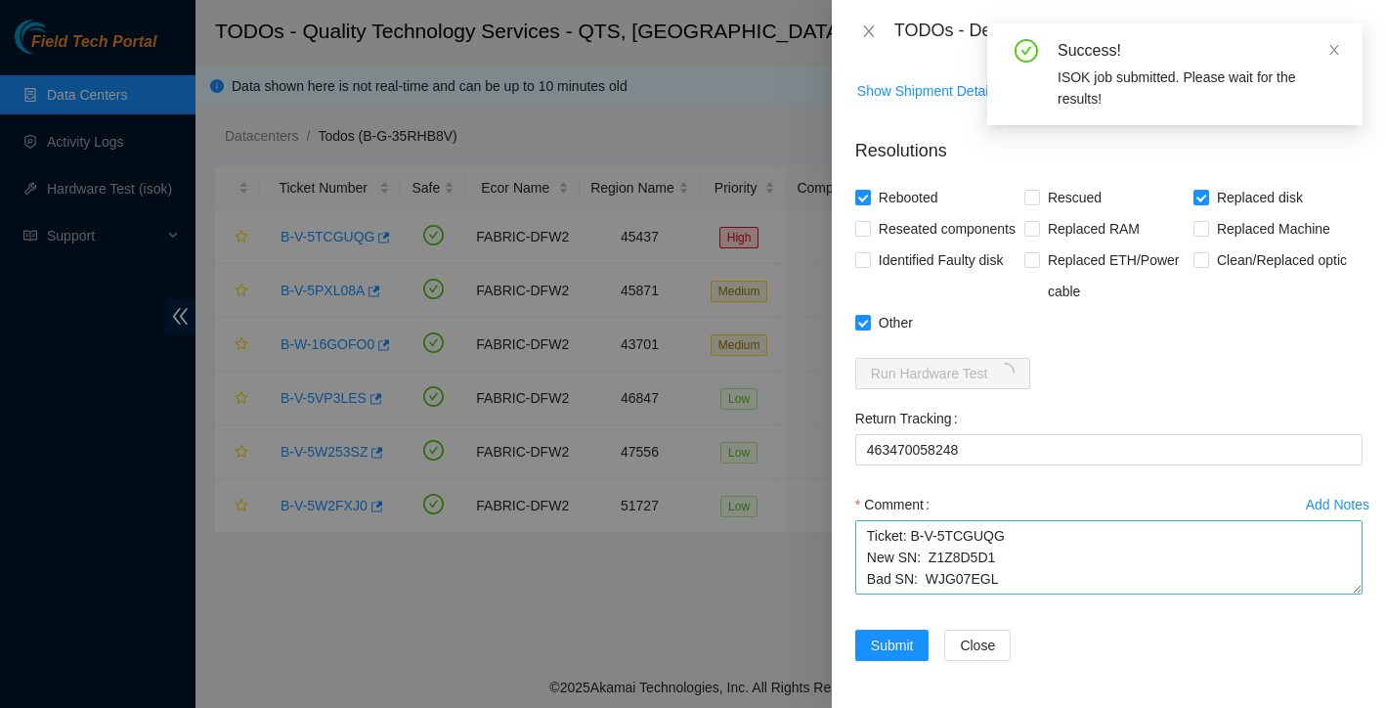
scroll to position [0, 0]
click at [867, 535] on textarea "Ticket: B-V-5TCGUQG New SN: Z1Z8D5D1 Bad SN: WJG07EGL Service Order: B-V-5VQEXP…" at bounding box center [1108, 557] width 507 height 74
click at [881, 530] on textarea "Ticket: B-V-5TCGUQG New SN: Z1Z8D5D1 Bad SN: WJG07EGL Service Order: B-V-5VQEXP…" at bounding box center [1108, 557] width 507 height 74
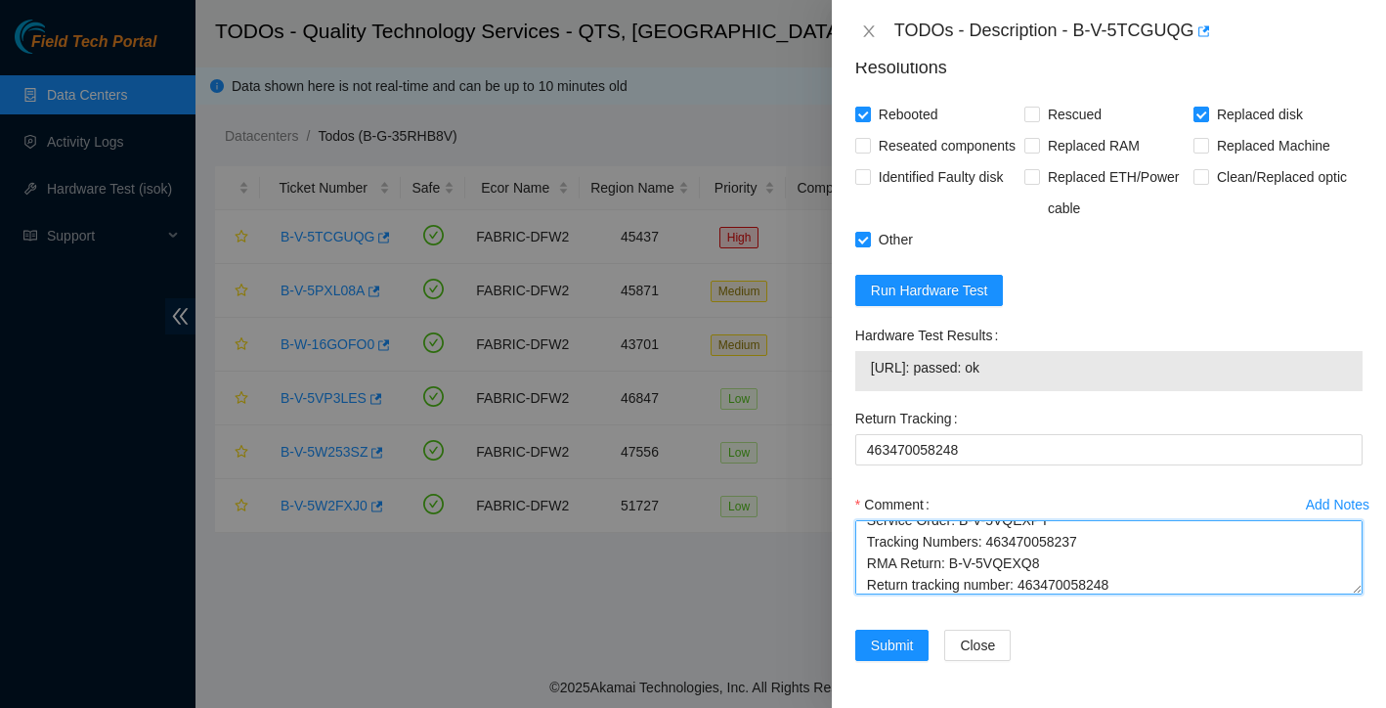
scroll to position [305, 0]
type textarea "rebooted replaced disk Checked with isok: Passing Email to tracking-callas: Tic…"
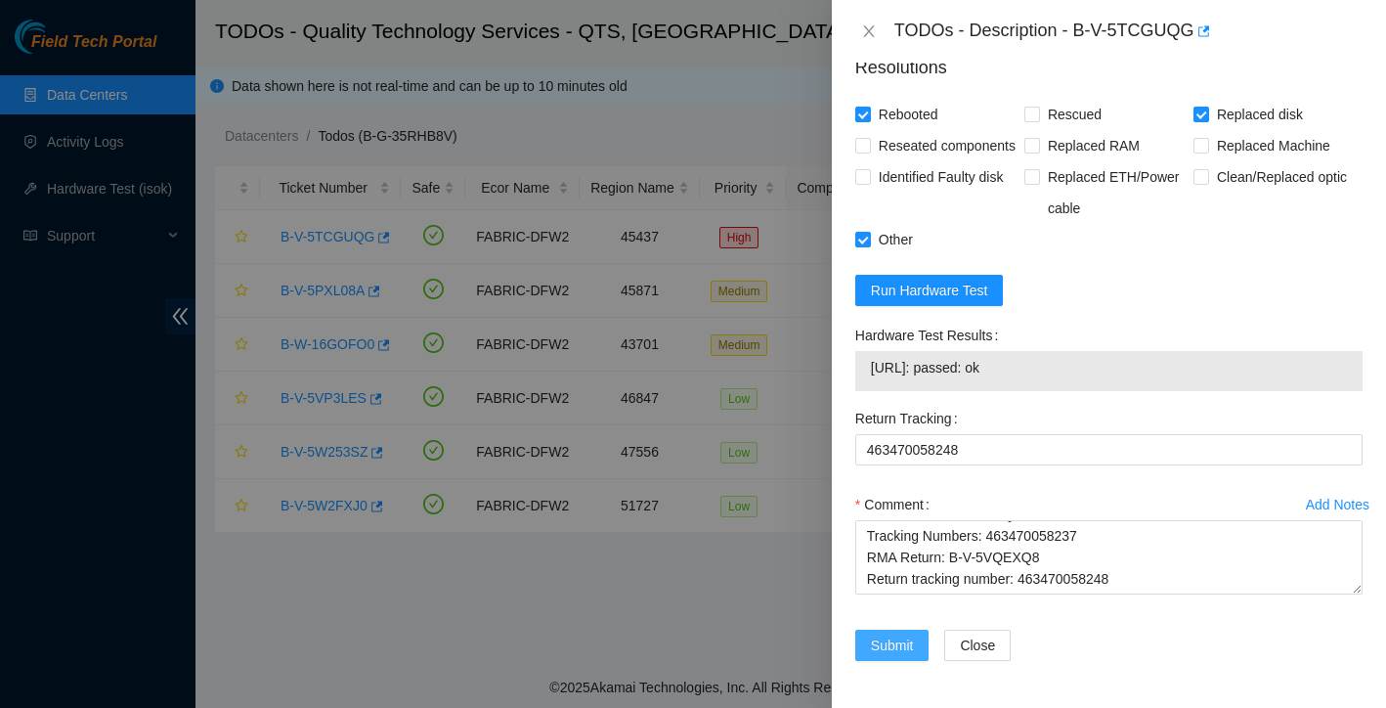
click at [892, 656] on span "Submit" at bounding box center [892, 644] width 43 height 21
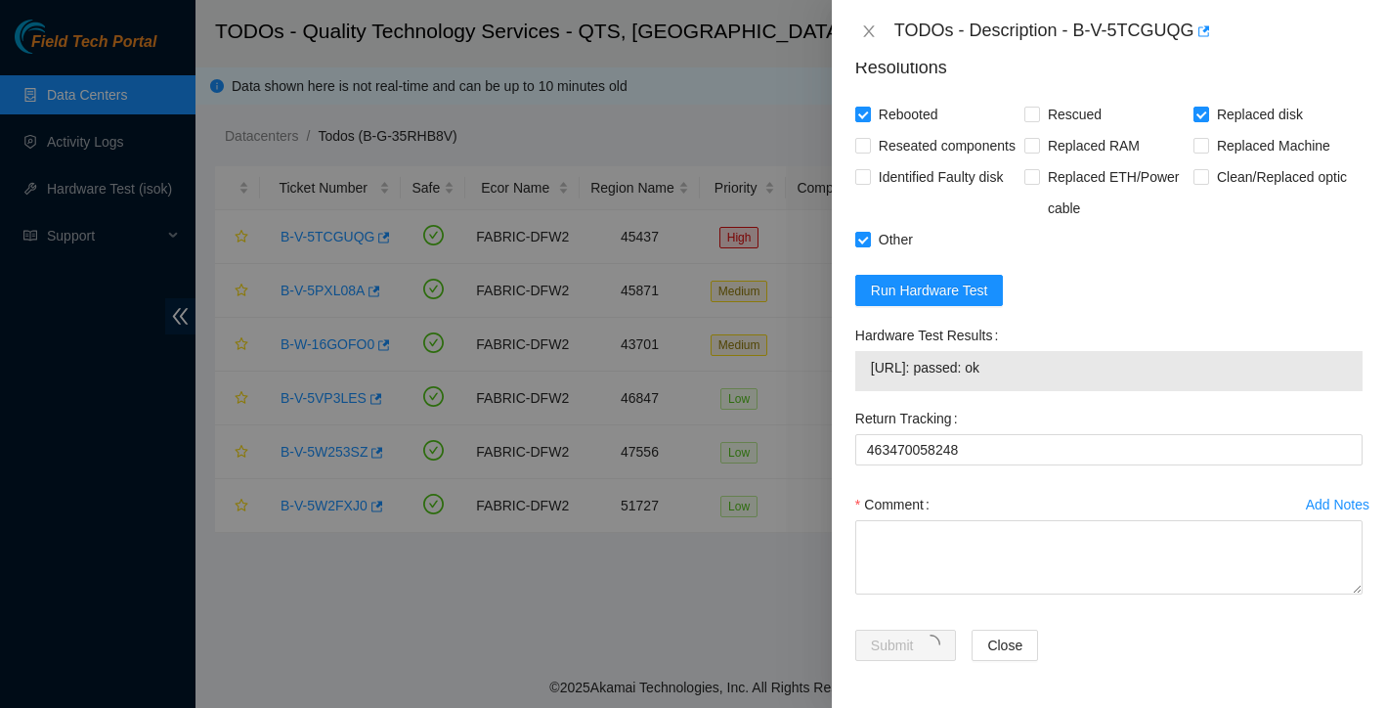
scroll to position [383, 0]
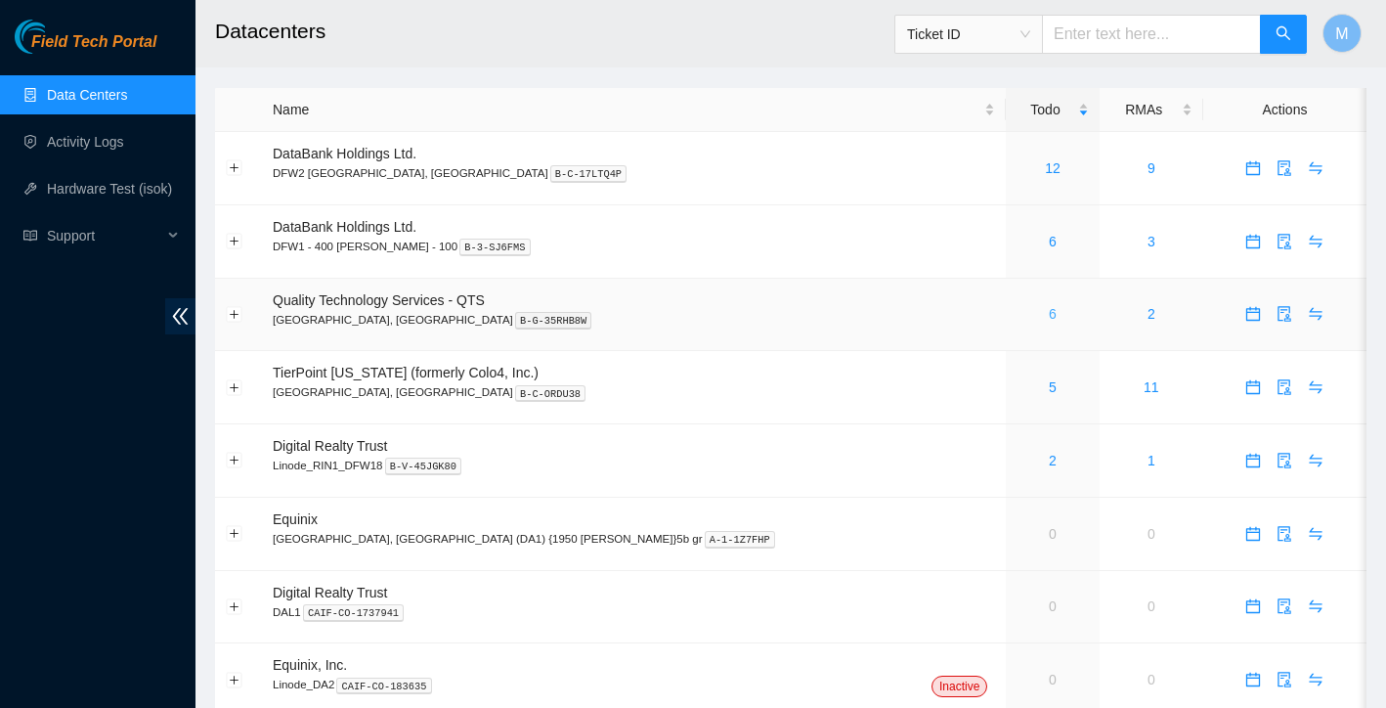
click at [1049, 315] on link "6" at bounding box center [1053, 314] width 8 height 16
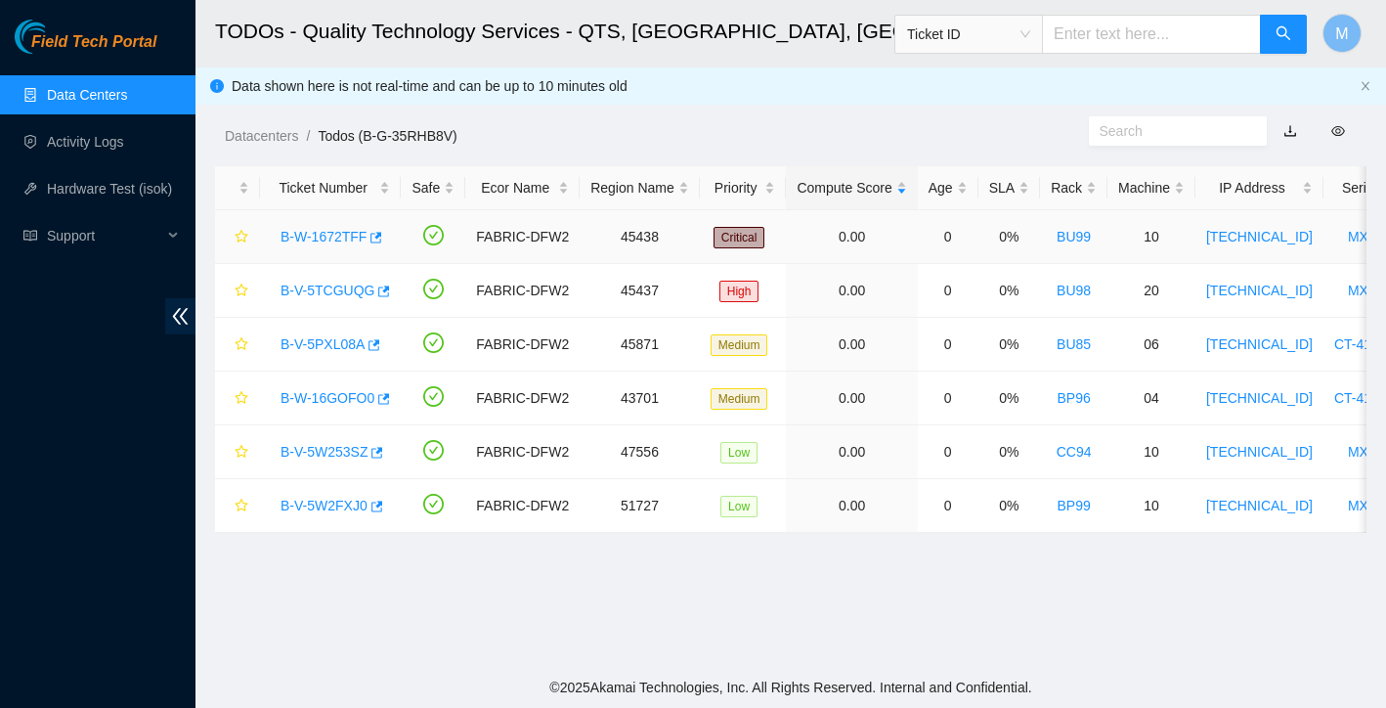
click at [340, 231] on link "B-W-1672TFF" at bounding box center [323, 237] width 86 height 16
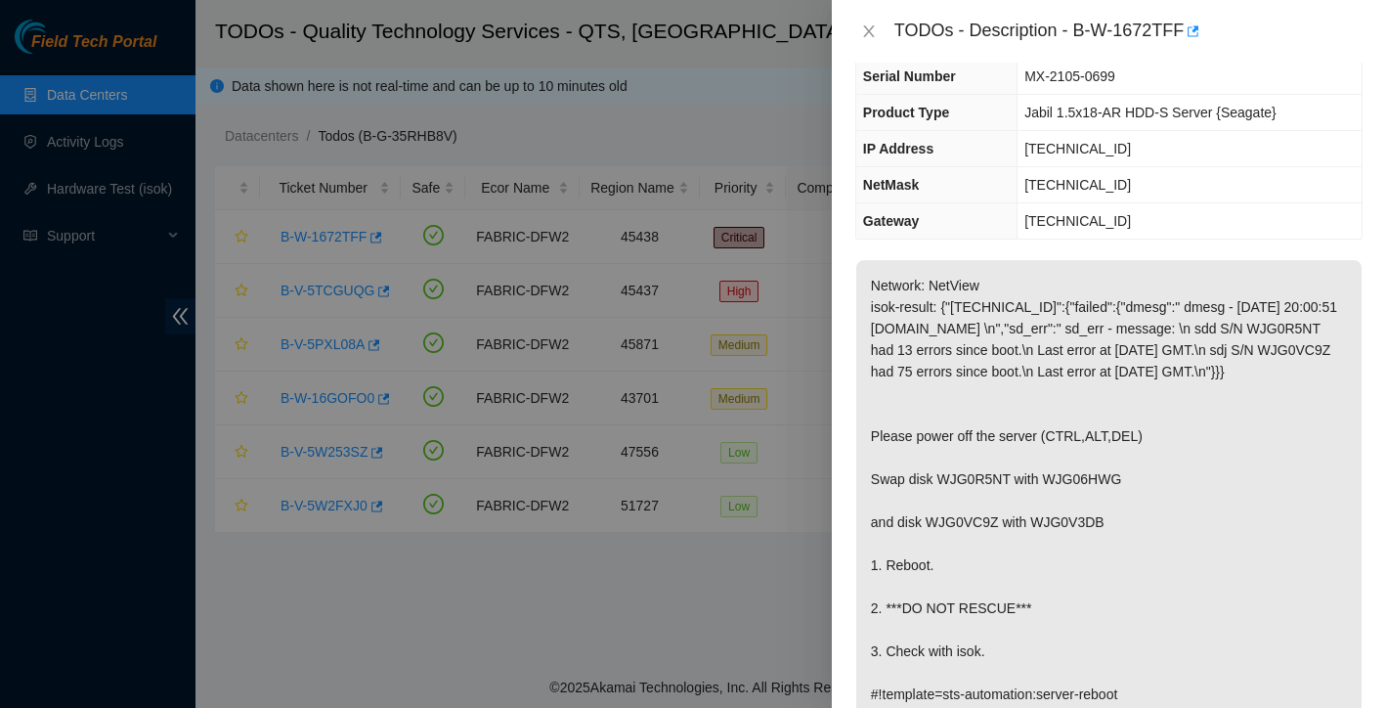
scroll to position [115, 0]
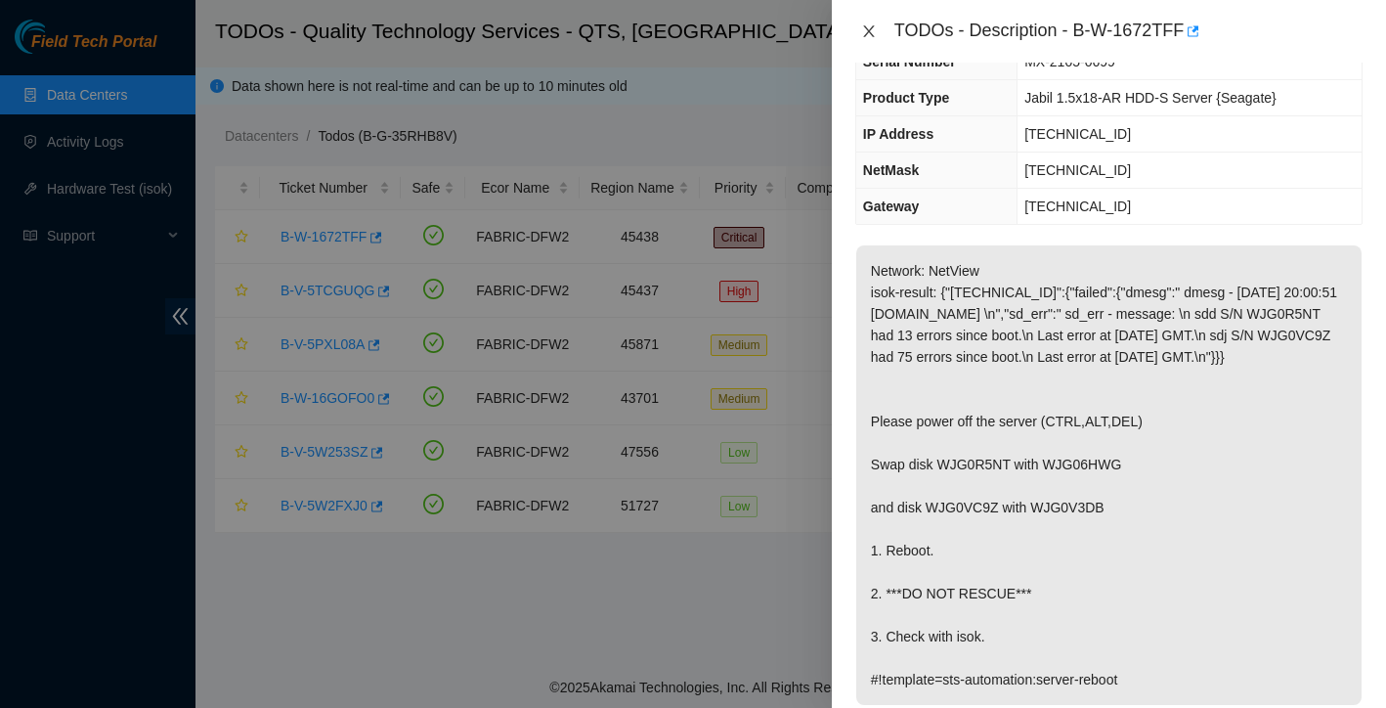
click at [873, 31] on icon "close" at bounding box center [869, 31] width 16 height 16
